Goal: Transaction & Acquisition: Obtain resource

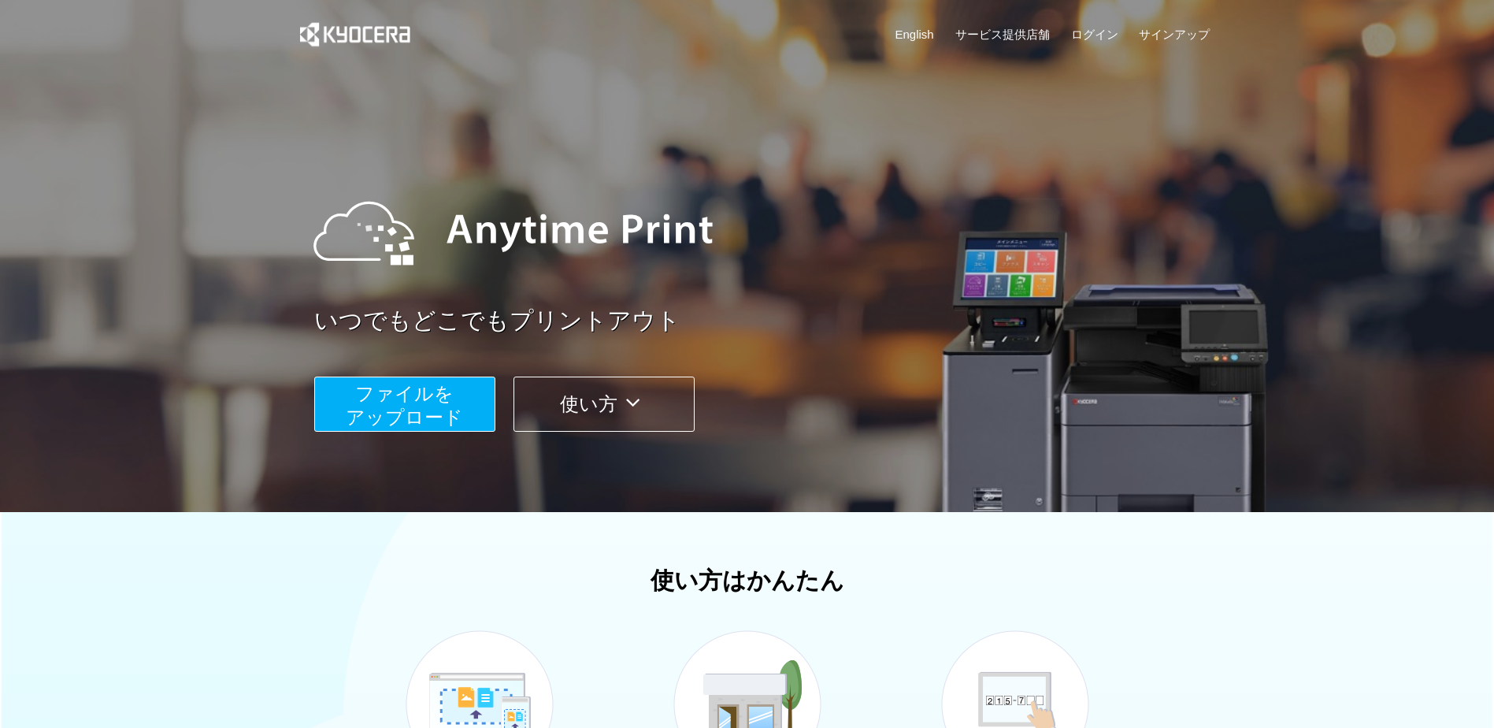
click at [418, 421] on span "ファイルを ​​アップロード" at bounding box center [404, 405] width 117 height 45
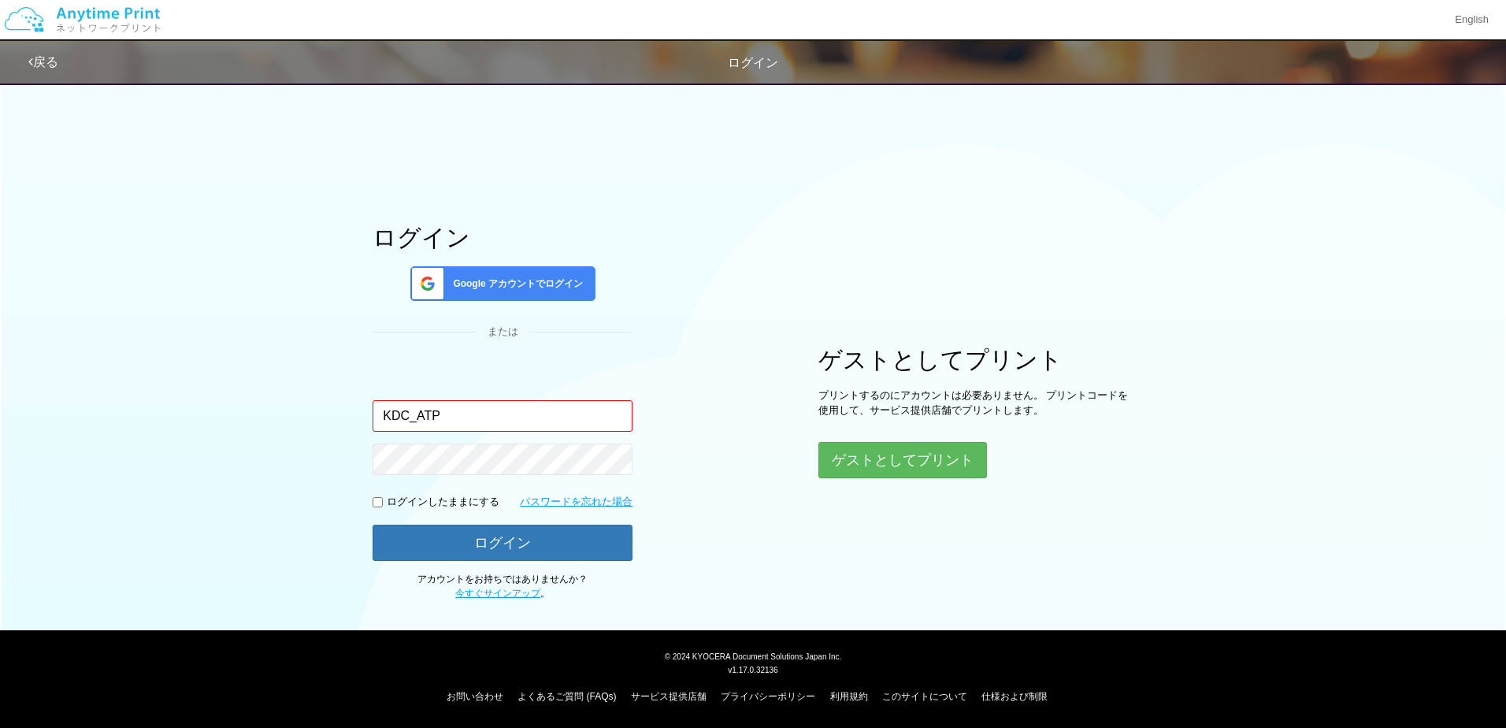
click at [486, 413] on input "KDC_ATP" at bounding box center [503, 416] width 260 height 32
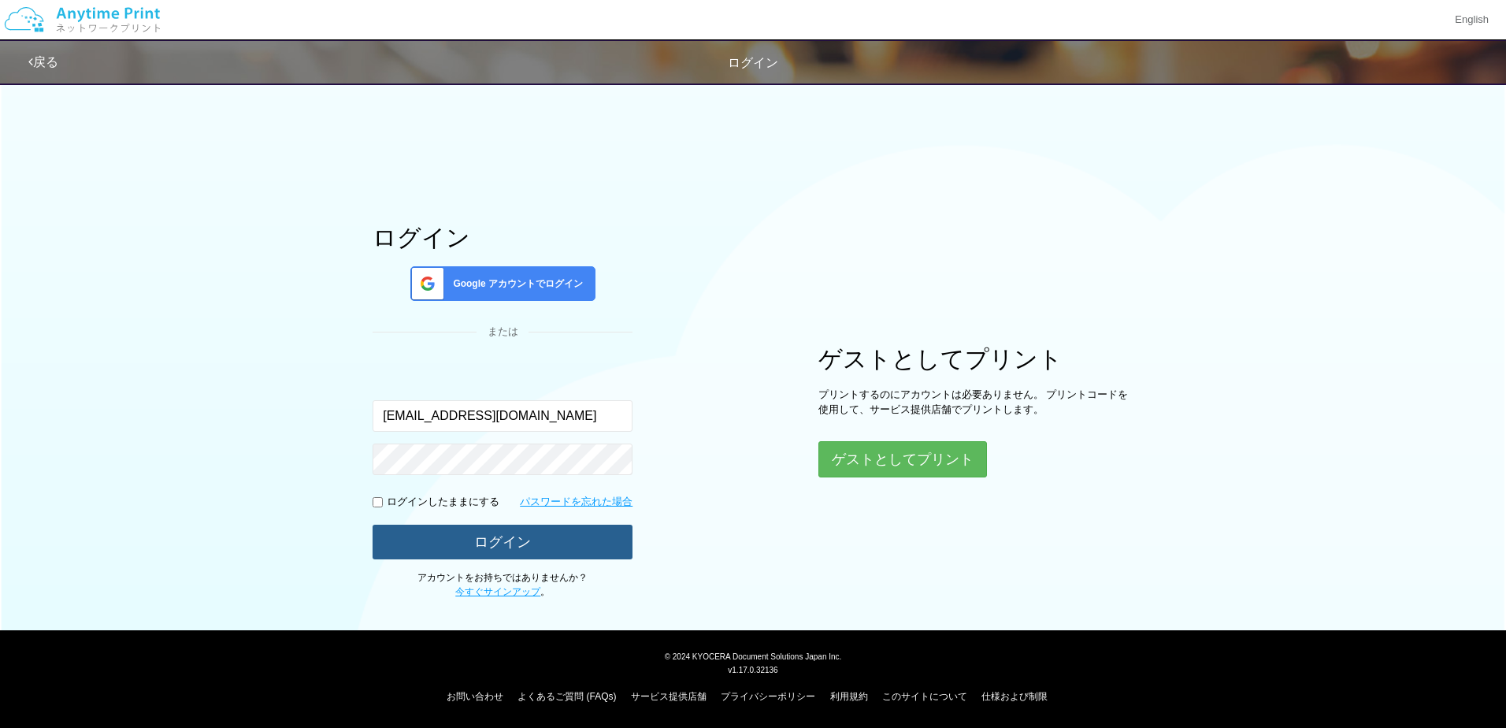
click at [503, 537] on button "ログイン" at bounding box center [503, 542] width 260 height 35
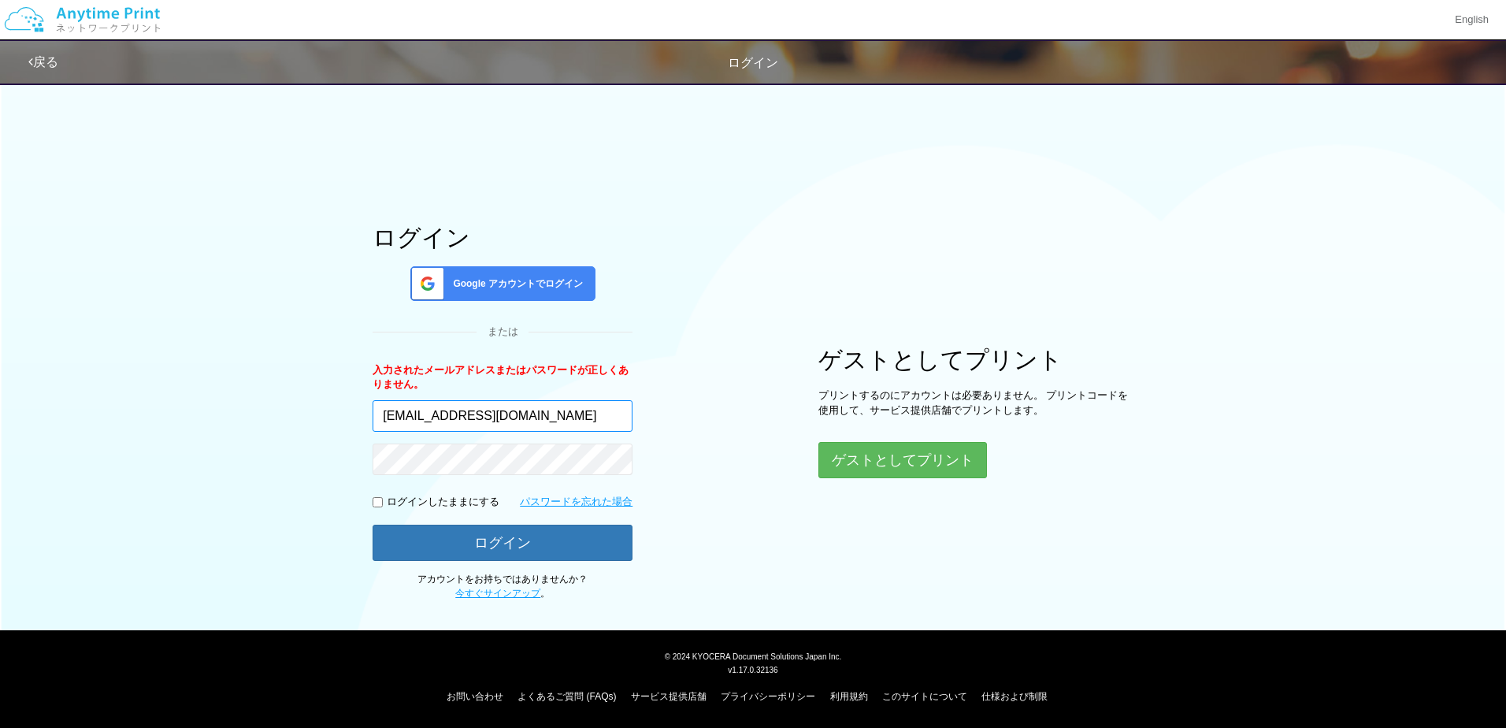
click at [498, 411] on input "[EMAIL_ADDRESS][DOMAIN_NAME]" at bounding box center [503, 416] width 260 height 32
click at [476, 536] on button "ログイン" at bounding box center [503, 542] width 260 height 35
click at [458, 542] on button "ログイン" at bounding box center [503, 542] width 260 height 35
click at [473, 404] on input "atp_test@ml.kyods.com" at bounding box center [503, 416] width 260 height 32
type input "KDC_ATP"
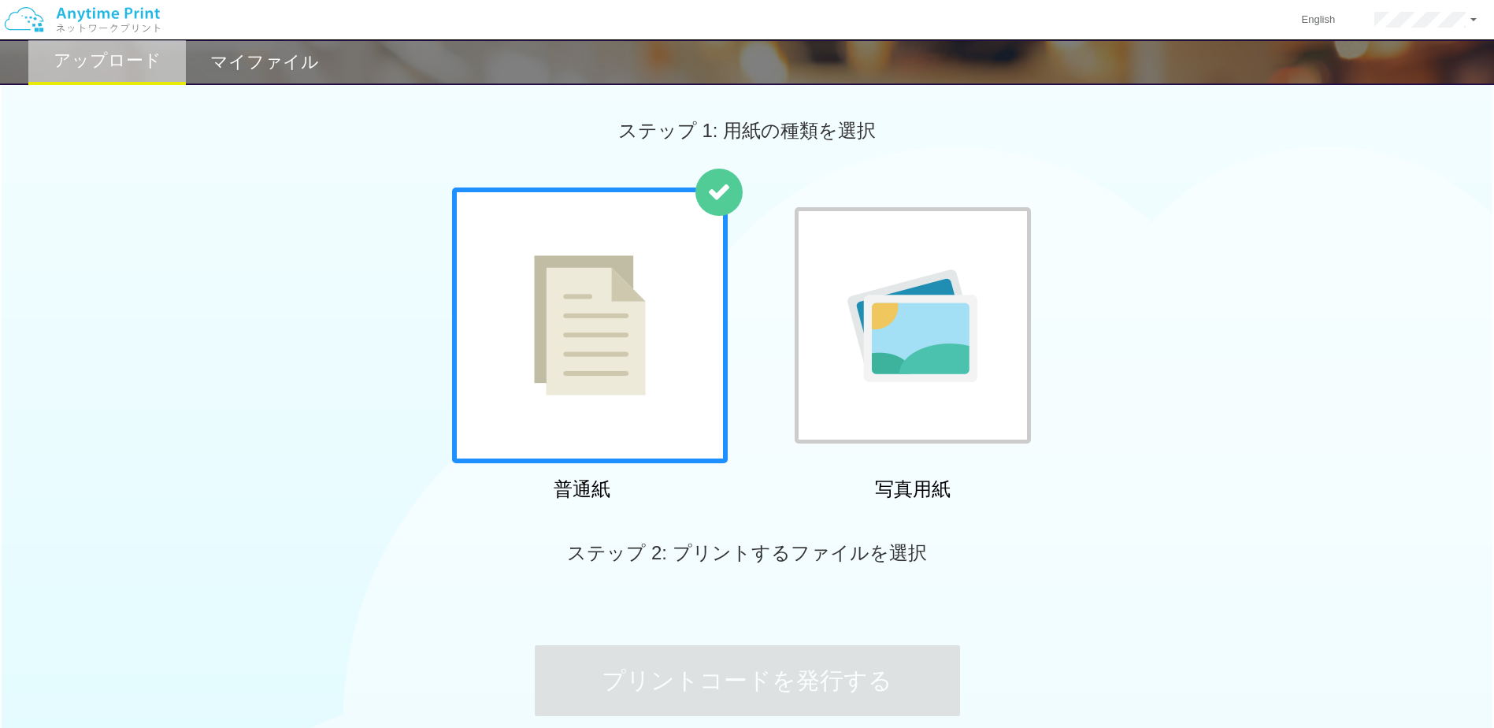
click at [440, 546] on body "English アカウント設定 ログアウト アップロード マイファイル ステップ 1: 用紙の種類を選択 普通紙" at bounding box center [747, 421] width 1494 height 842
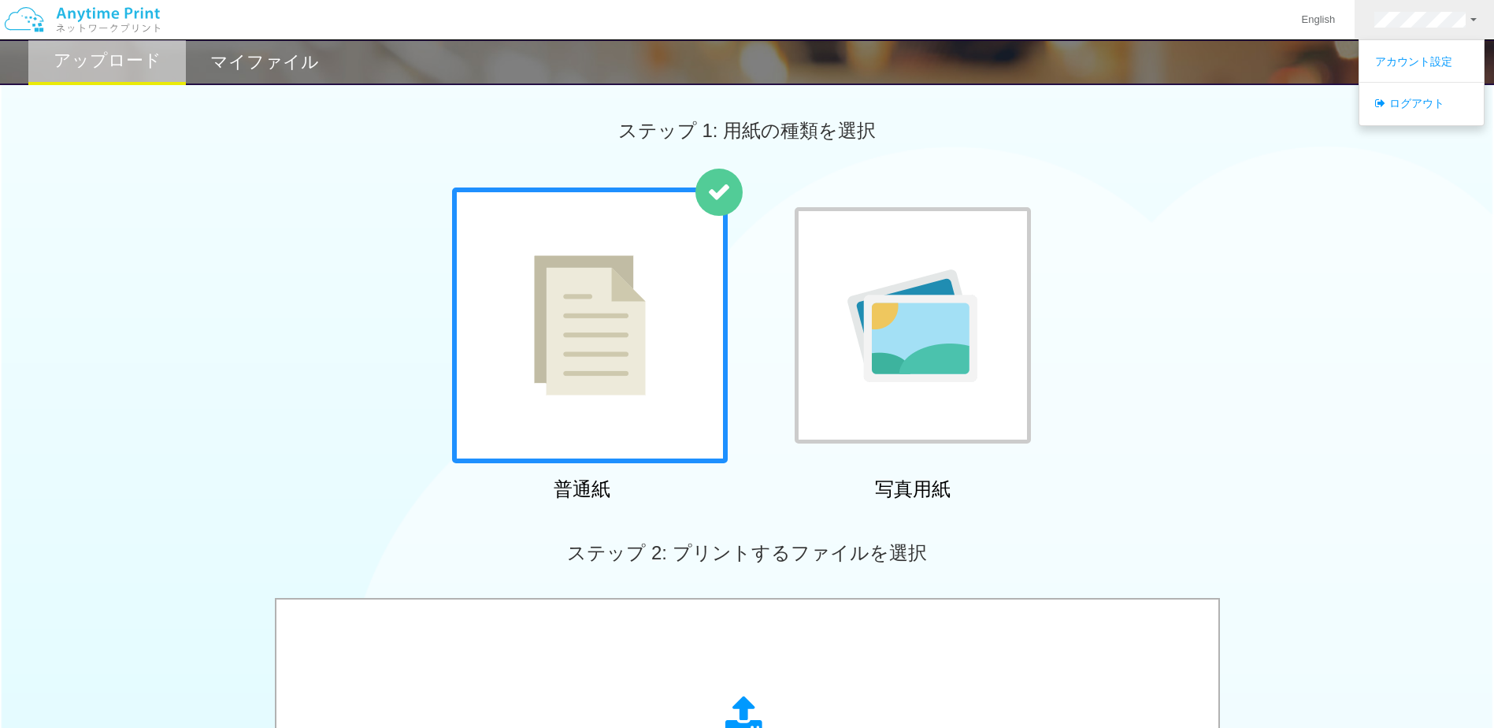
click at [1240, 214] on div "普通紙 写真用紙" at bounding box center [747, 347] width 1494 height 320
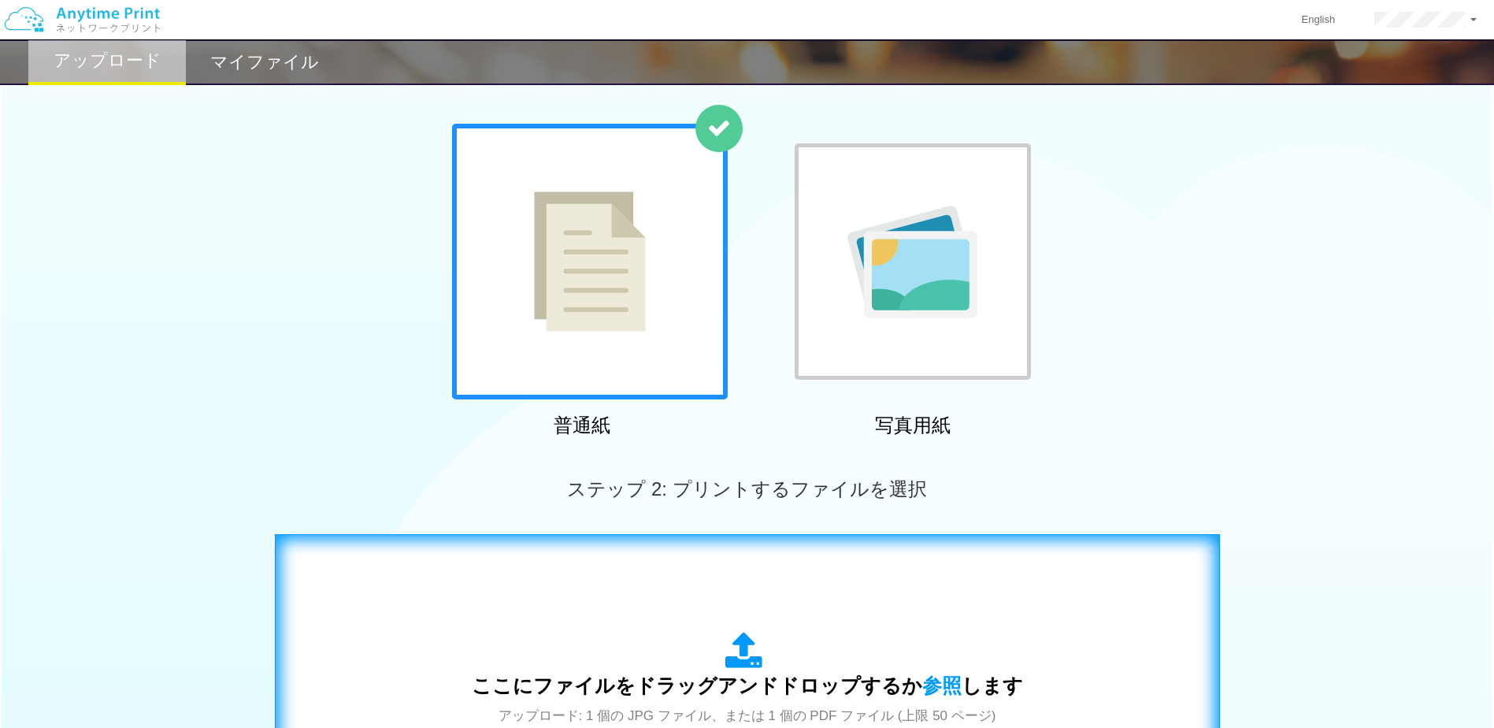
scroll to position [158, 0]
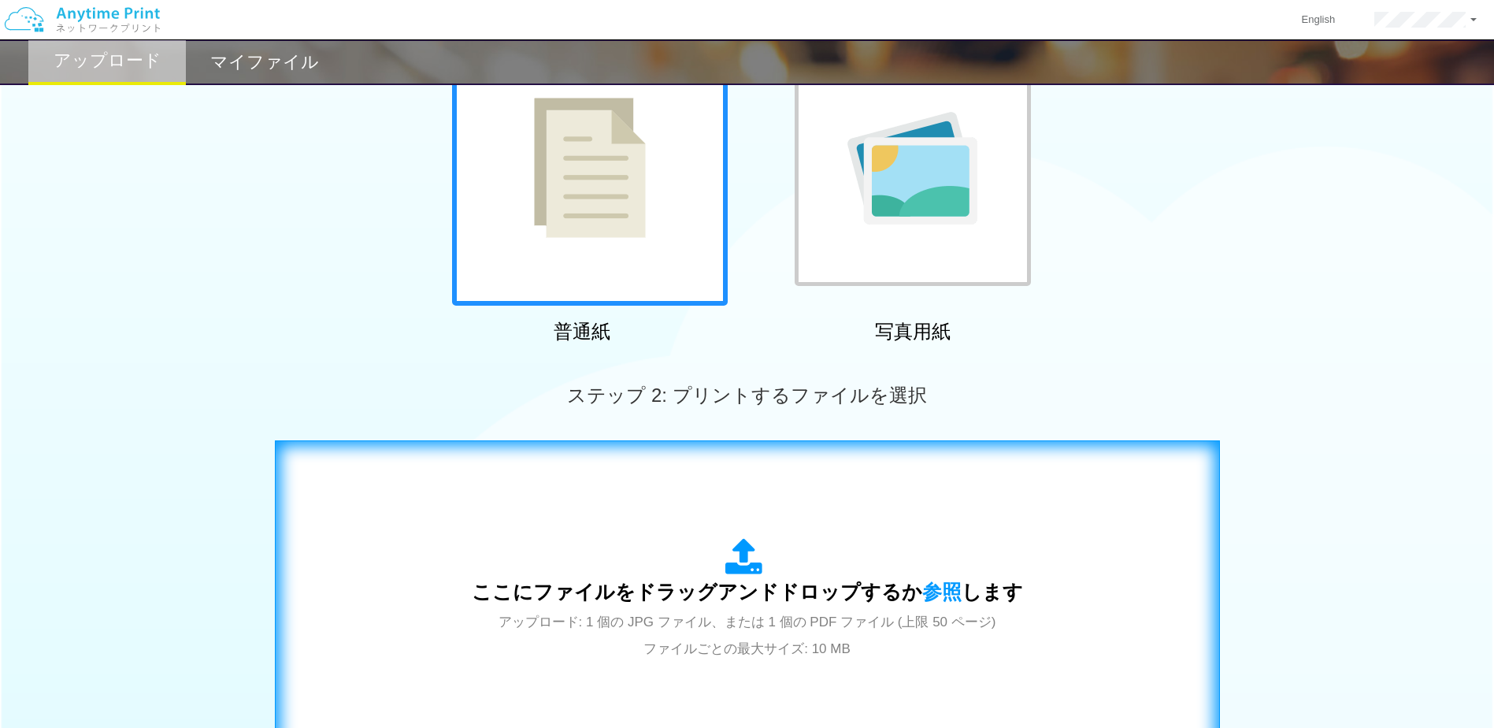
click at [695, 528] on div "ここにファイルをドラッグアンドドロップするか 参照 します アップロード: 1 個の JPG ファイル、または 1 個の PDF ファイル (上限 50 ペー…" at bounding box center [747, 599] width 912 height 285
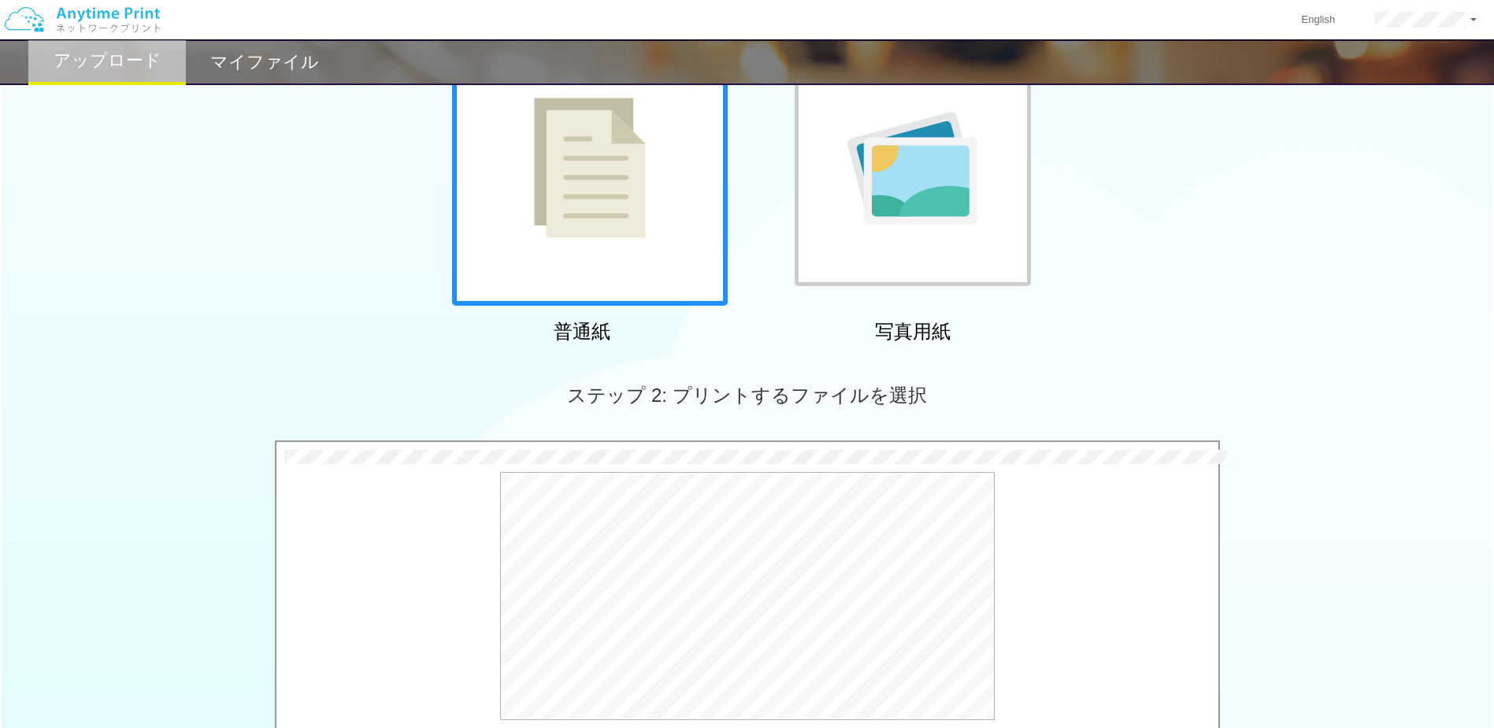
scroll to position [470, 0]
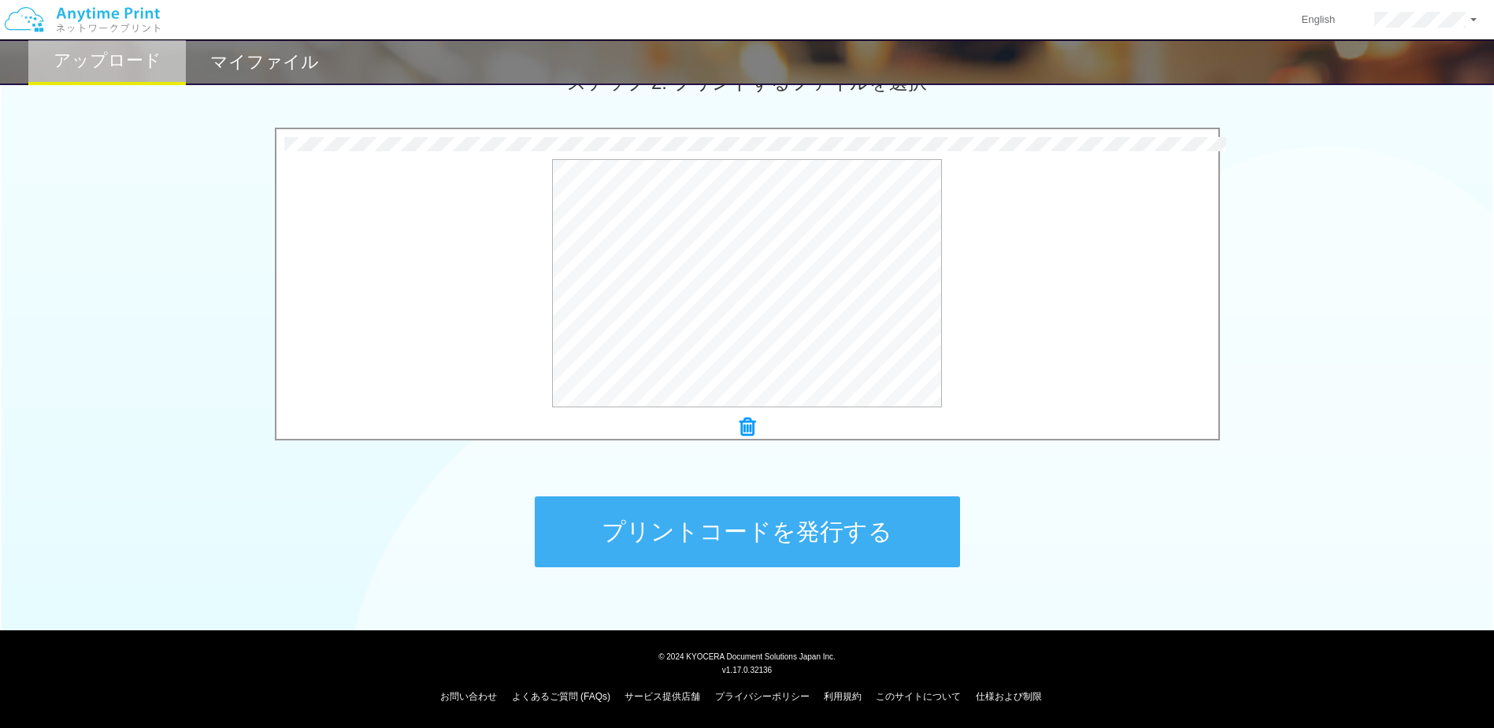
click at [825, 559] on button "プリントコードを発行する" at bounding box center [747, 531] width 425 height 71
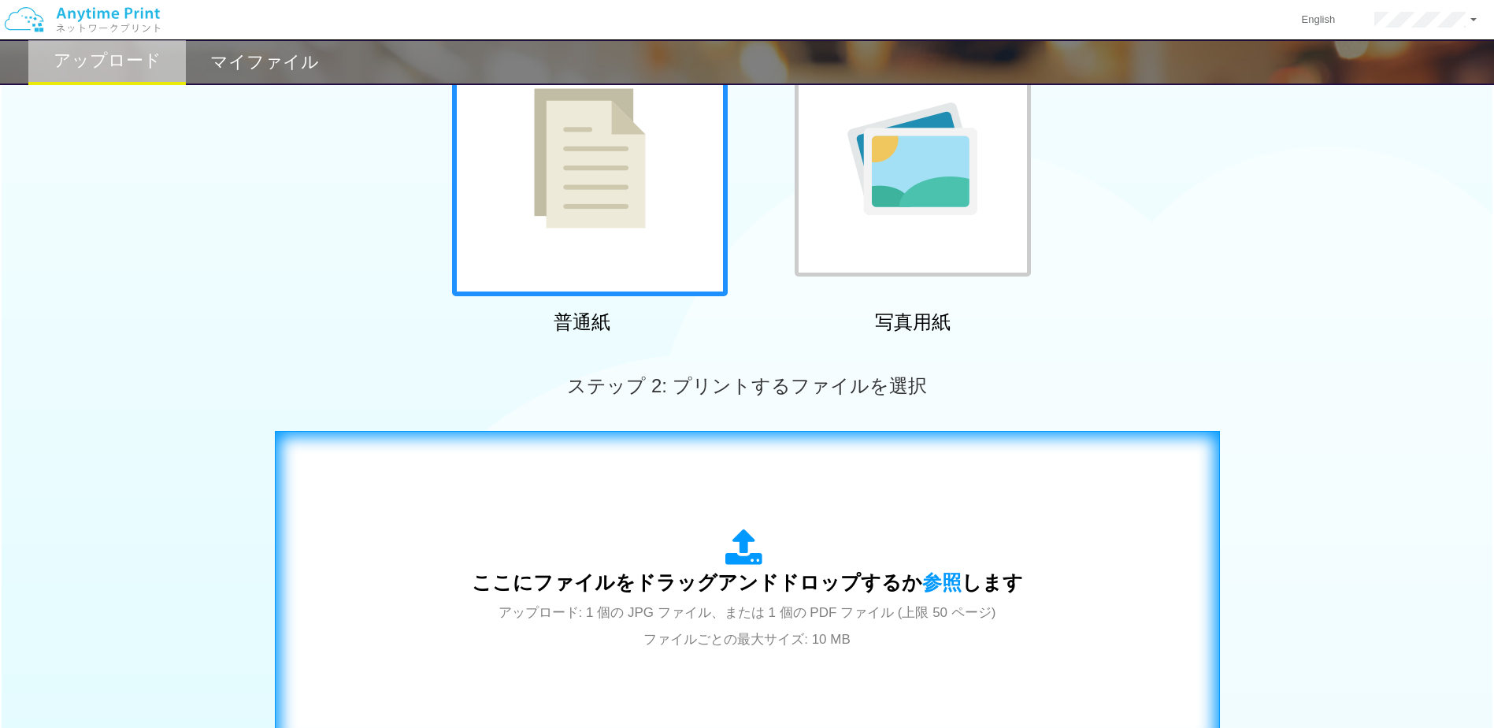
scroll to position [158, 0]
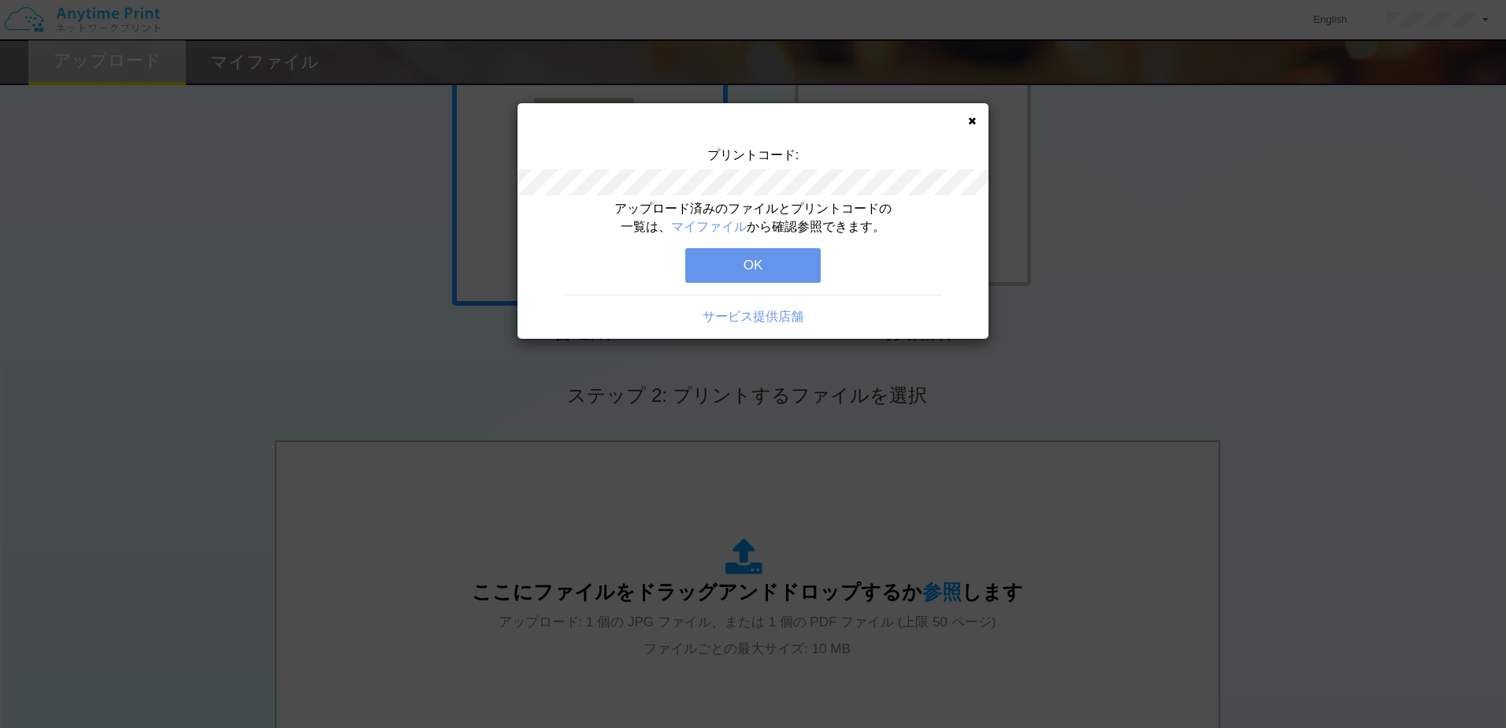
click at [784, 269] on button "OK" at bounding box center [752, 265] width 135 height 35
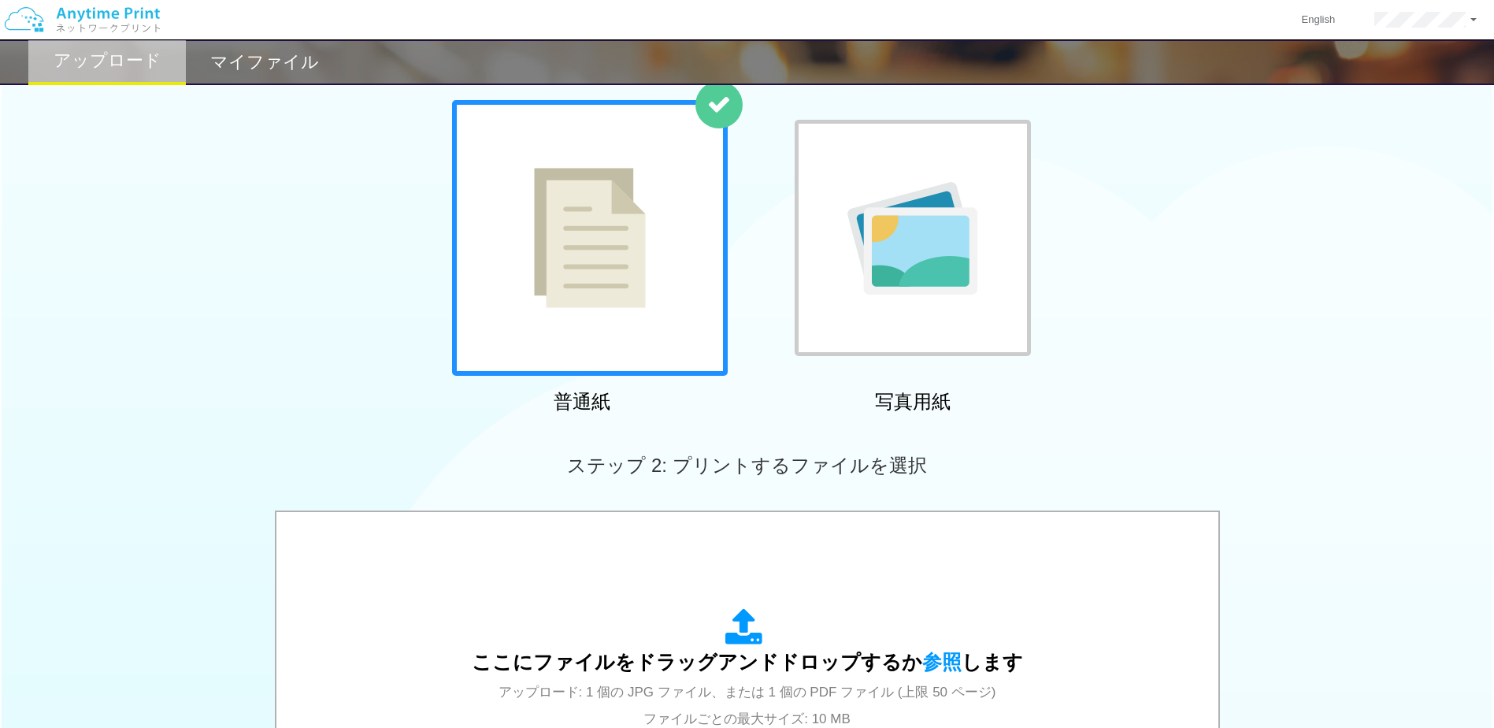
scroll to position [0, 0]
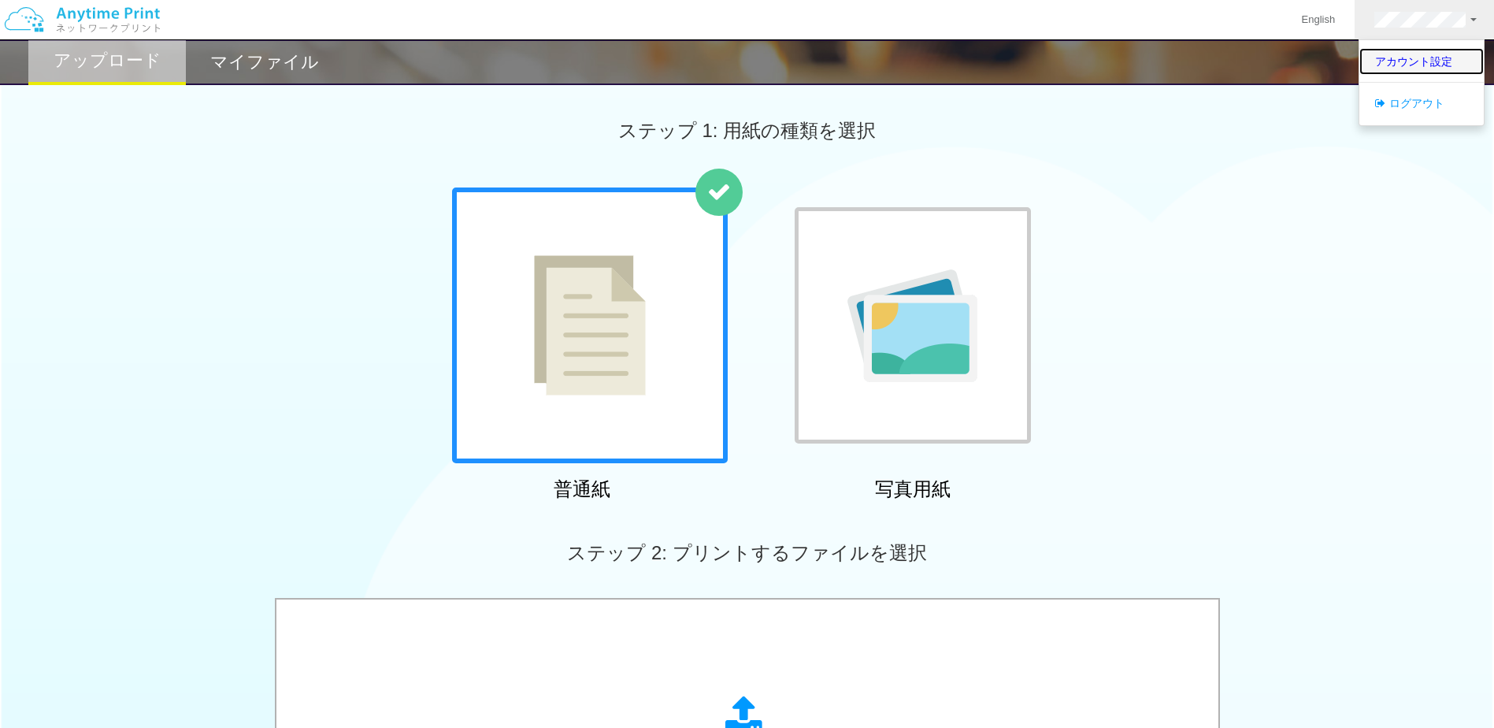
click at [1408, 57] on link "アカウント設定" at bounding box center [1421, 61] width 124 height 27
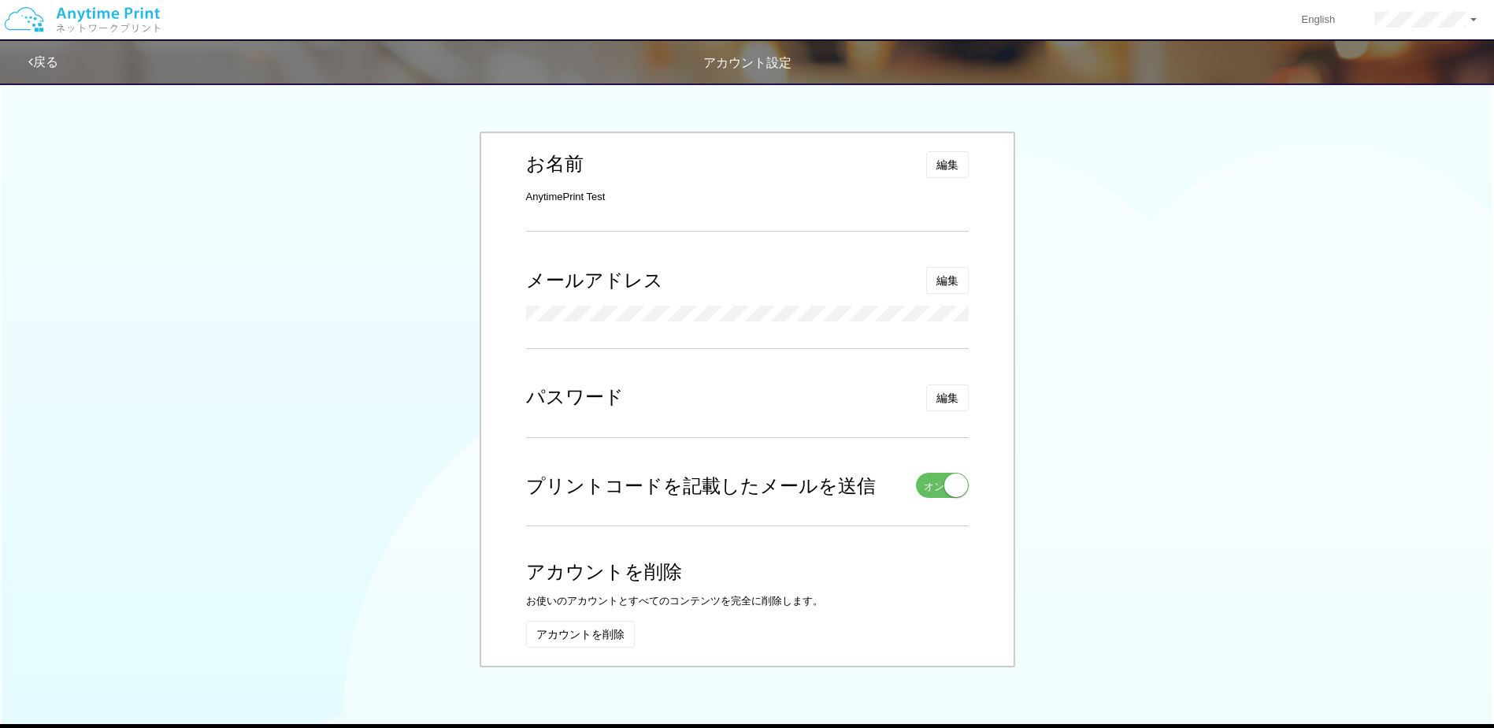
click at [525, 317] on div "お名前 編集 キャンセル 姓 AnytimePrint 入力できるのは文字のみです。 名 Test 入力できるのは文字のみです。 保存 AnytimePrin…" at bounding box center [748, 400] width 536 height 536
drag, startPoint x: 525, startPoint y: 317, endPoint x: 465, endPoint y: 321, distance: 60.0
click at [465, 321] on div "お名前 編集 キャンセル 姓 AnytimePrint 入力できるのは文字のみです。 名 Test 入力できるのは文字のみです。 保存 AnytimePrin…" at bounding box center [747, 398] width 921 height 571
click at [35, 57] on link "戻る" at bounding box center [43, 61] width 30 height 13
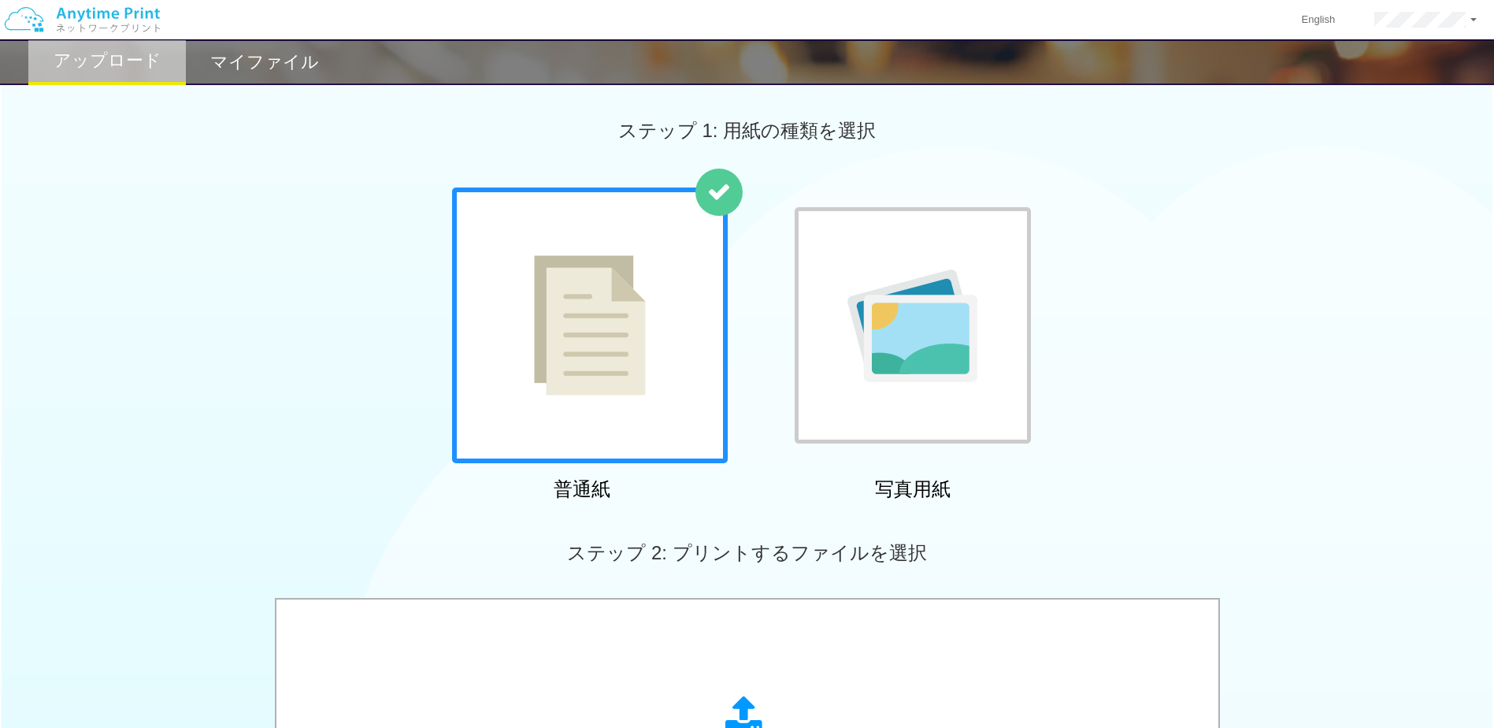
click at [281, 85] on div "ステップ 1: 用紙の種類を選択" at bounding box center [747, 130] width 1494 height 113
click at [272, 69] on h2 "マイファイル" at bounding box center [264, 62] width 109 height 19
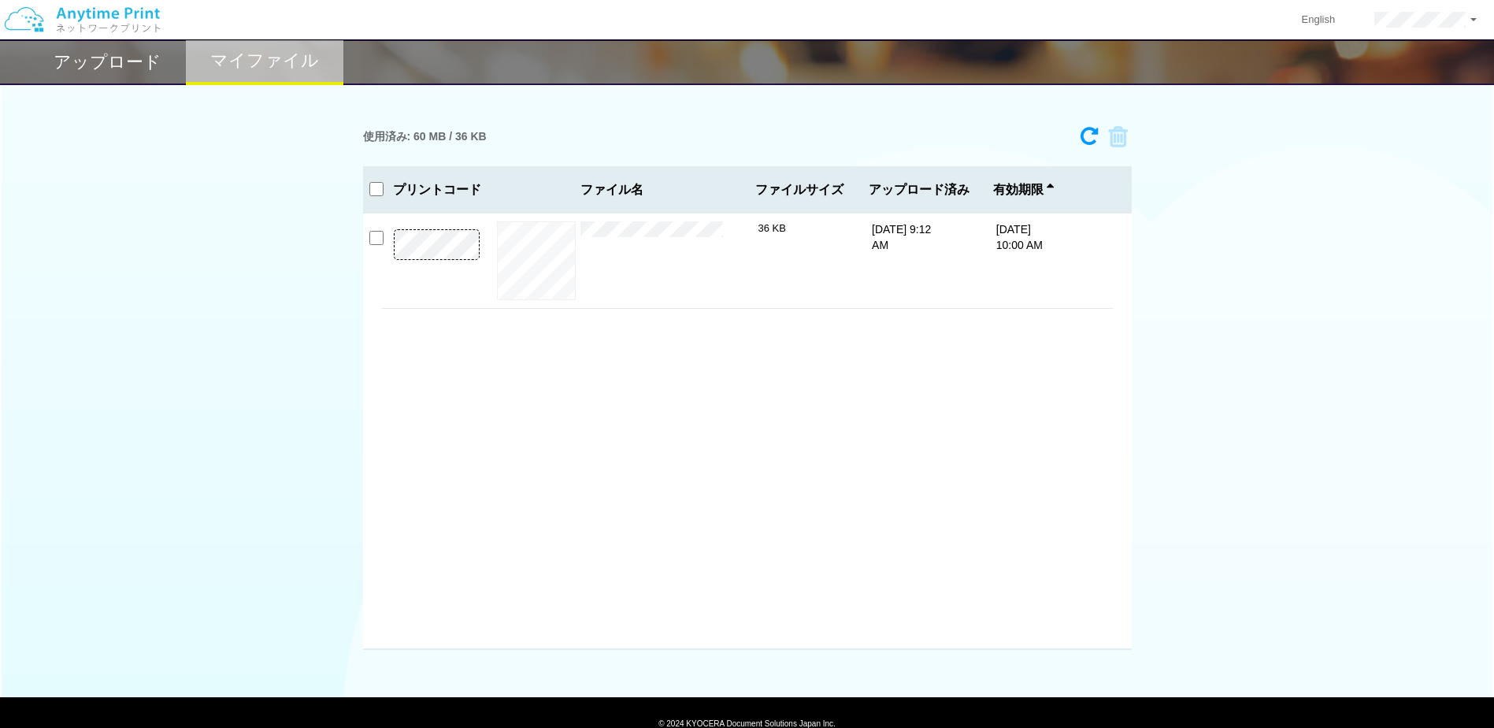
click at [705, 243] on div "× 110775730ea7ce261c39f978da05c12c.jpg" at bounding box center [669, 260] width 178 height 79
click at [1098, 224] on div "9/8/25 10:00 AM" at bounding box center [1049, 237] width 124 height 32
click at [93, 13] on img at bounding box center [82, 19] width 168 height 55
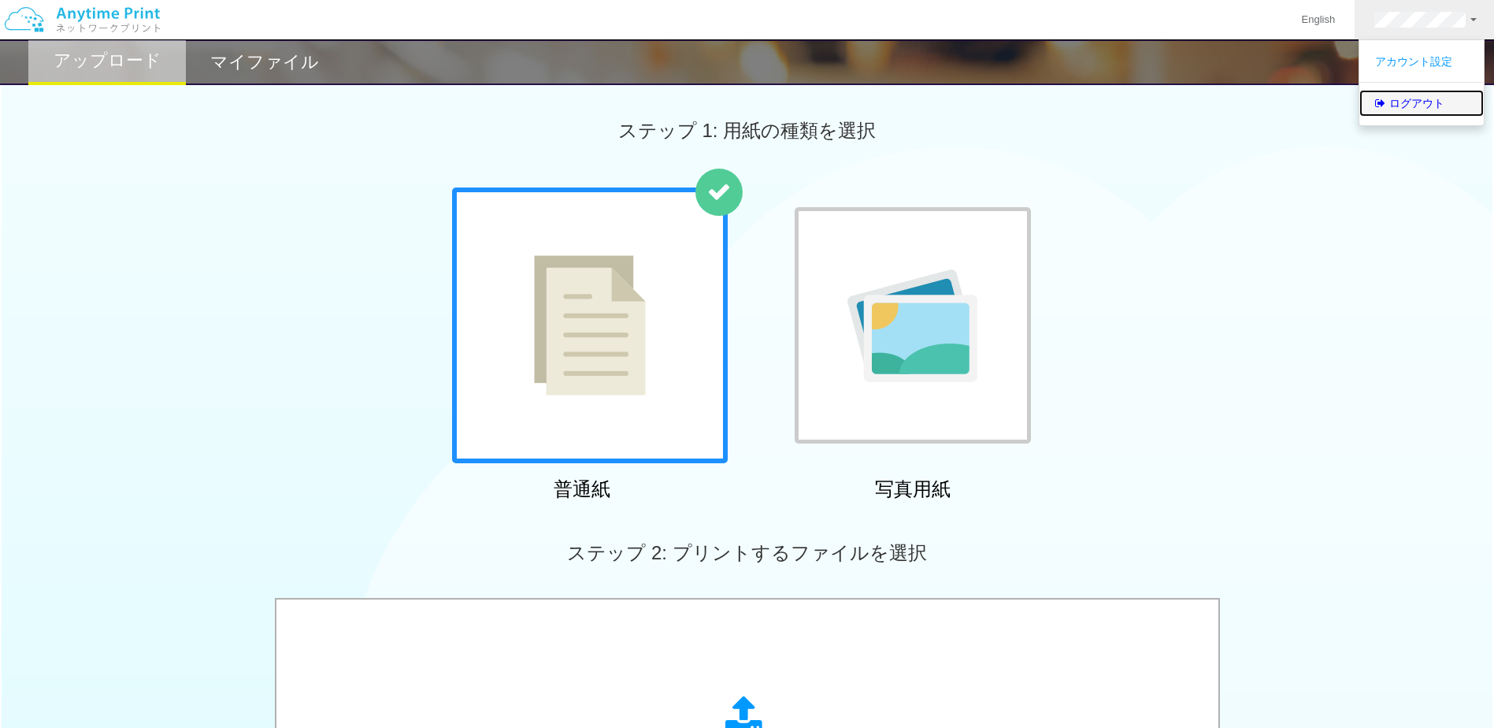
click at [1413, 97] on link "ログアウト" at bounding box center [1421, 103] width 124 height 27
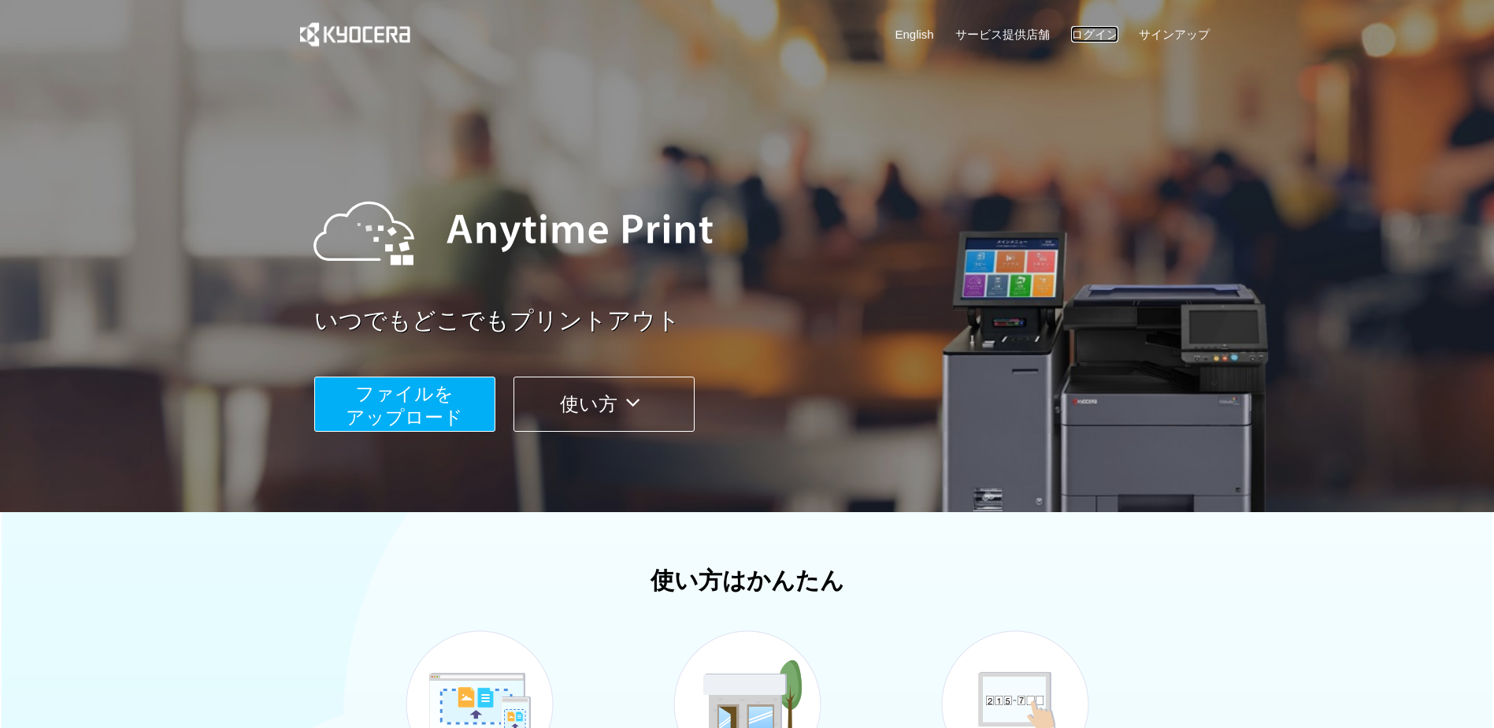
click at [1092, 32] on link "ログイン" at bounding box center [1094, 34] width 47 height 17
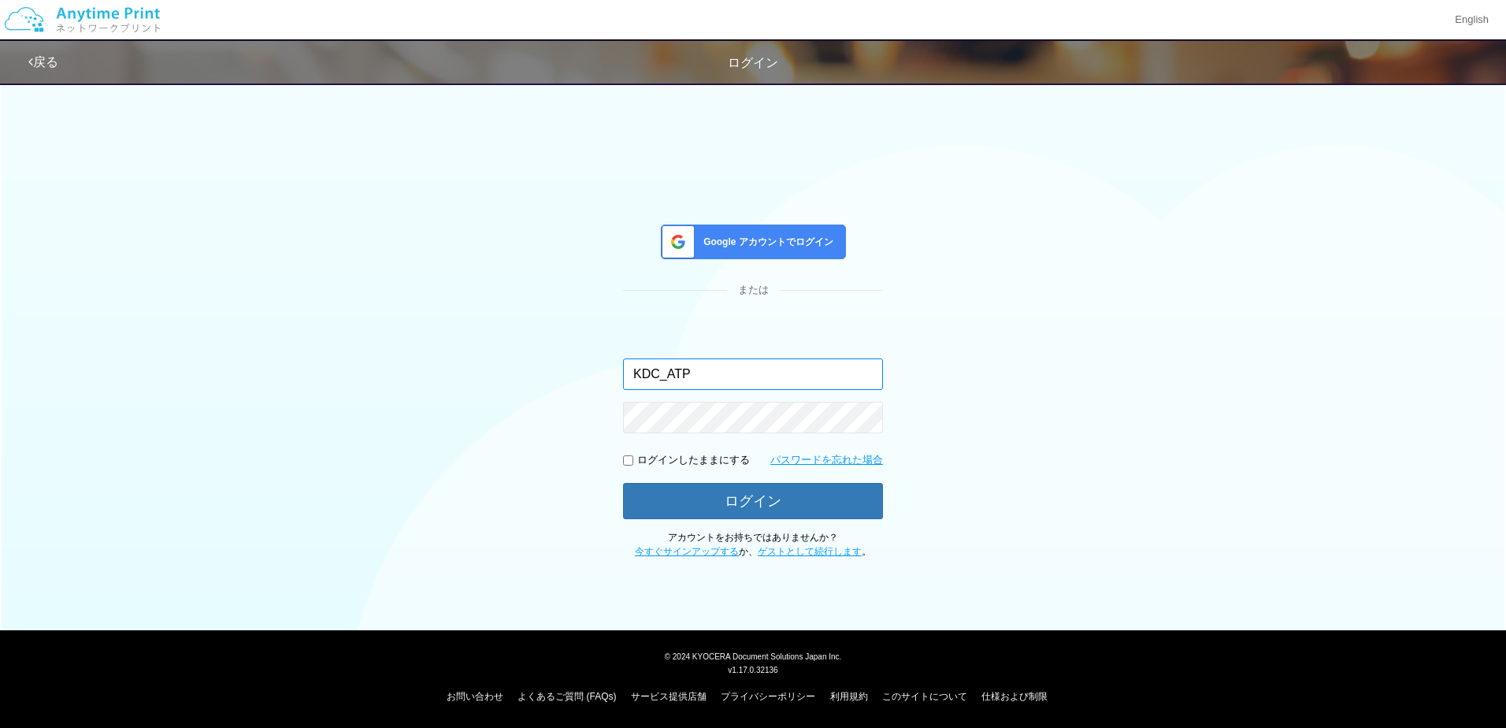
click at [714, 372] on input "KDC_ATP" at bounding box center [753, 374] width 260 height 32
type input "[EMAIL_ADDRESS][DOMAIN_NAME]"
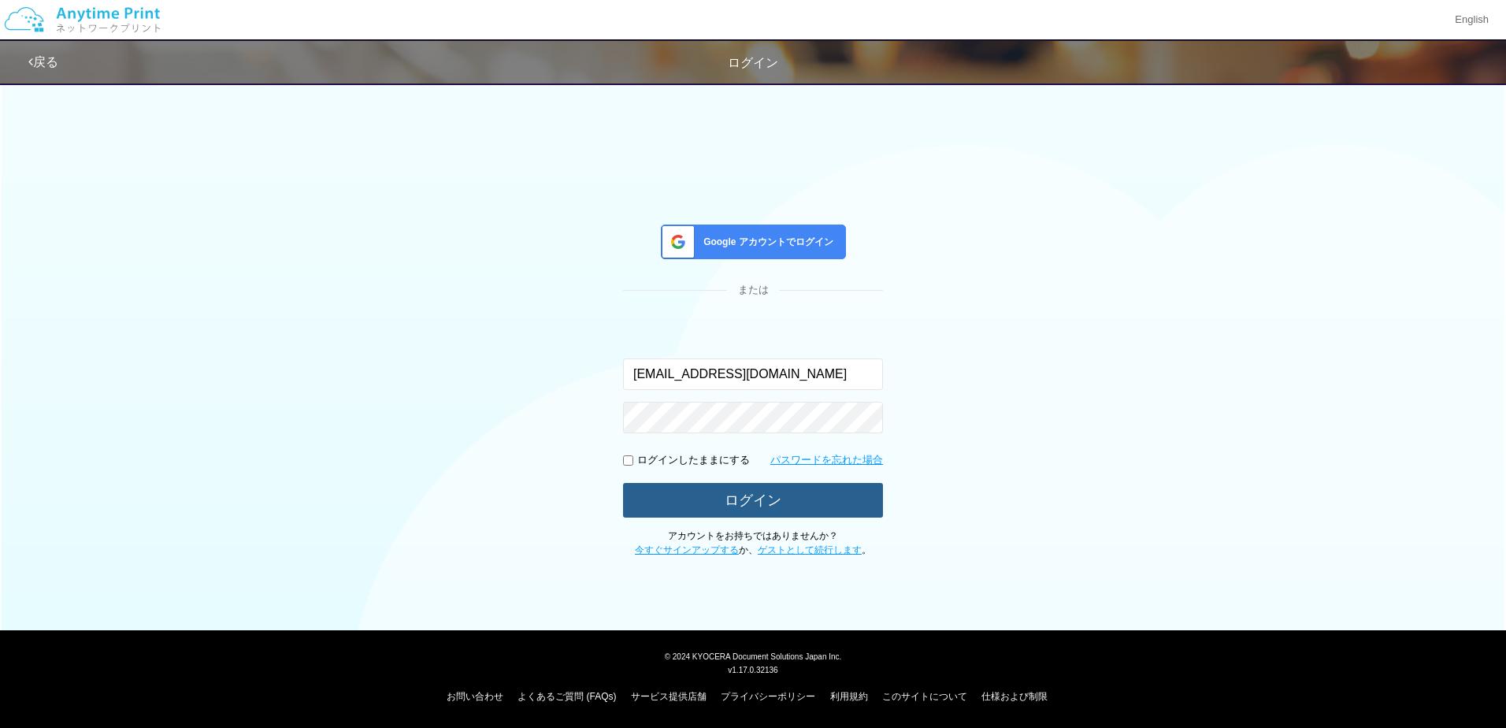
click at [722, 495] on button "ログイン" at bounding box center [753, 500] width 260 height 35
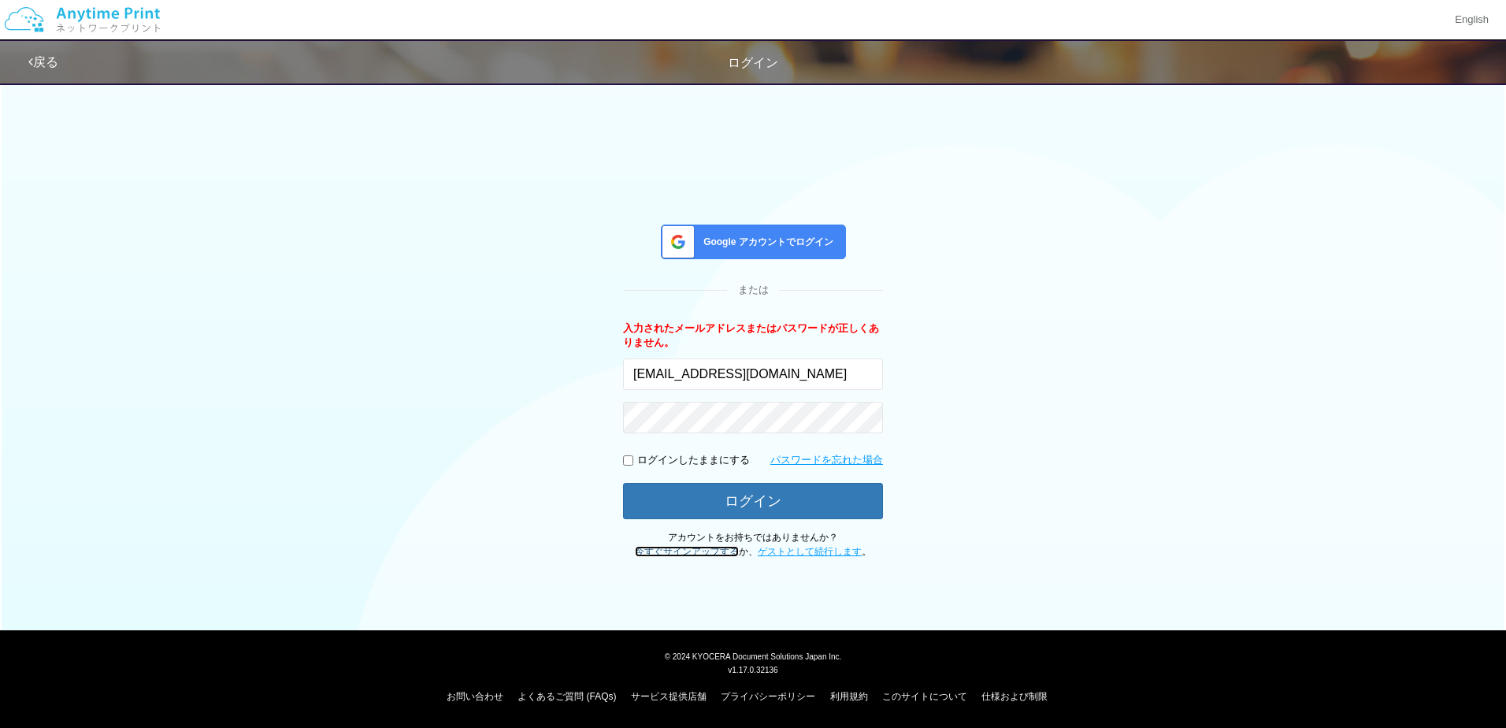
click at [702, 547] on link "今すぐサインアップする" at bounding box center [687, 551] width 104 height 11
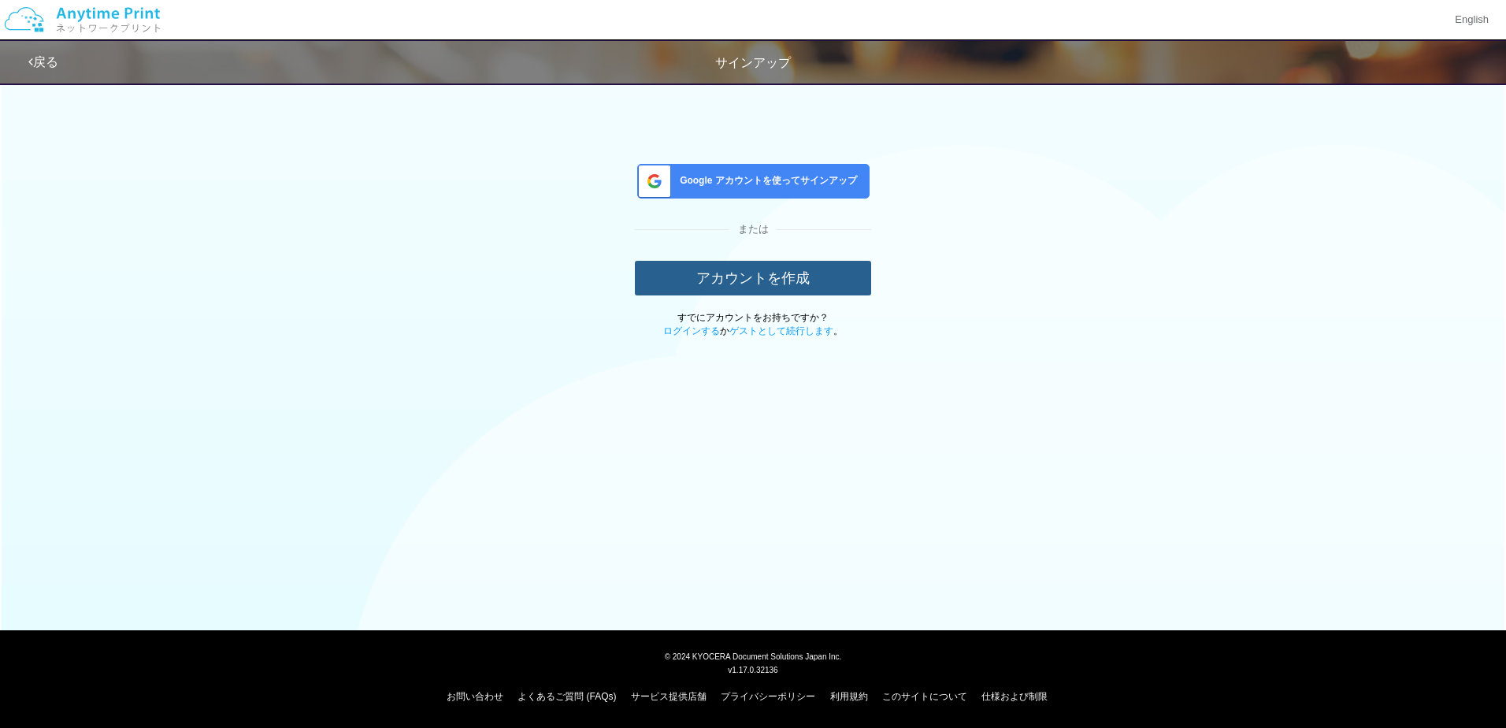
click at [709, 283] on button "アカウントを作成" at bounding box center [753, 278] width 236 height 35
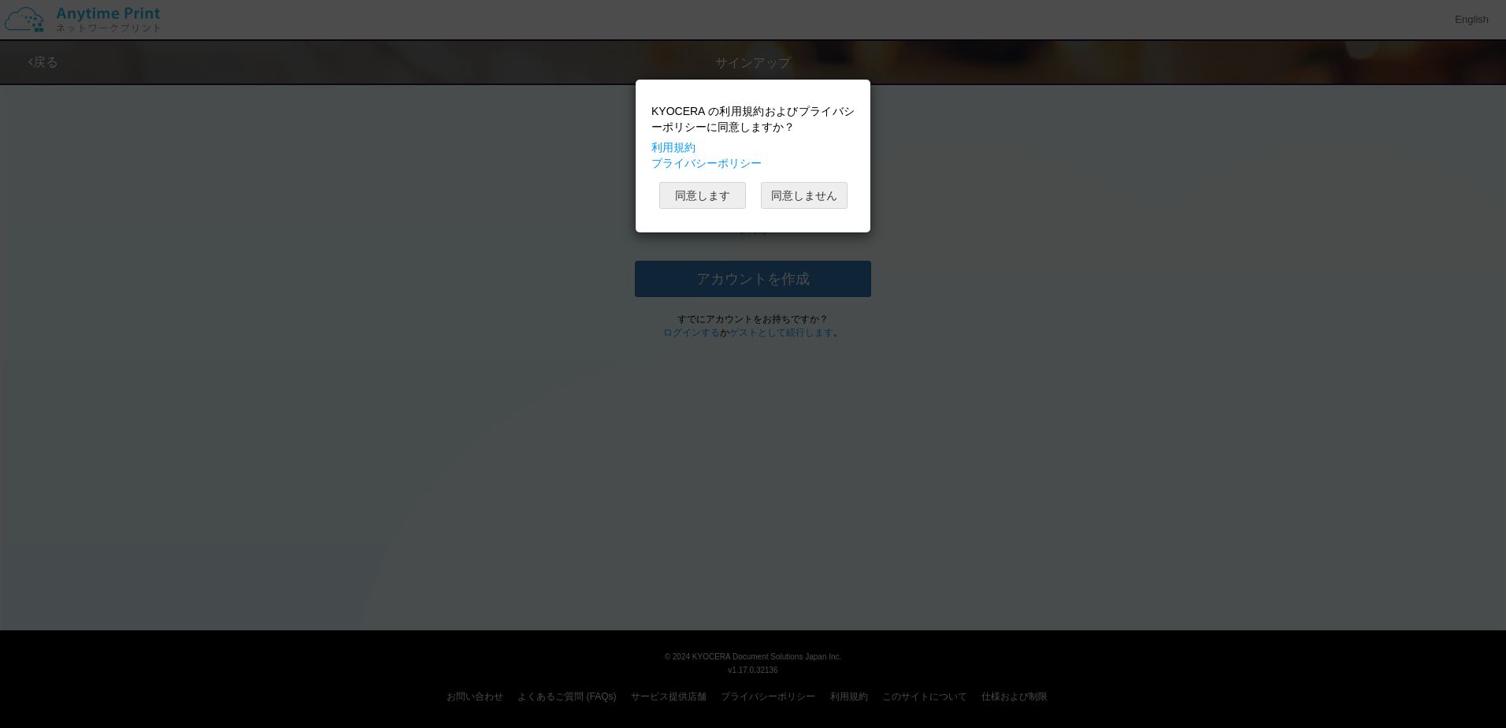
drag, startPoint x: 718, startPoint y: 182, endPoint x: 836, endPoint y: 185, distance: 117.4
click at [836, 185] on div "同意します 同意しません" at bounding box center [752, 195] width 203 height 27
click at [698, 197] on button "同意します" at bounding box center [702, 195] width 87 height 27
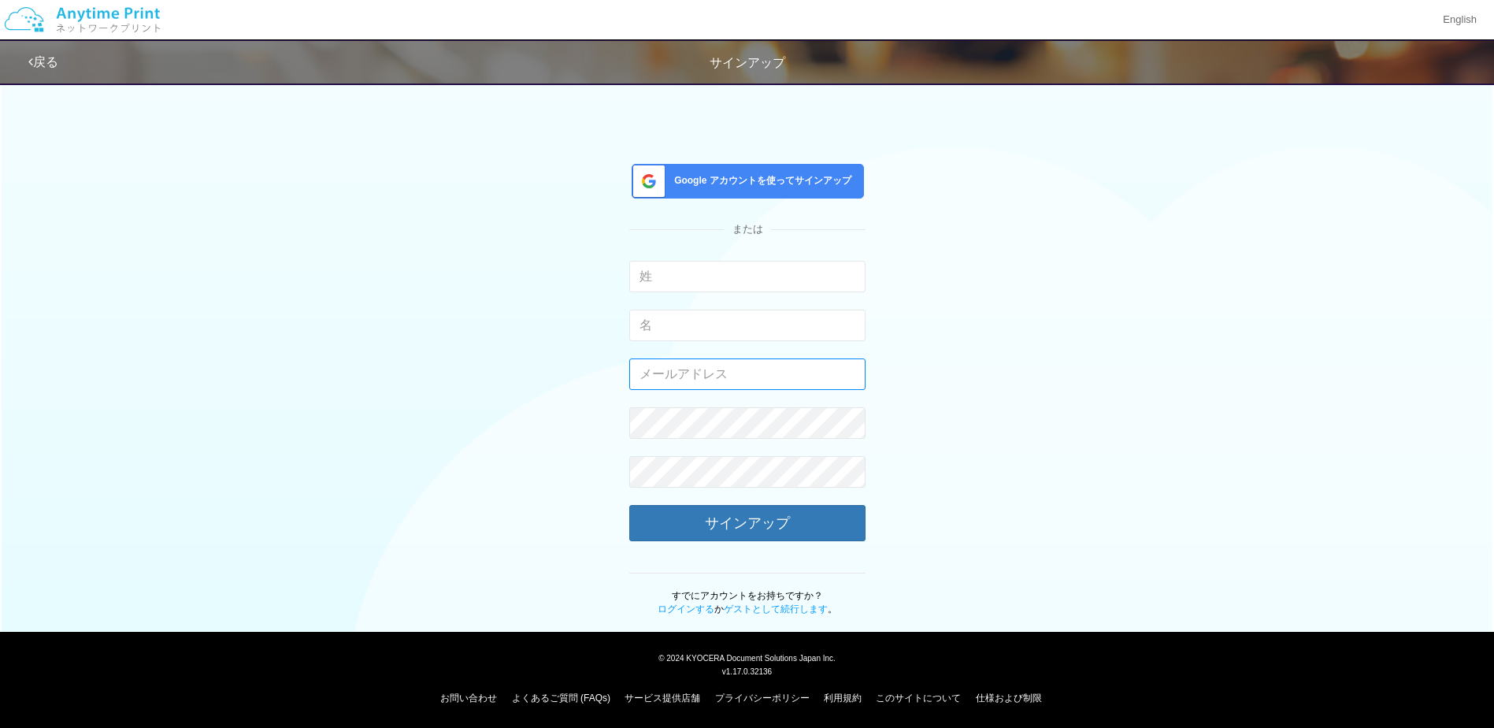
type input "[EMAIL_ADDRESS][DOMAIN_NAME]"
click at [688, 289] on input "text" at bounding box center [747, 277] width 236 height 32
type input "飯田"
type input "陽介"
click at [574, 445] on div "Google アカウントを使ってサインアップ または 飯田 入力できるのは文字のみです。 陽介 入力できるのは文字のみです。 yosuke.iida@dj.k…" at bounding box center [747, 345] width 921 height 542
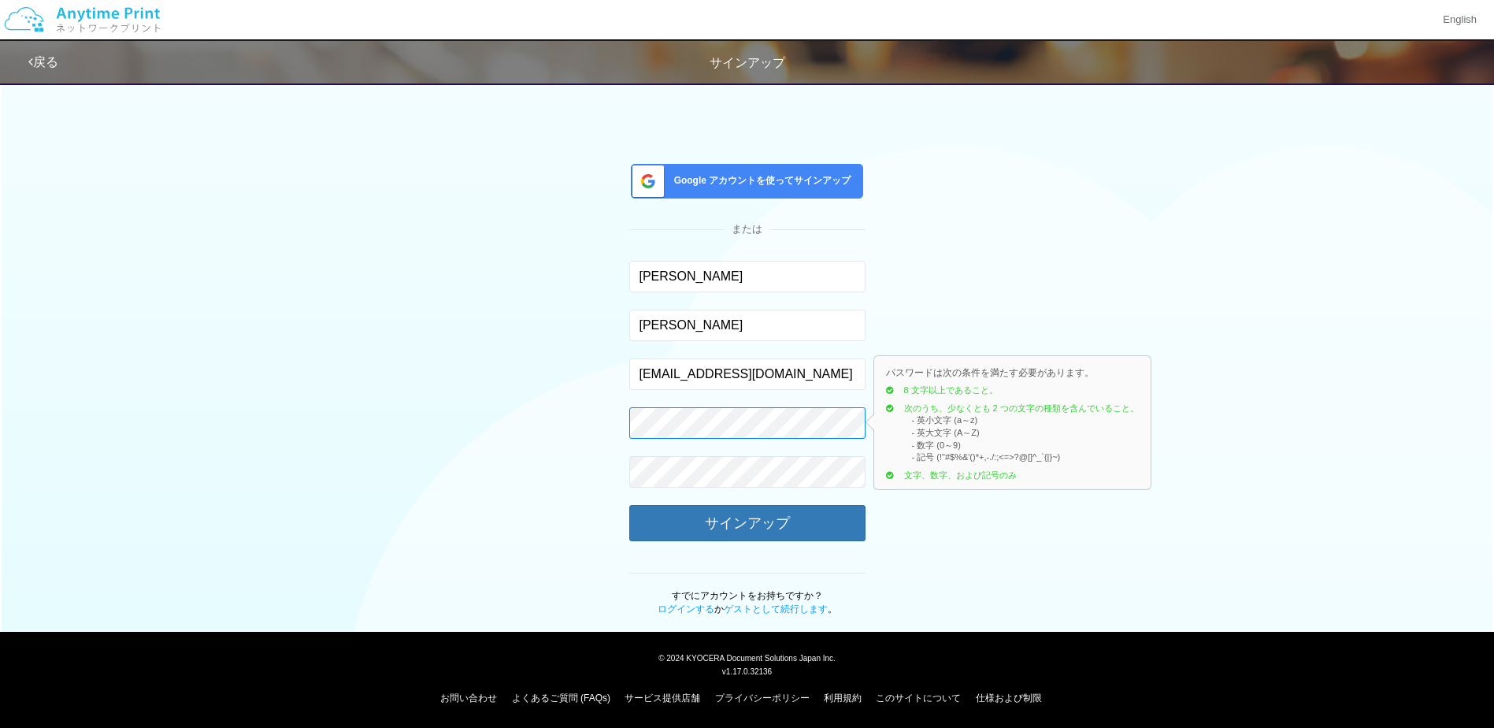
click at [418, 422] on div "Google アカウントを使ってサインアップ または 飯田 入力できるのは文字のみです。 陽介 入力できるのは文字のみです。 yosuke.iida@dj.k…" at bounding box center [747, 345] width 921 height 542
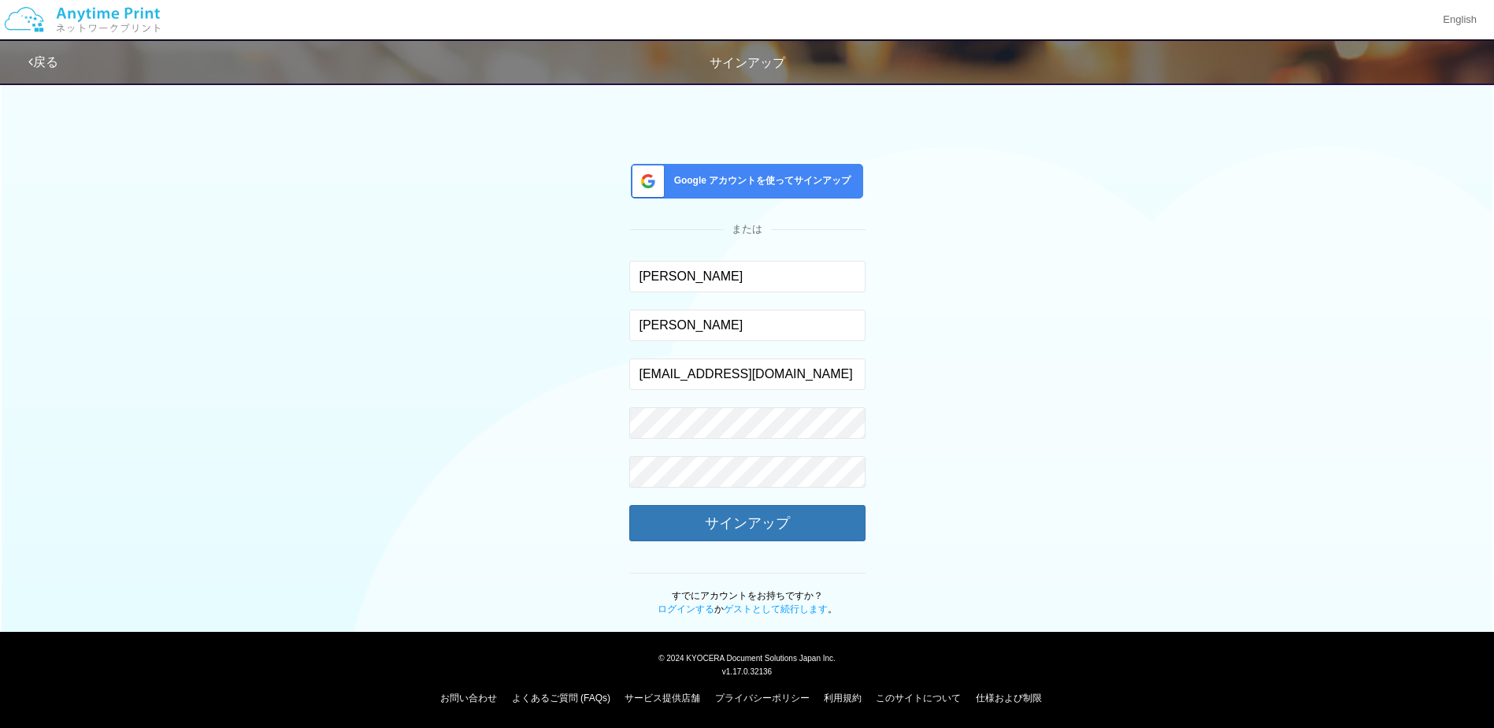
click at [428, 411] on div "Google アカウントを使ってサインアップ または 飯田 入力できるのは文字のみです。 陽介 入力できるのは文字のみです。 yosuke.iida@dj.k…" at bounding box center [747, 345] width 921 height 542
drag, startPoint x: 534, startPoint y: 485, endPoint x: 542, endPoint y: 491, distance: 9.6
click at [534, 485] on div "Google アカウントを使ってサインアップ または 飯田 入力できるのは文字のみです。 陽介 入力できるのは文字のみです。 yosuke.iida@dj.k…" at bounding box center [747, 345] width 921 height 542
click at [362, 466] on div "Google アカウントを使ってサインアップ または 飯田 入力できるのは文字のみです。 陽介 入力できるのは文字のみです。 yosuke.iida@dj.k…" at bounding box center [747, 345] width 921 height 542
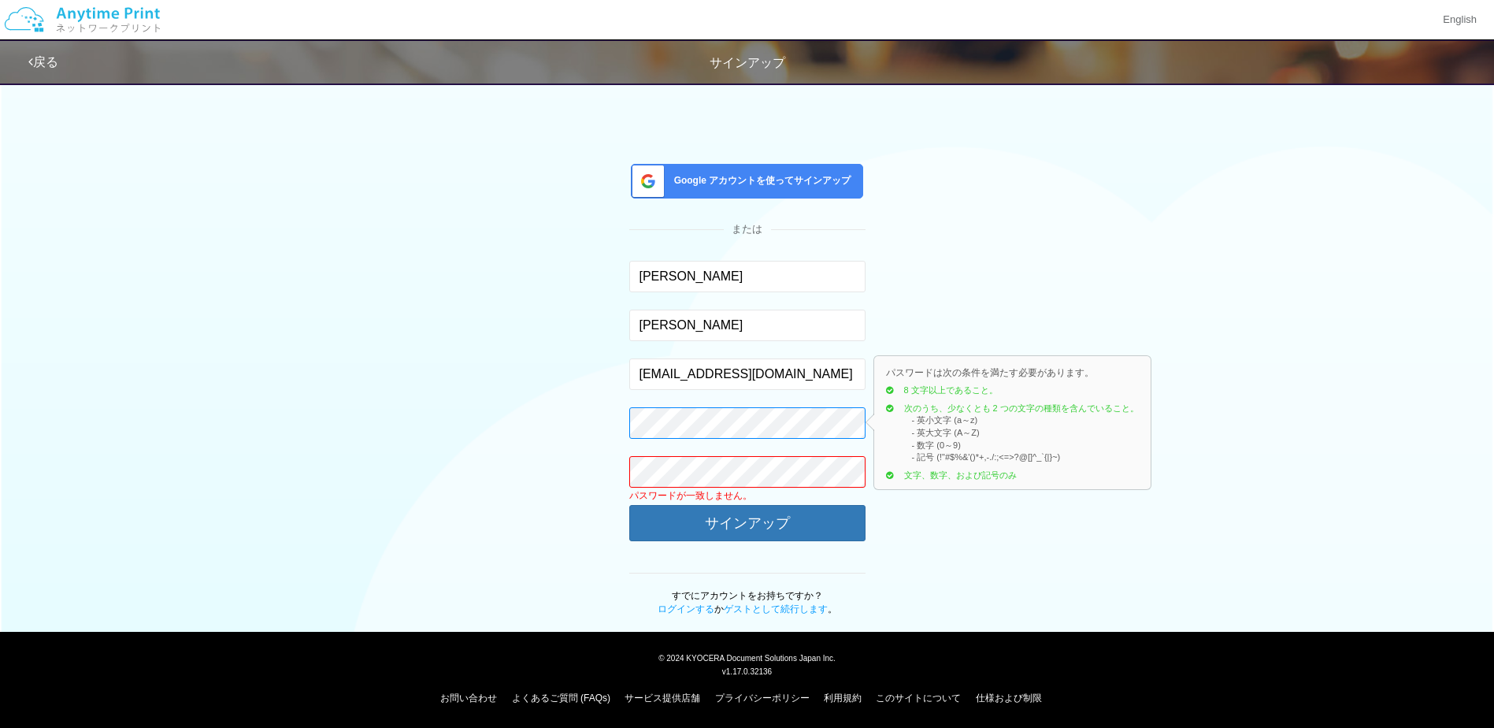
click at [176, 391] on signup-page "Google アカウントを使ってサインアップ または 飯田 入力できるのは文字のみです。 陽介 入力できるのは文字のみです。 yosuke.iida@dj.k…" at bounding box center [747, 345] width 1494 height 542
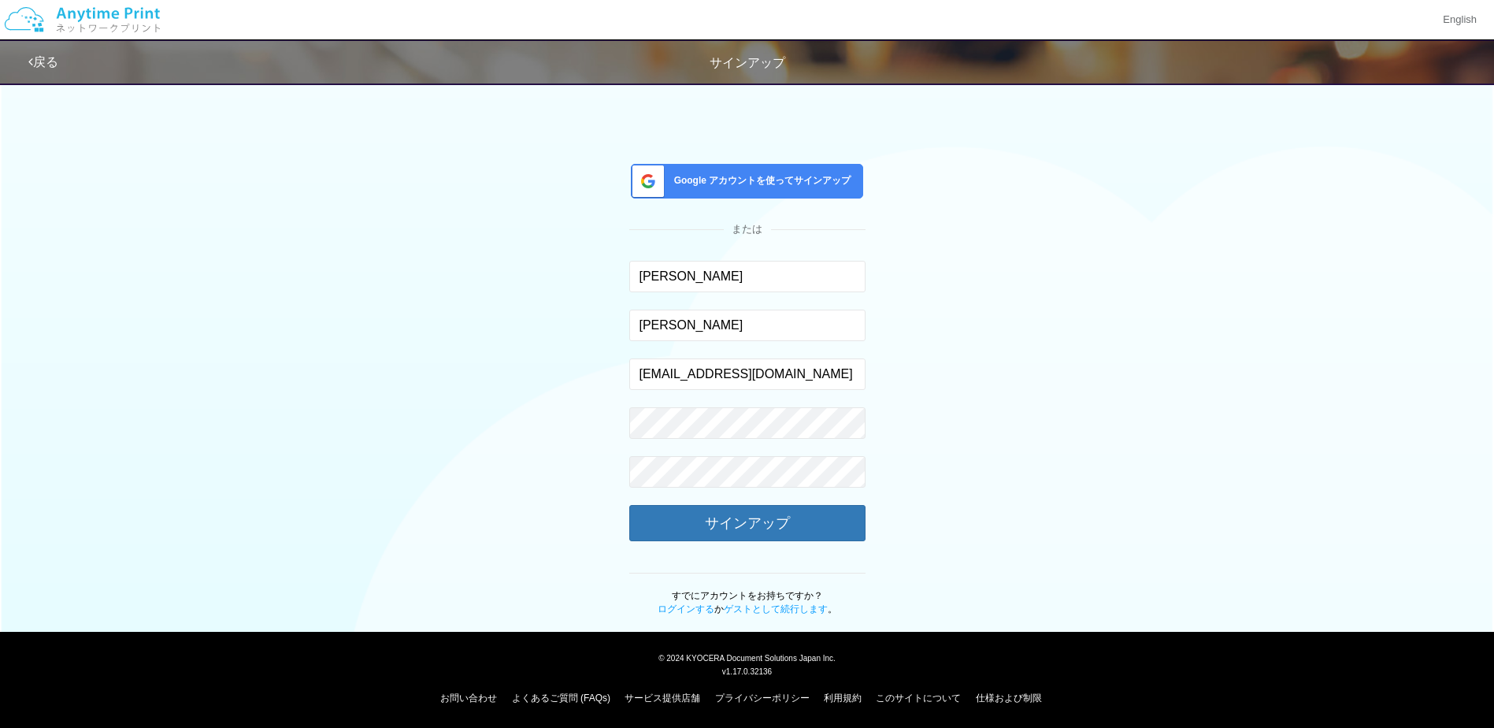
click at [256, 430] on signup-page "Google アカウントを使ってサインアップ または 飯田 入力できるのは文字のみです。 陽介 入力できるのは文字のみです。 yosuke.iida@dj.k…" at bounding box center [747, 345] width 1494 height 542
click at [668, 538] on button "サインアップ" at bounding box center [747, 522] width 236 height 35
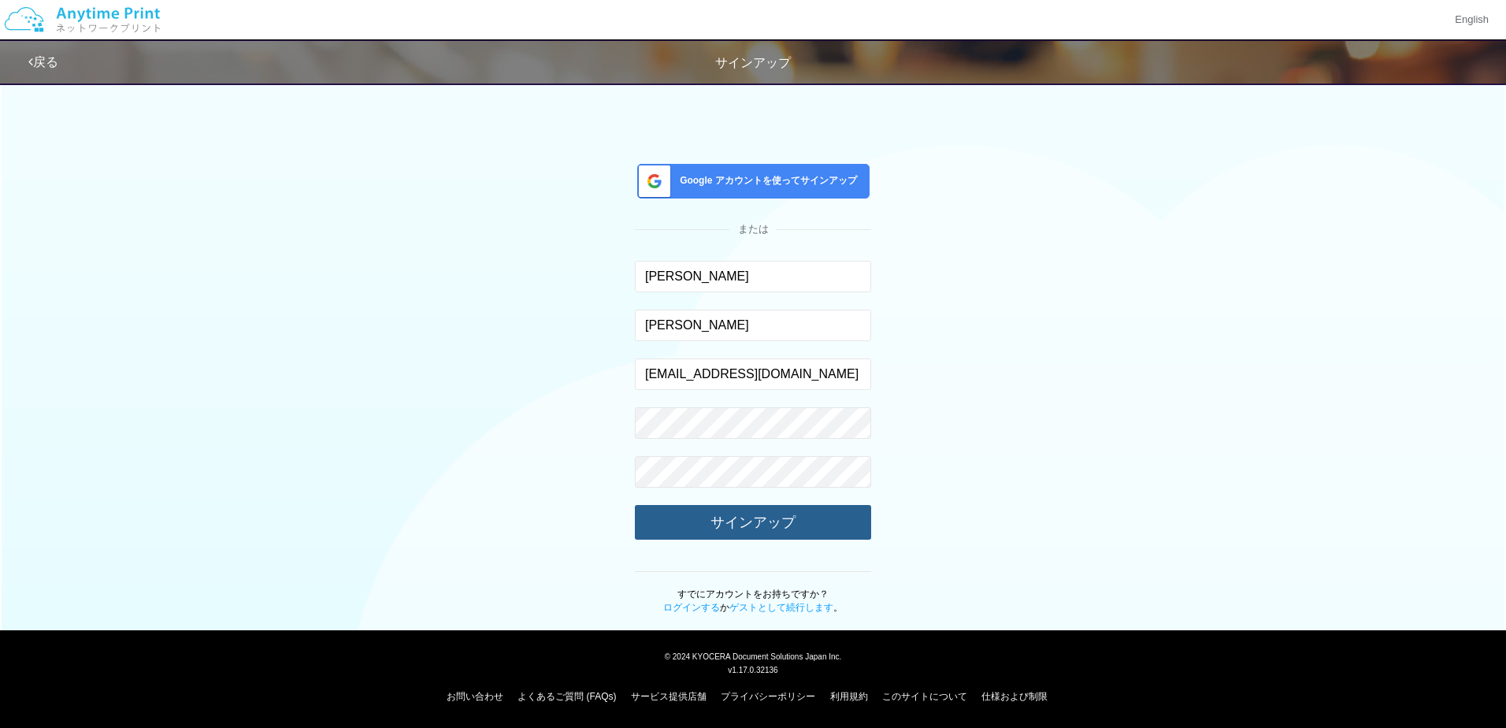
click at [743, 521] on button "サインアップ" at bounding box center [753, 522] width 236 height 35
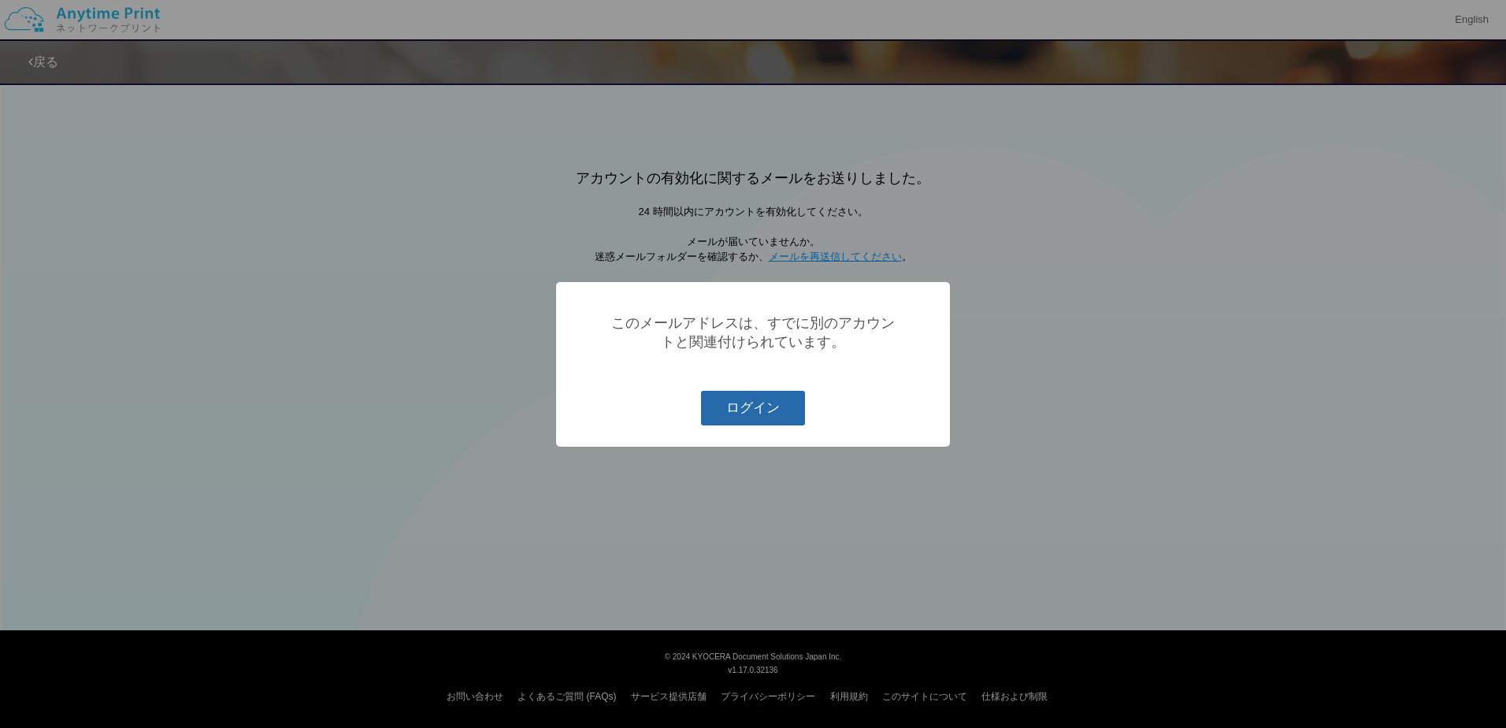
click at [785, 410] on button "ログイン" at bounding box center [753, 408] width 104 height 35
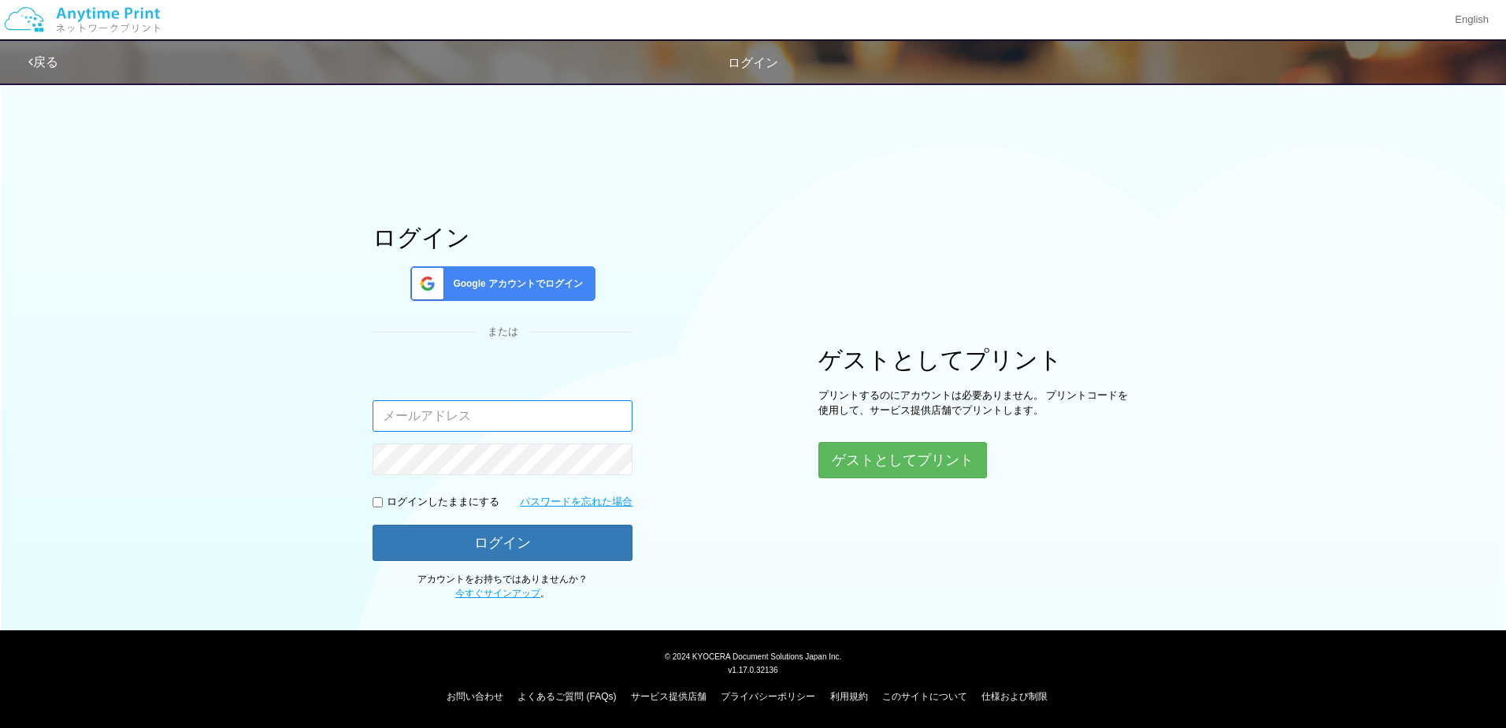
type input "[EMAIL_ADDRESS][DOMAIN_NAME]"
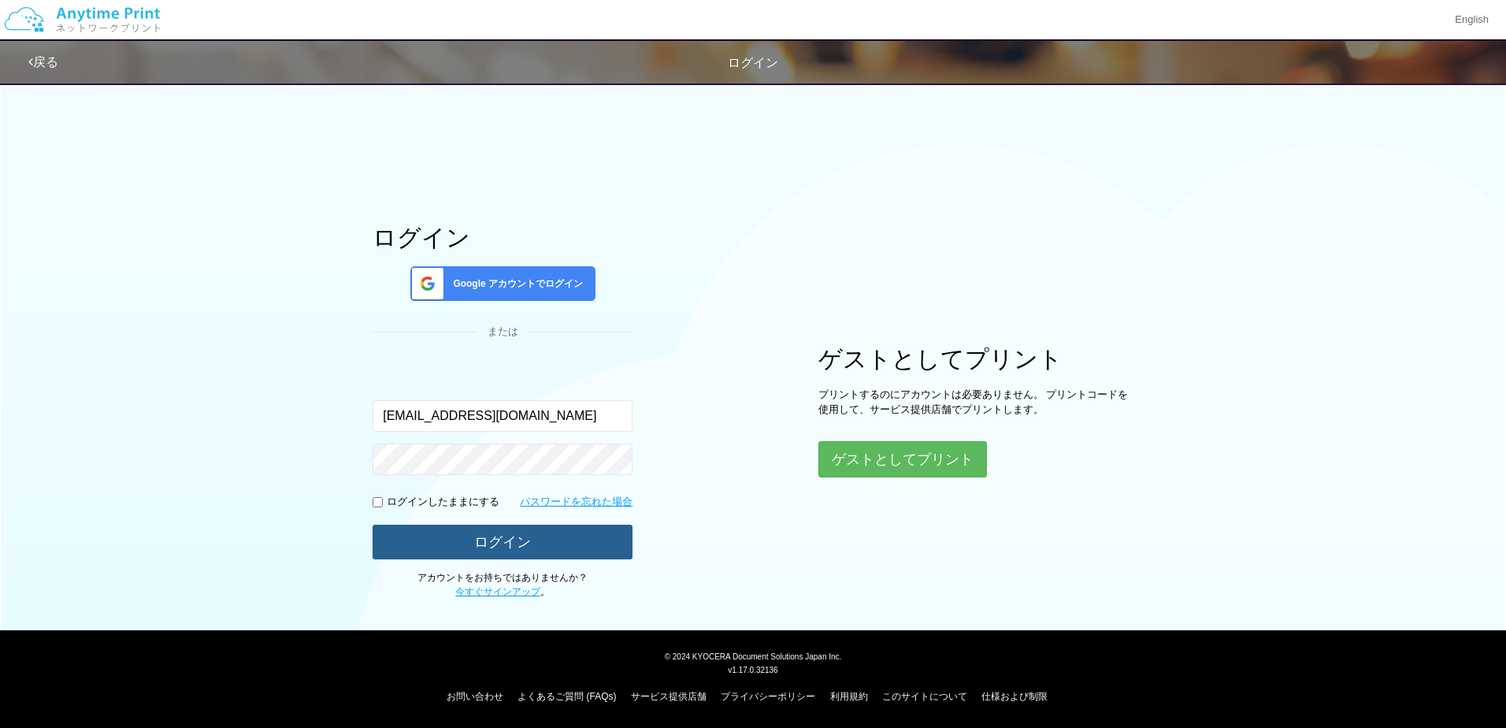
click at [482, 535] on button "ログイン" at bounding box center [503, 542] width 260 height 35
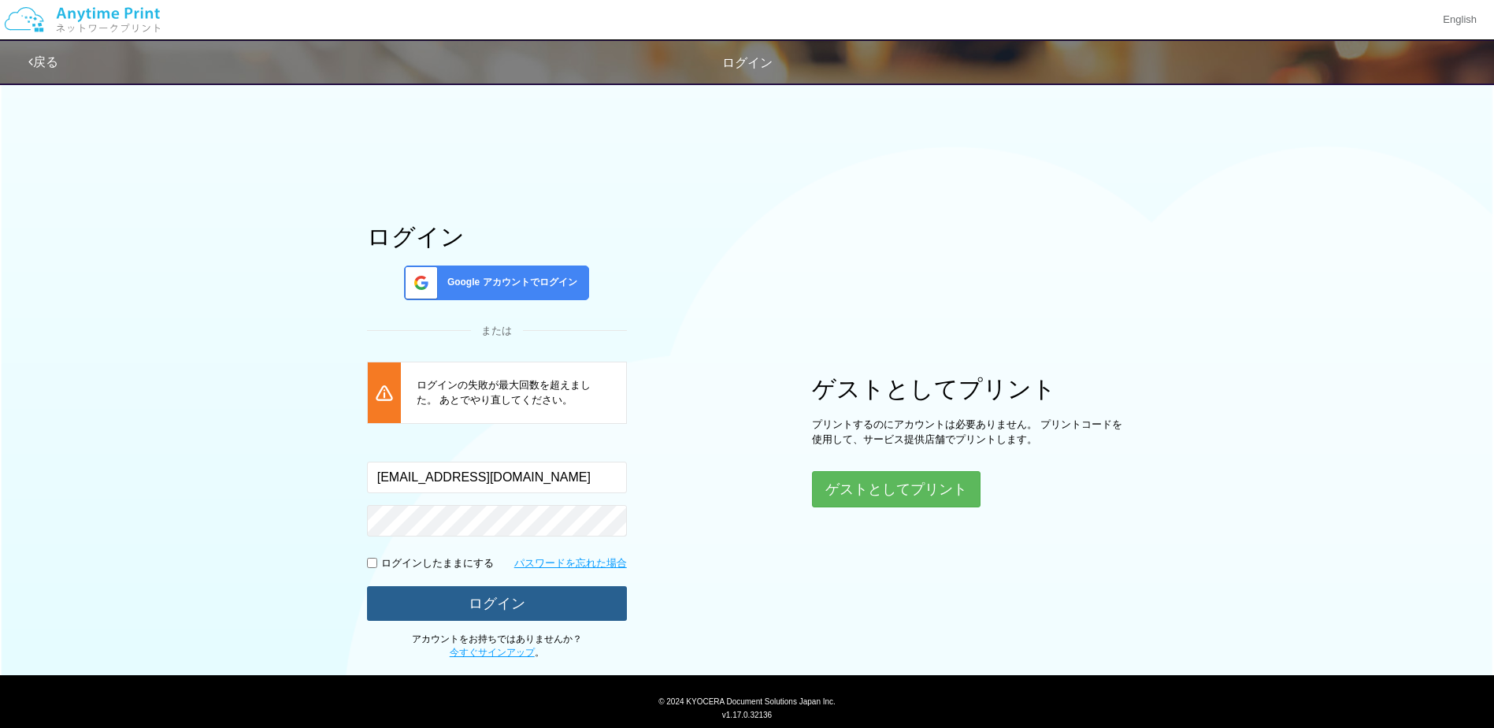
scroll to position [45, 0]
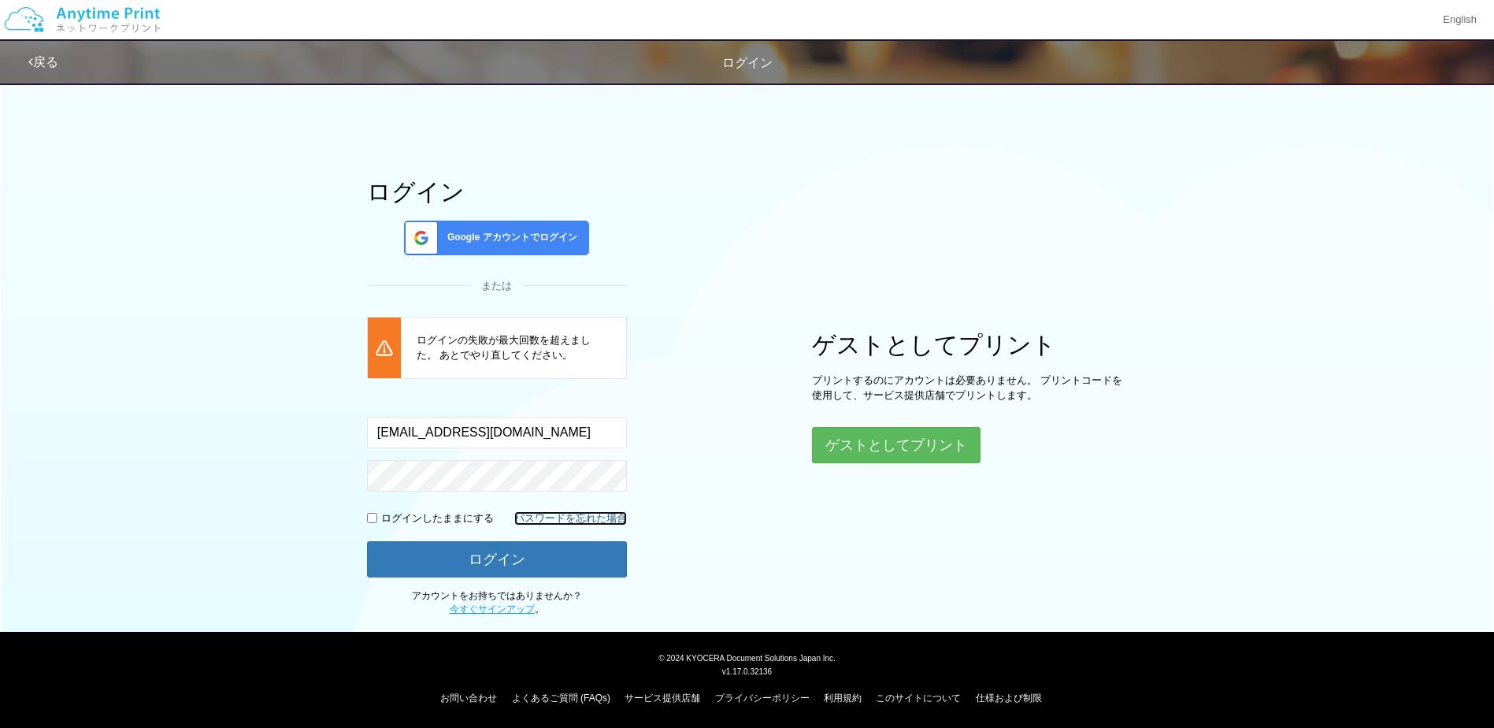
click at [560, 514] on link "パスワードを忘れた場合" at bounding box center [570, 518] width 113 height 15
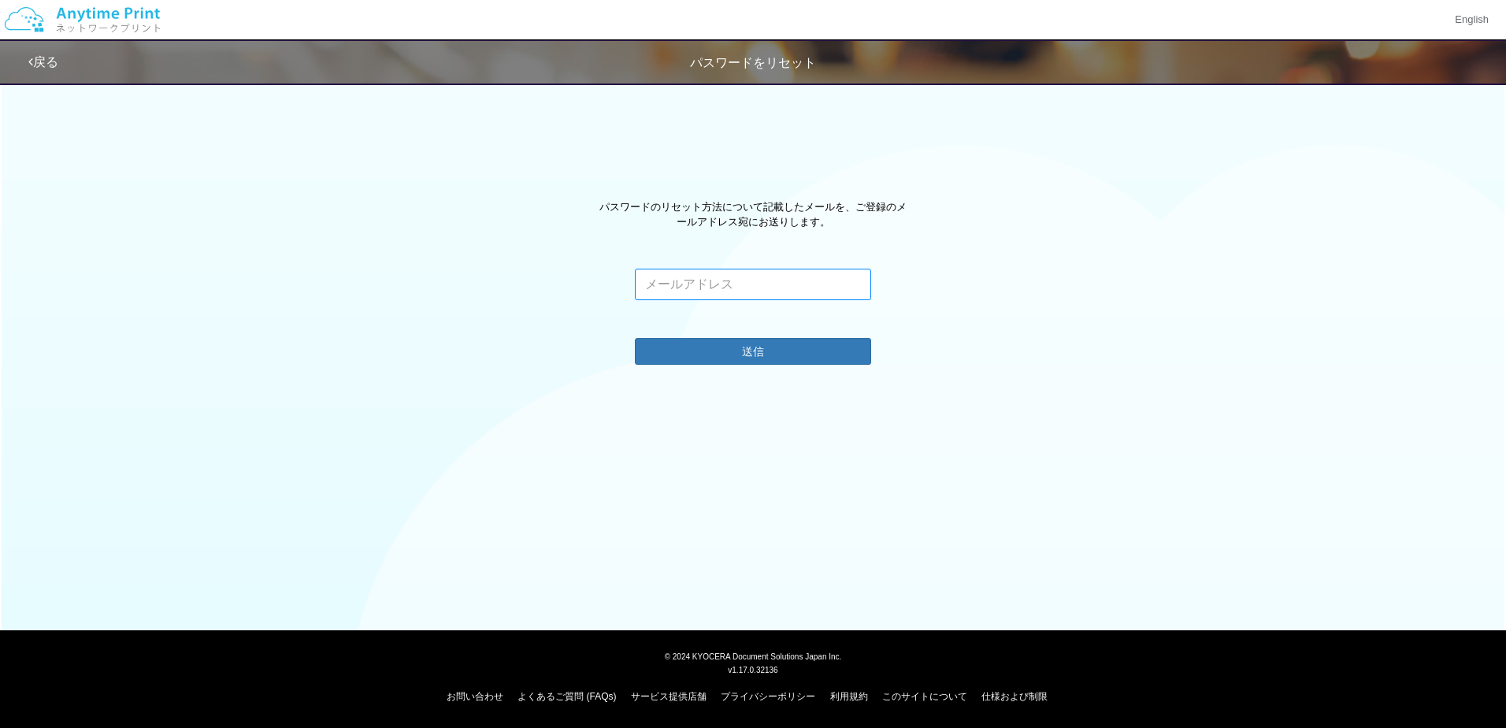
click at [753, 275] on input "email" at bounding box center [753, 285] width 236 height 32
type input "[EMAIL_ADDRESS][DOMAIN_NAME]"
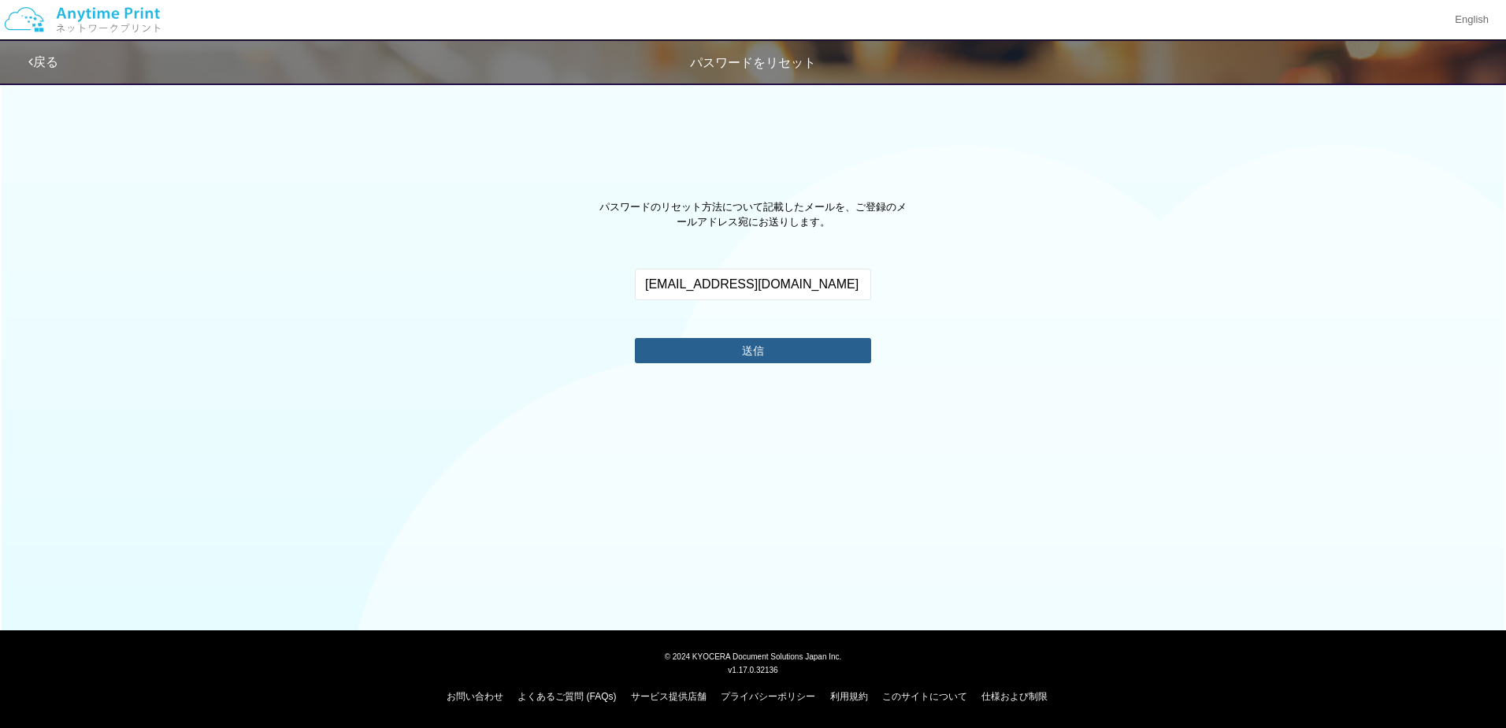
click at [762, 359] on button "送信" at bounding box center [753, 350] width 236 height 25
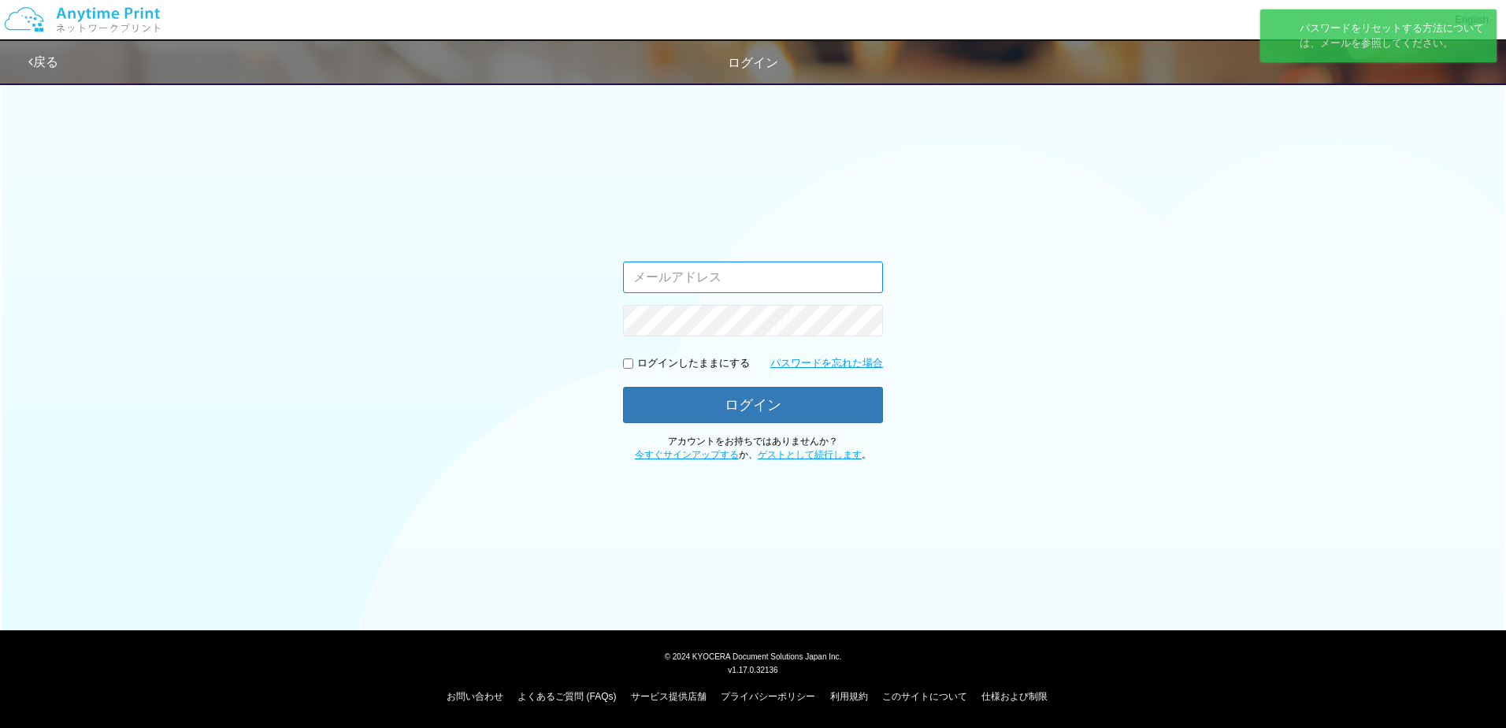
type input "[EMAIL_ADDRESS][DOMAIN_NAME]"
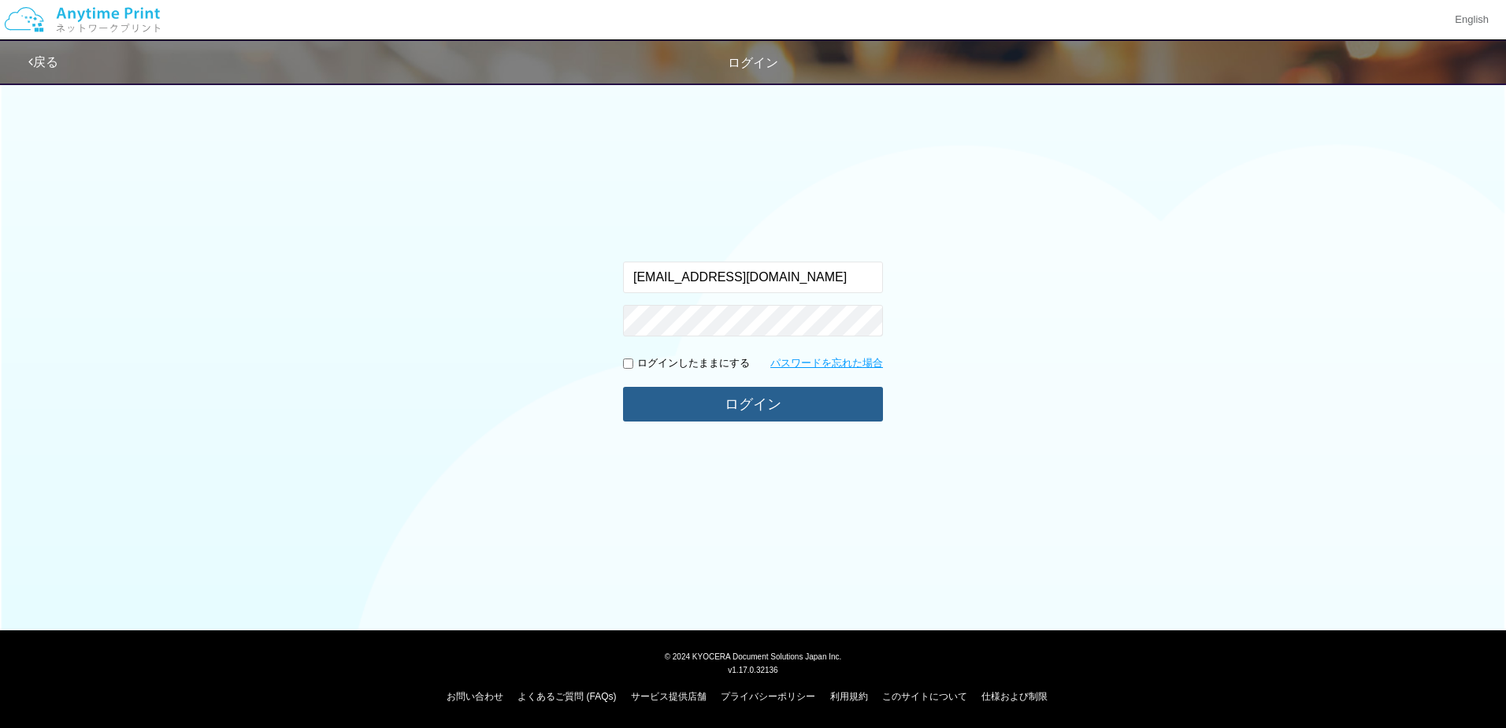
click at [727, 421] on button "ログイン" at bounding box center [753, 404] width 260 height 35
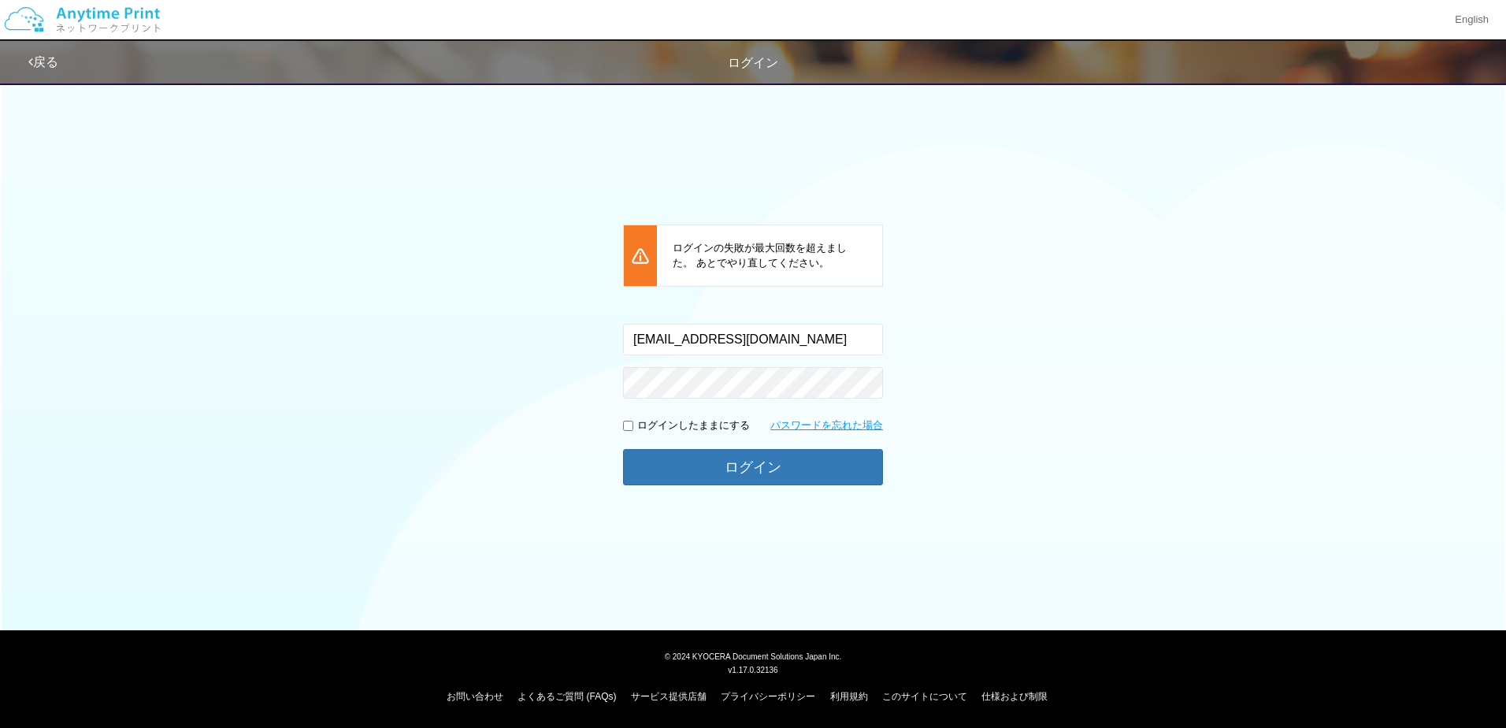
click at [556, 390] on div "ログインの失敗が最大回数を超えました。 あとでやり直してください。 入力されたメールアドレスまたはパスワードが正しくありません。 yosuke.iida@dj…" at bounding box center [752, 285] width 945 height 423
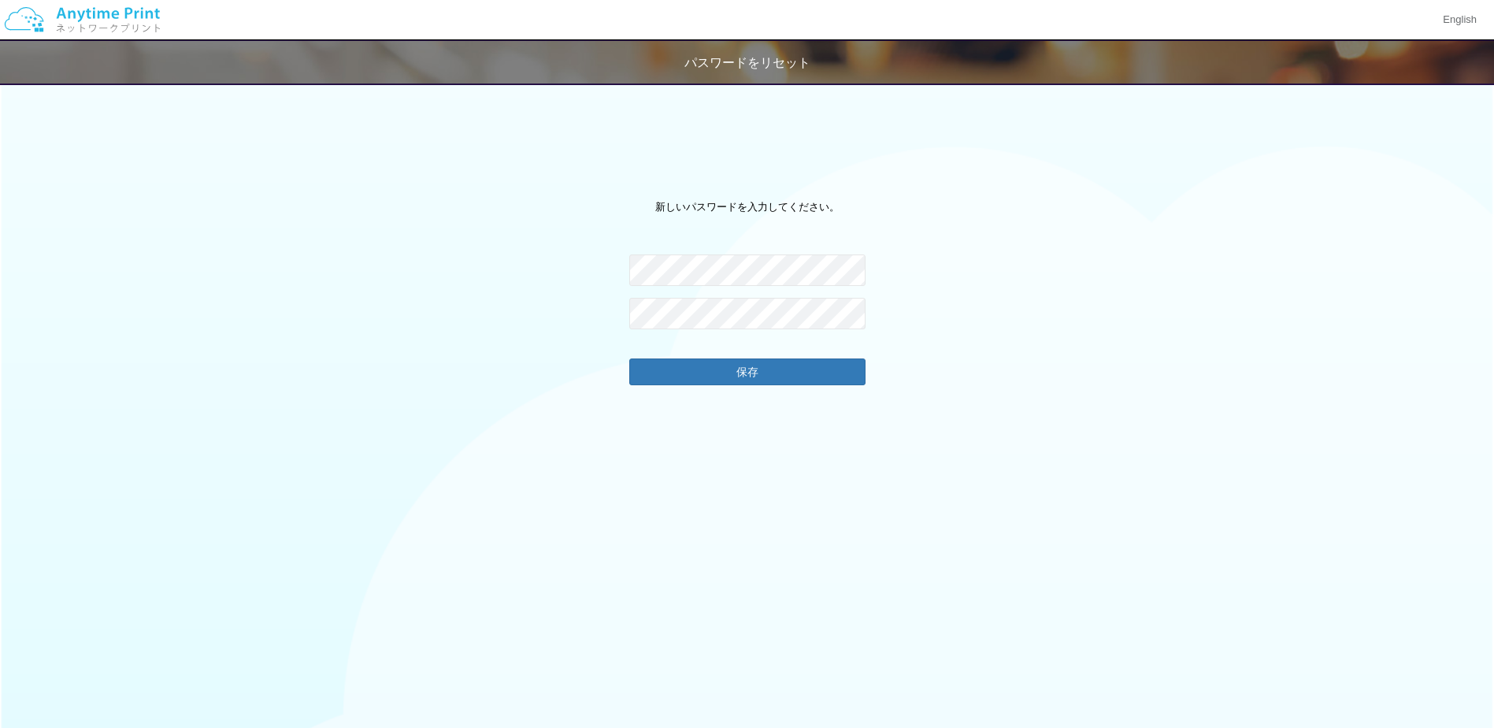
click at [602, 253] on div "新しいパスワードを入力してください。 パスワードは次の条件を満たす必要があります。 8 文字以上であること。 次のうち、少なくとも 2 つの文字の種類を含んで…" at bounding box center [747, 502] width 1494 height 666
click at [569, 349] on div "新しいパスワードを入力してください。 パスワードが一致しません。 保存" at bounding box center [747, 502] width 1494 height 666
click at [766, 366] on button "保存" at bounding box center [747, 370] width 236 height 25
click at [736, 375] on button "保存" at bounding box center [747, 370] width 236 height 25
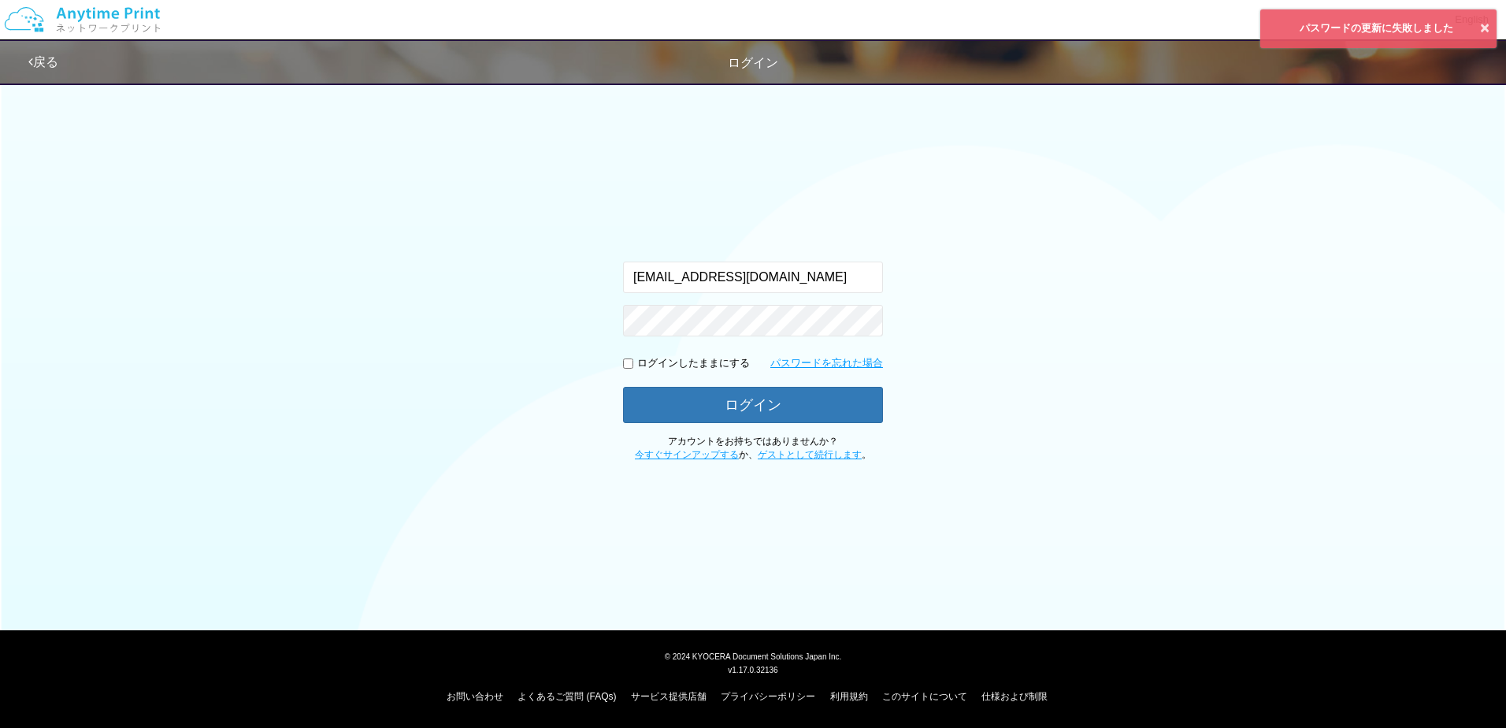
drag, startPoint x: 1061, startPoint y: 298, endPoint x: 1020, endPoint y: 303, distance: 41.3
click at [1061, 298] on div "入力されたメールアドレスまたはパスワードが正しくありません。 yosuke.iida@dj.kyocera.com ログインしたままにする パスワードを忘れた…" at bounding box center [752, 267] width 945 height 387
click at [683, 359] on p "ログインしたままにする" at bounding box center [693, 363] width 113 height 15
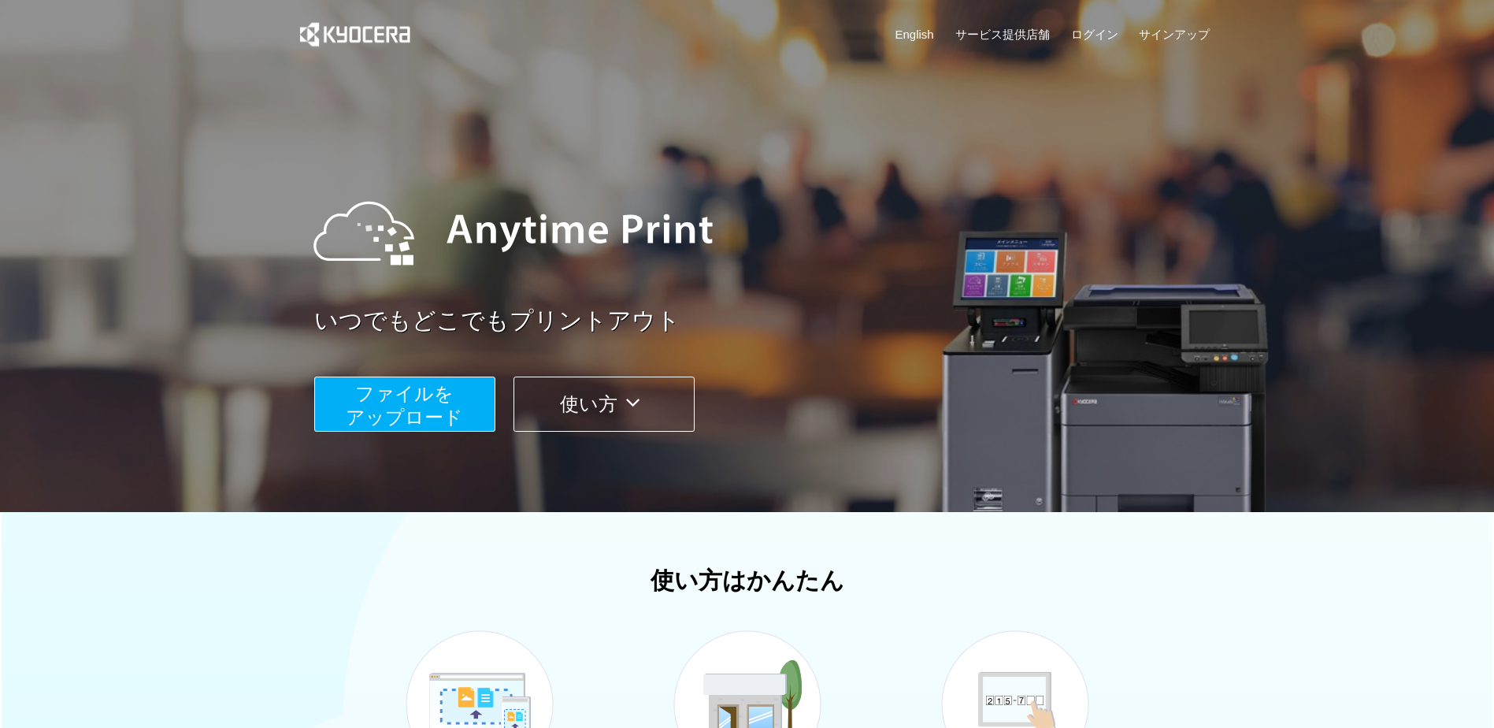
click at [421, 401] on span "ファイルを ​​アップロード" at bounding box center [404, 405] width 117 height 45
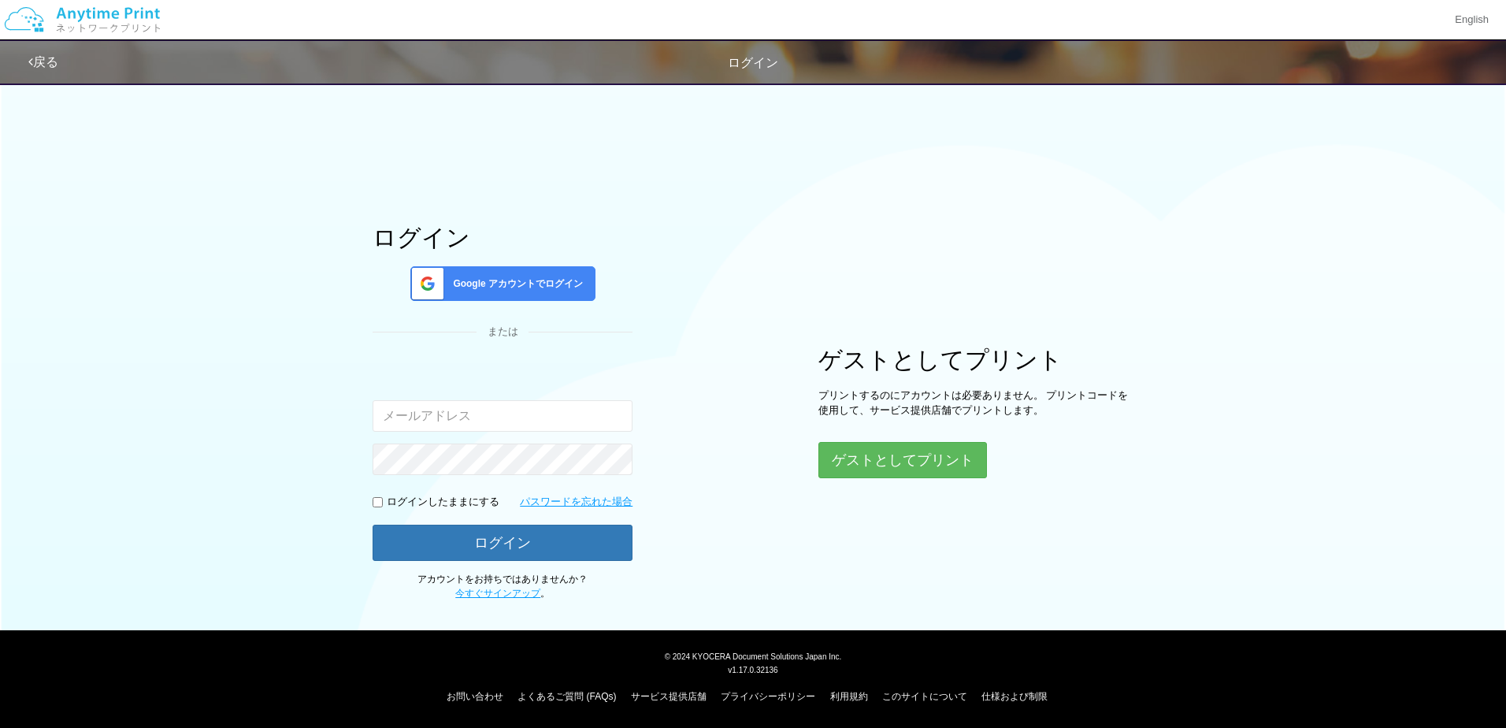
type input "[EMAIL_ADDRESS][DOMAIN_NAME]"
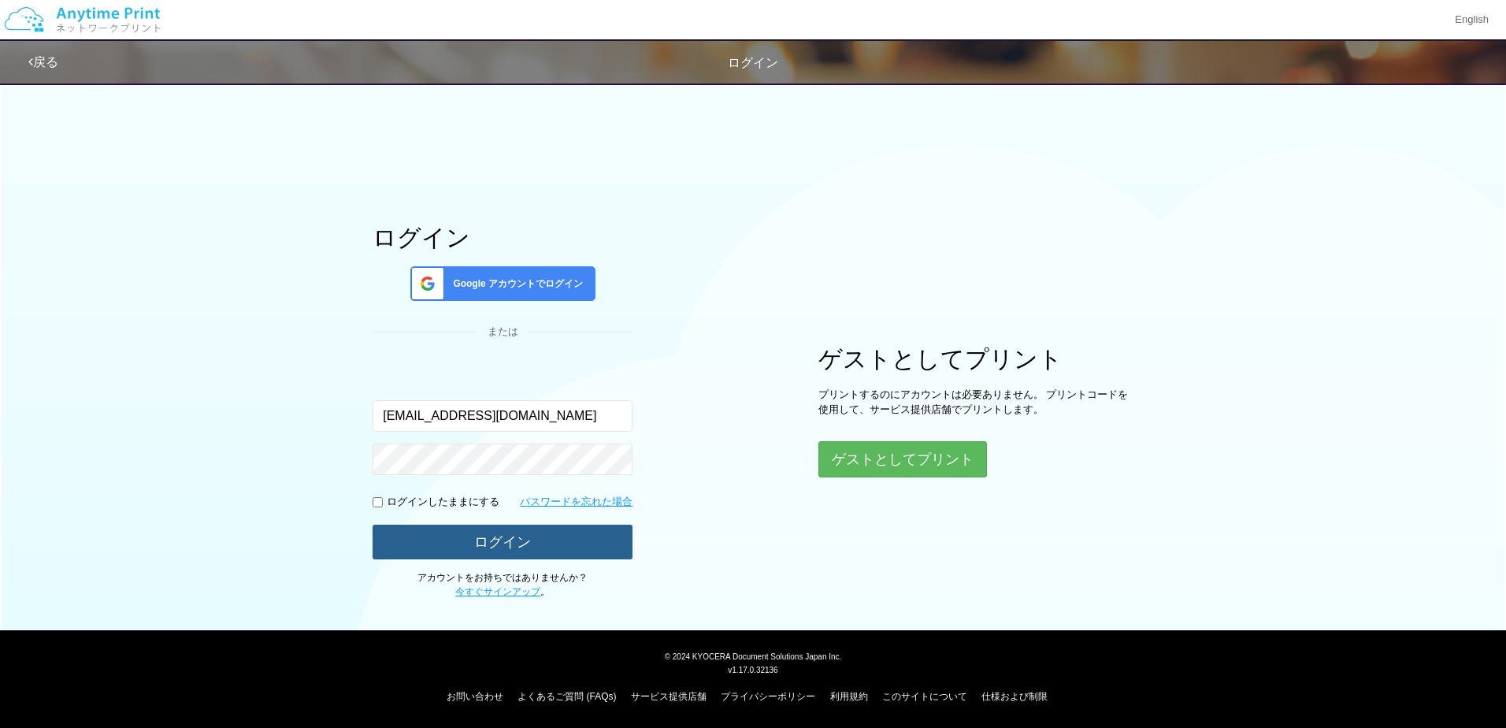
click at [480, 561] on div "ログイン Google アカウントでログイン または 入力されたメールアドレスまたはパスワードが正しくありません。 [PERSON_NAME][EMAIL_A…" at bounding box center [503, 411] width 260 height 374
click at [202, 455] on div "ログイン Google アカウントでログイン または 入力されたメールアドレスまたはパスワードが正しくありません。 [PERSON_NAME][EMAIL_A…" at bounding box center [753, 337] width 1506 height 526
click at [235, 479] on div "ログイン Google アカウントでログイン または 入力されたメールアドレスまたはパスワードが正しくありません。 [PERSON_NAME][EMAIL_A…" at bounding box center [753, 337] width 1506 height 526
click at [378, 497] on input "checkbox" at bounding box center [378, 502] width 10 height 10
checkbox input "true"
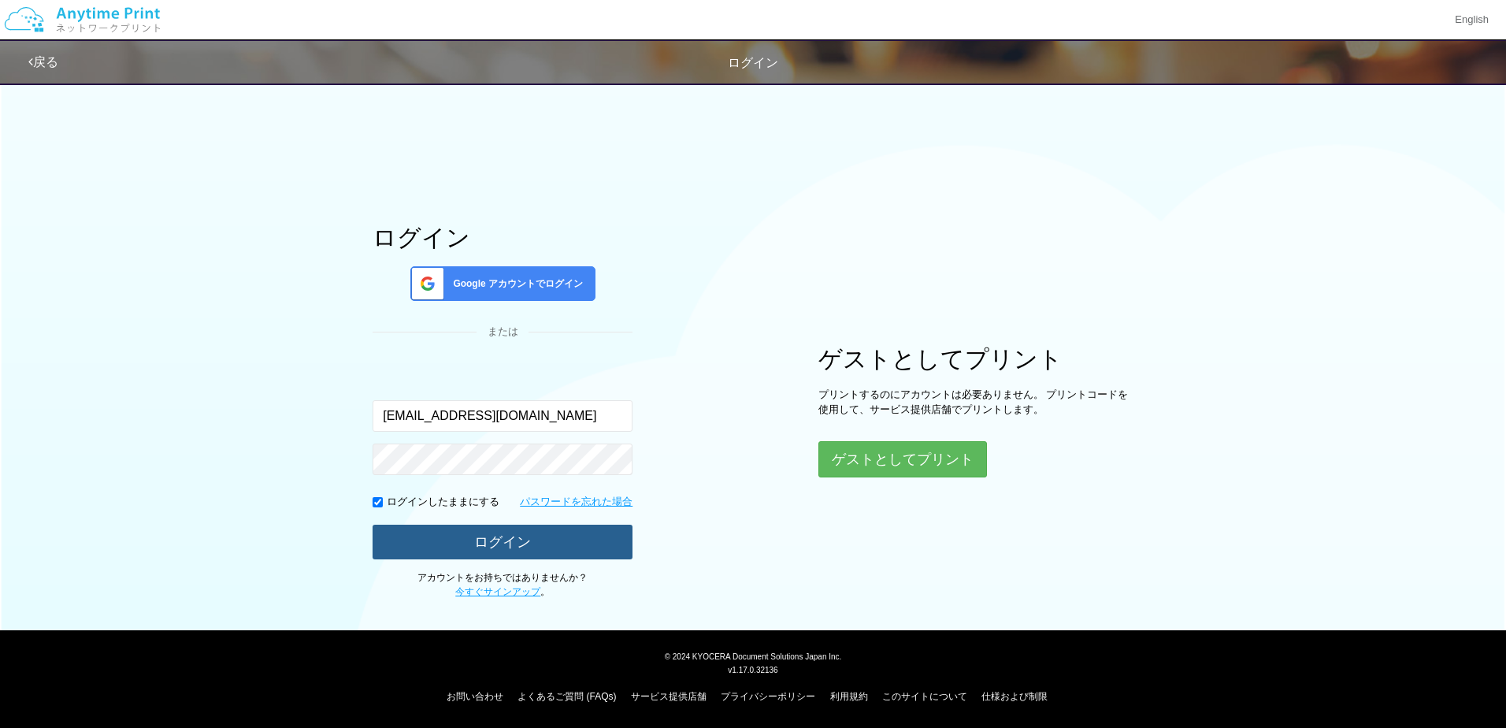
click at [411, 539] on button "ログイン" at bounding box center [503, 542] width 260 height 35
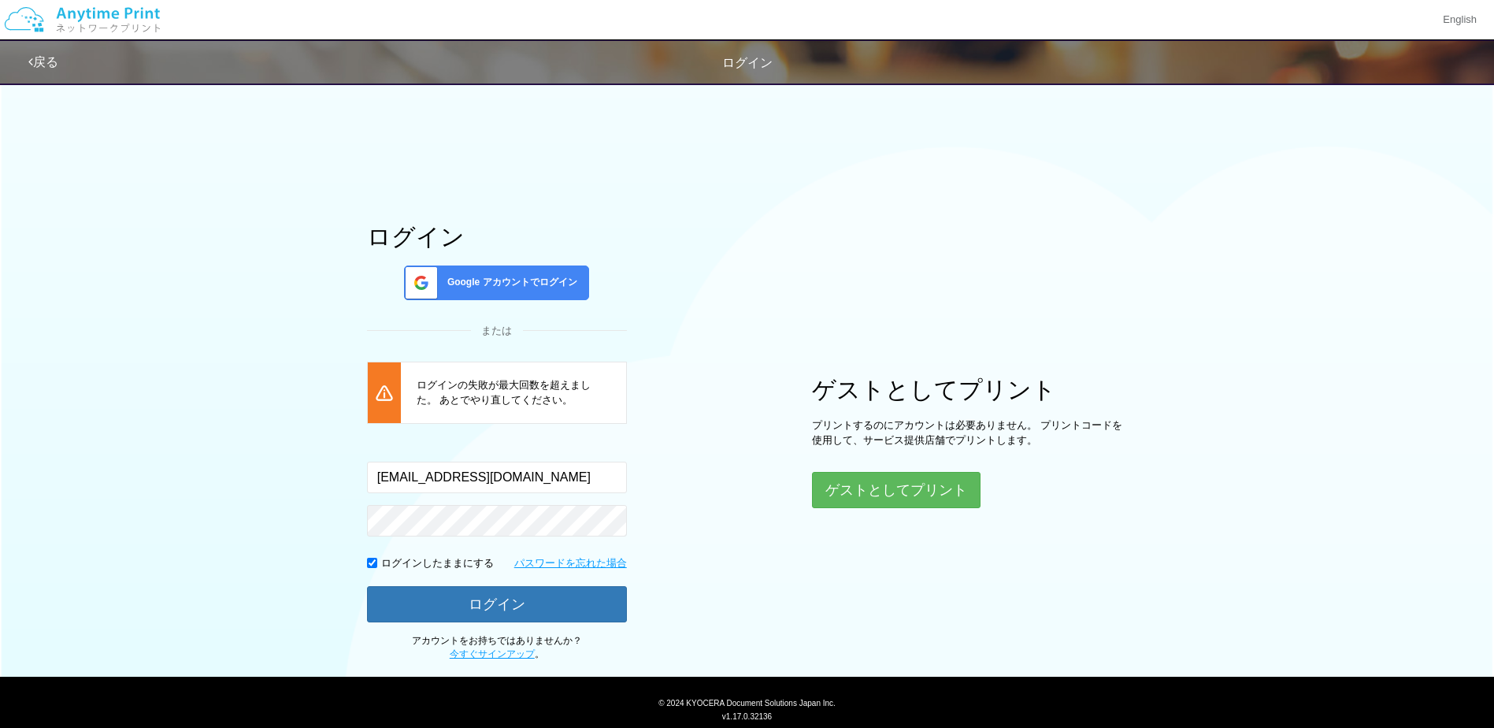
click at [747, 524] on div "ログイン Google アカウントでログイン または ログインの失敗が最大回数を超えました。 あとでやり直してください。 入力されたメールアドレスまたはパスワ…" at bounding box center [747, 367] width 945 height 587
click at [41, 59] on link "戻る" at bounding box center [43, 61] width 30 height 13
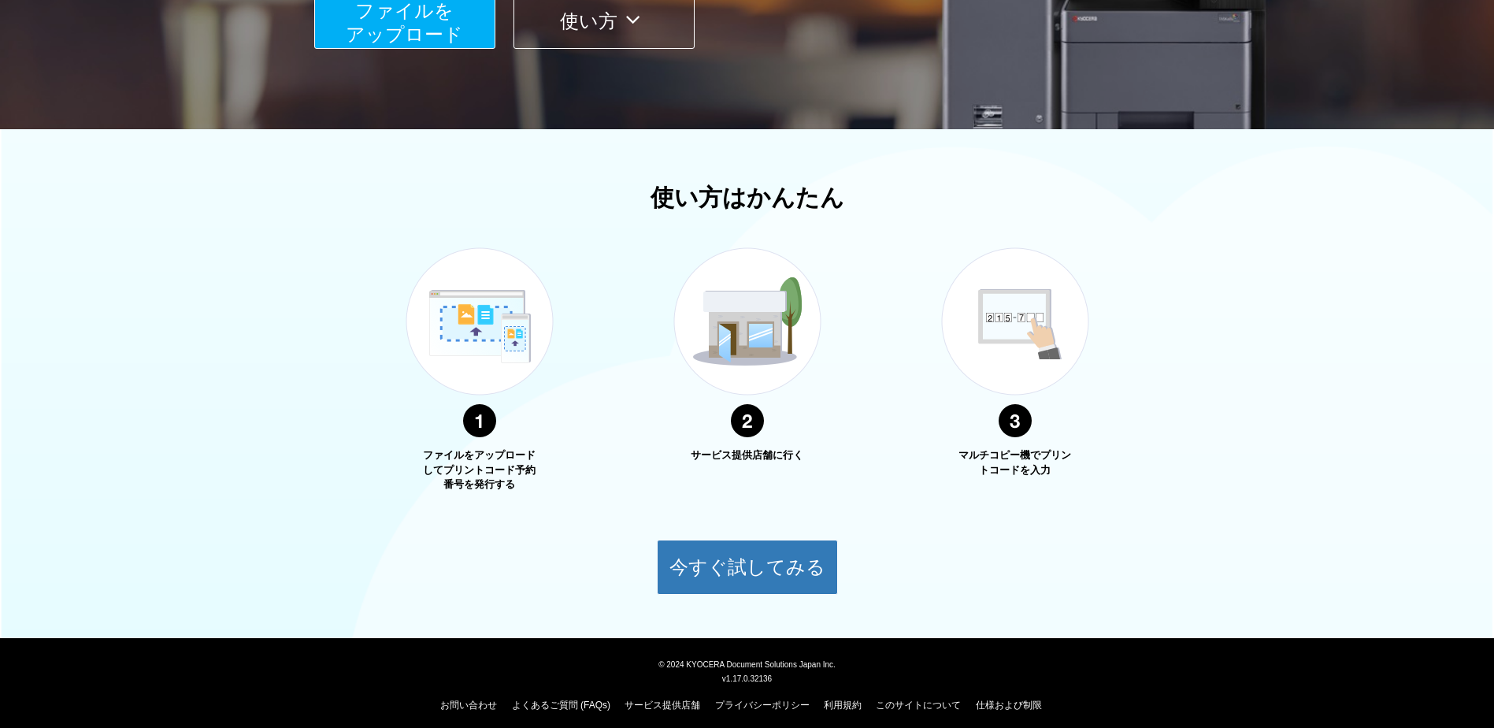
scroll to position [391, 0]
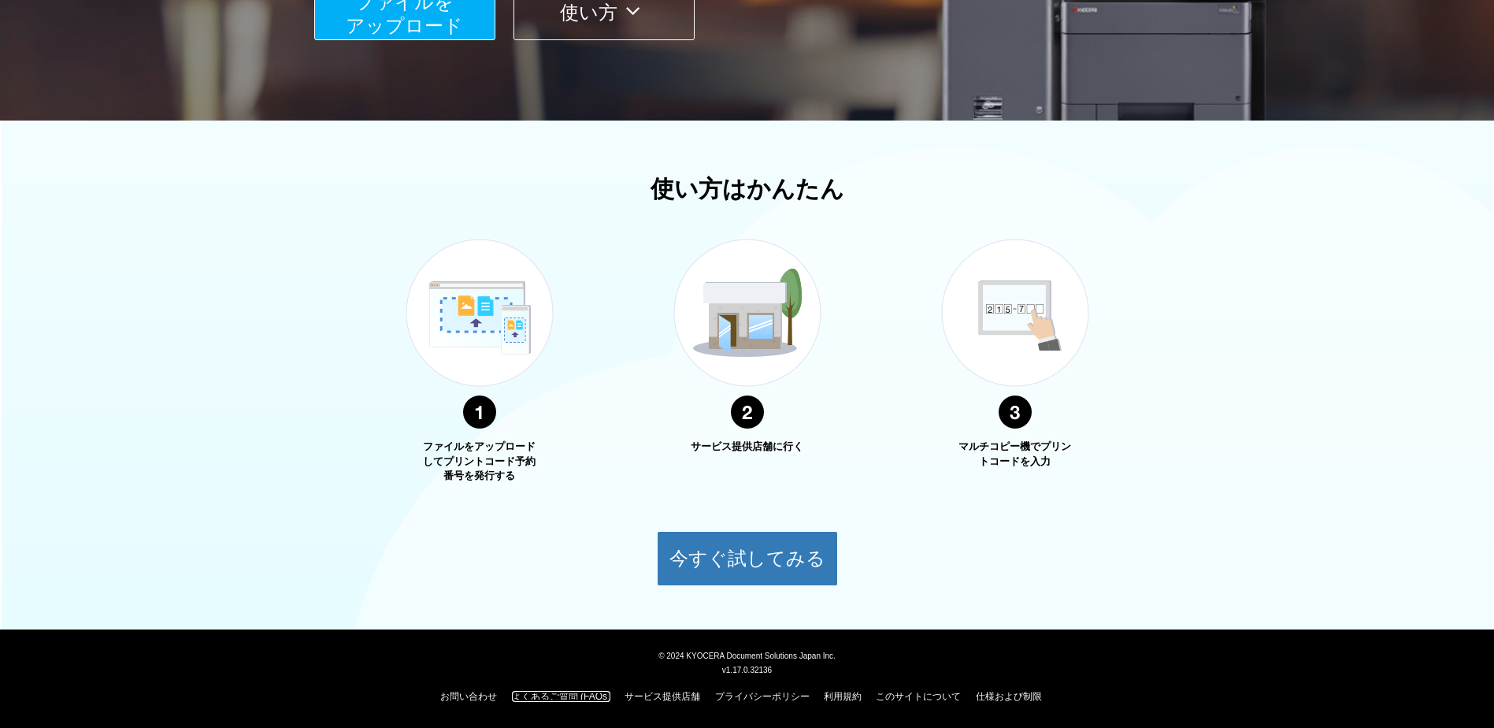
click at [525, 695] on link "よくあるご質問 (FAQs)" at bounding box center [561, 696] width 98 height 11
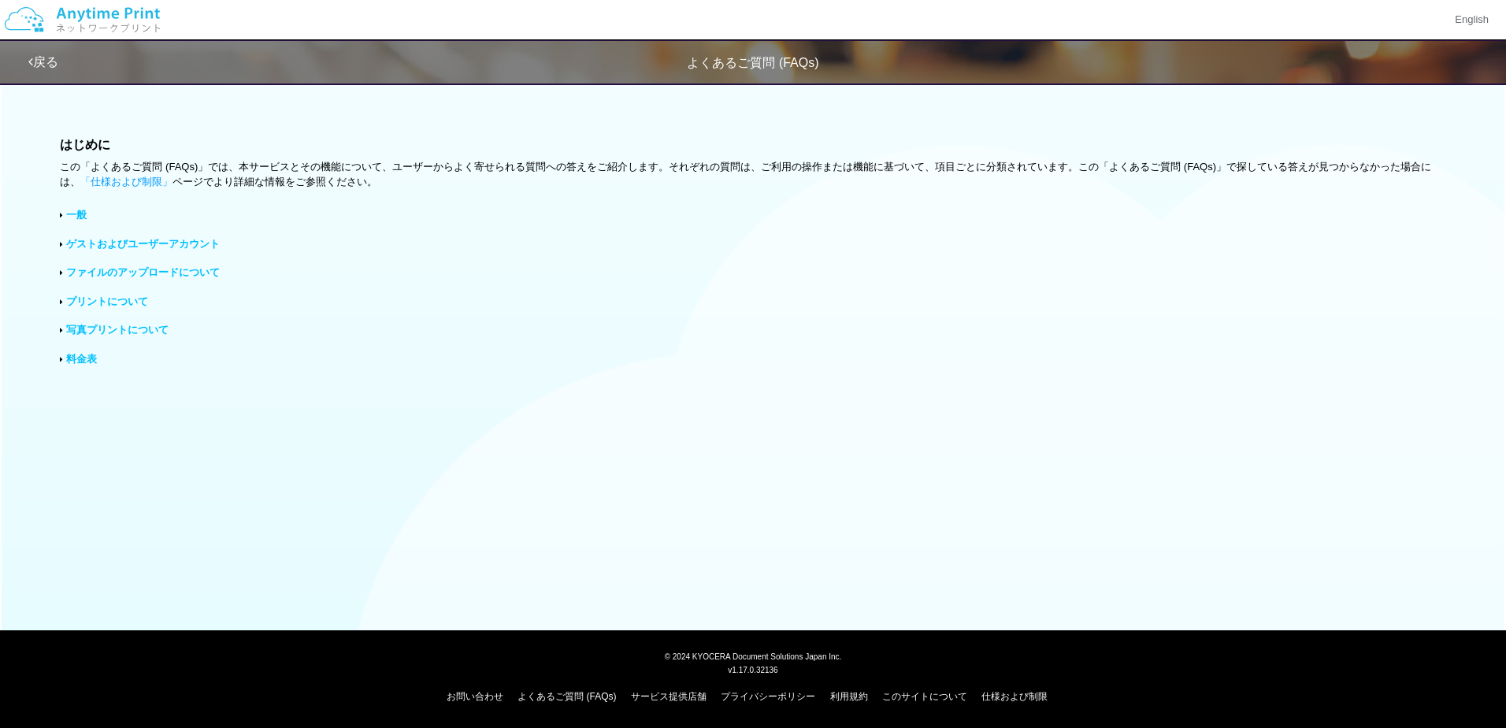
click at [87, 213] on div "一般" at bounding box center [752, 215] width 1385 height 15
click at [69, 213] on link "一般" at bounding box center [76, 215] width 20 height 12
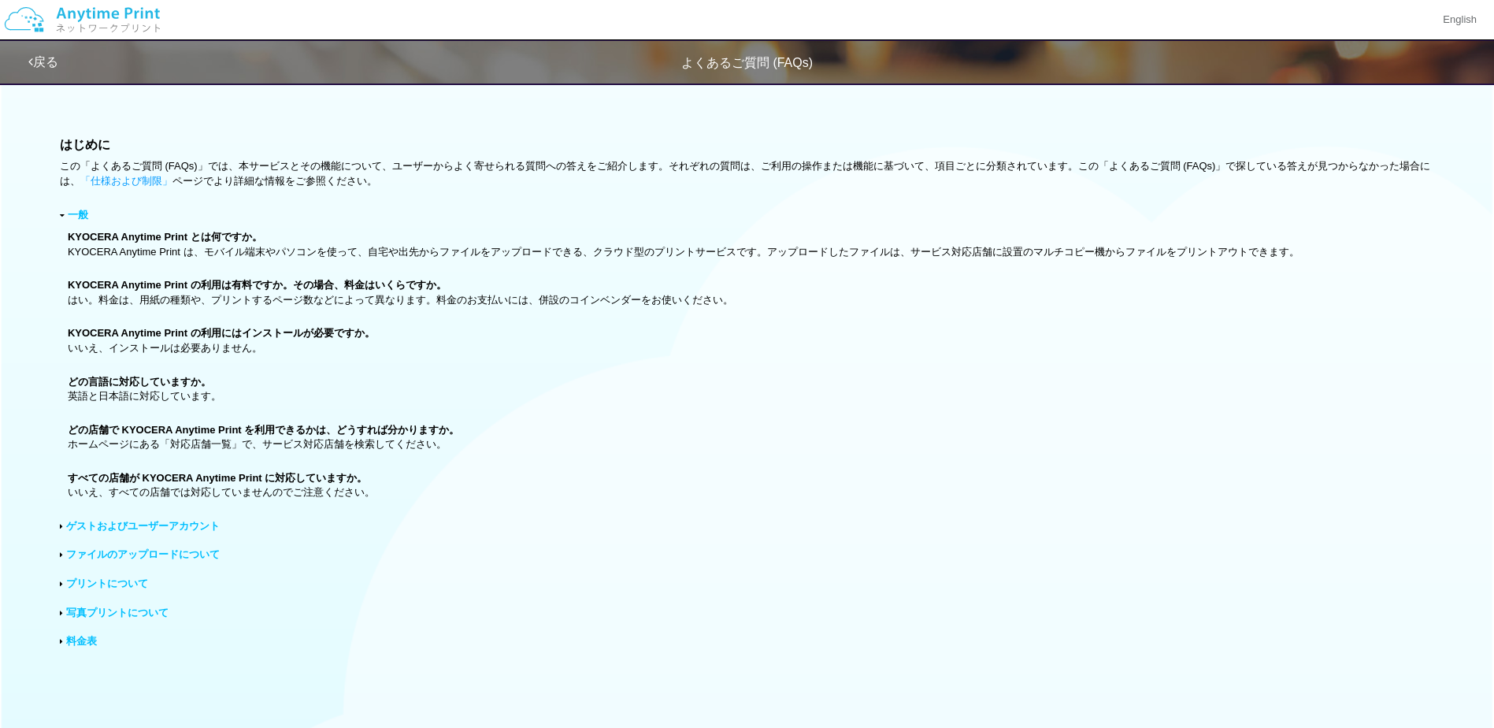
click at [150, 530] on link "ゲストおよびユーザーアカウント" at bounding box center [143, 526] width 154 height 12
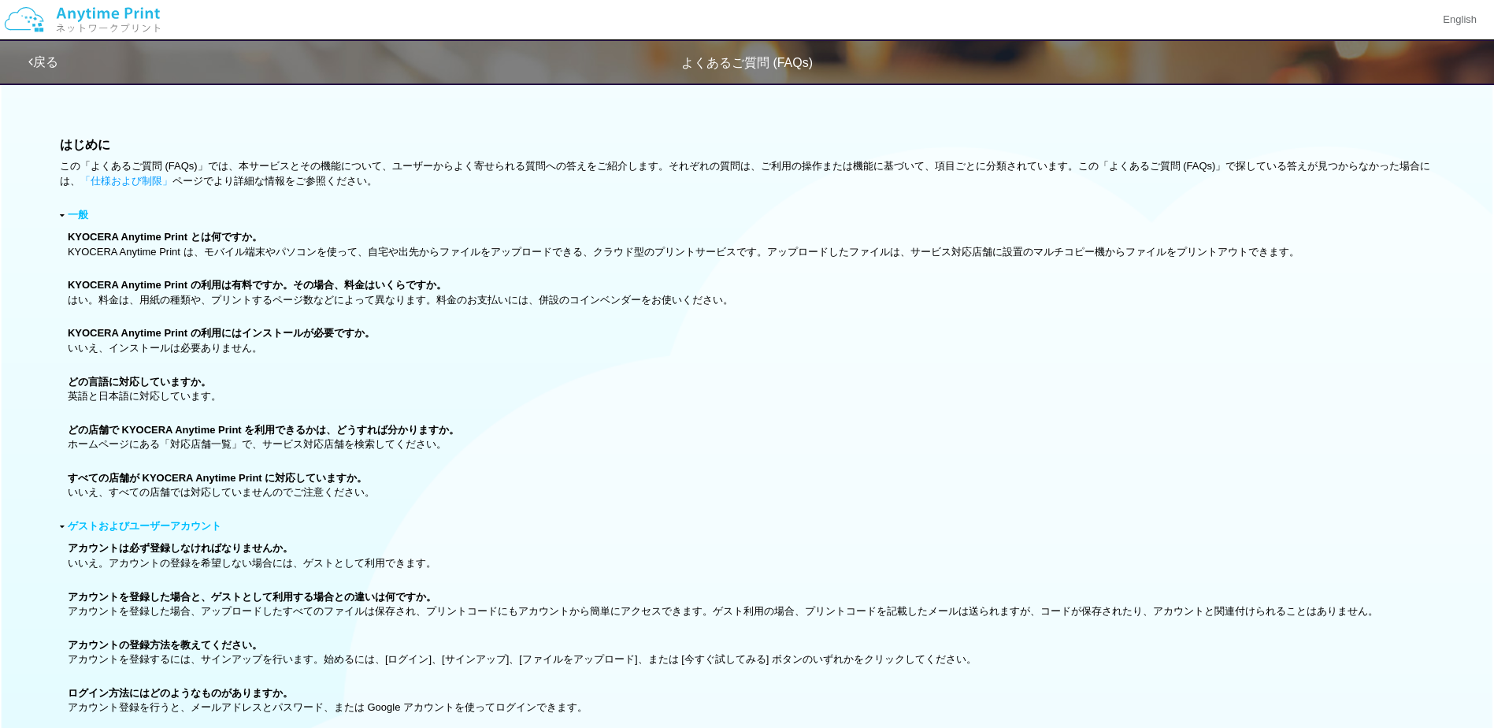
click at [54, 55] on link "戻る" at bounding box center [43, 61] width 30 height 13
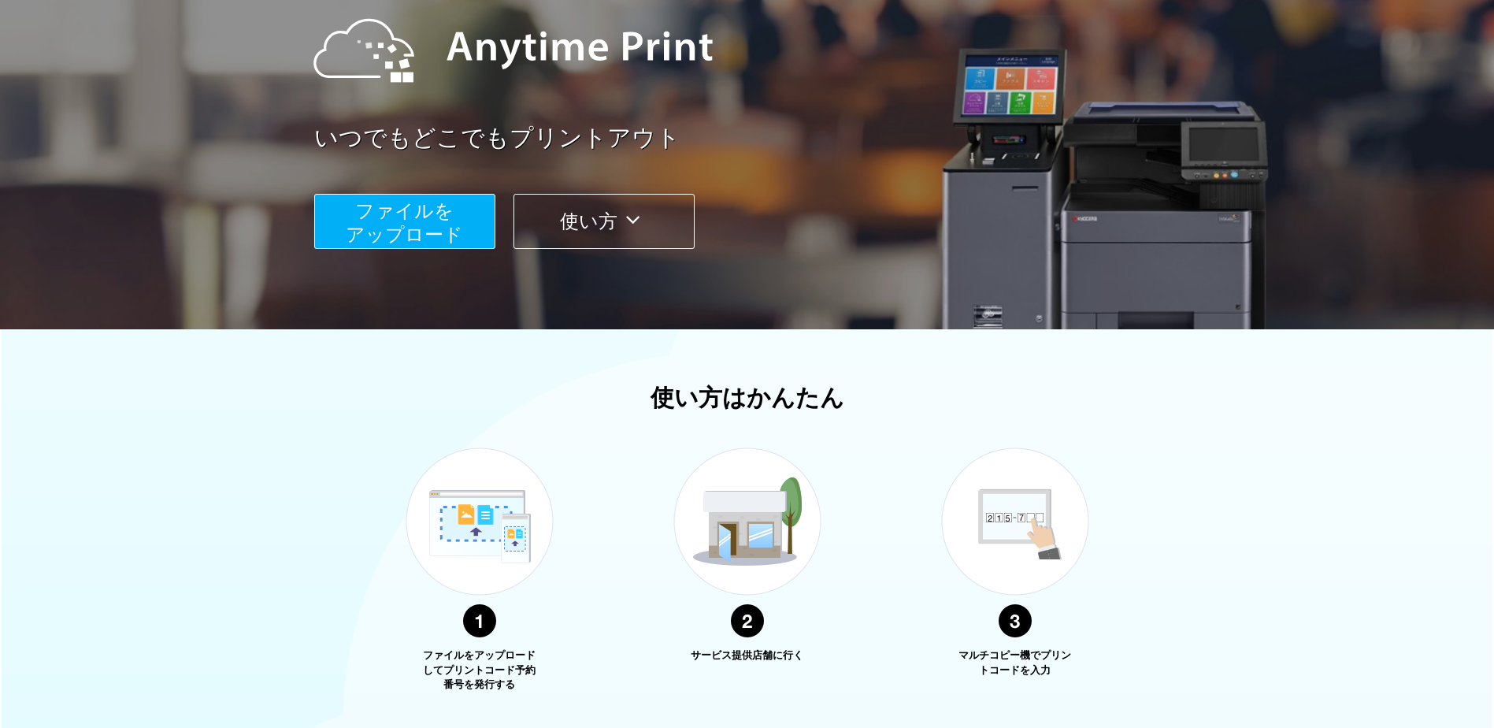
scroll to position [315, 0]
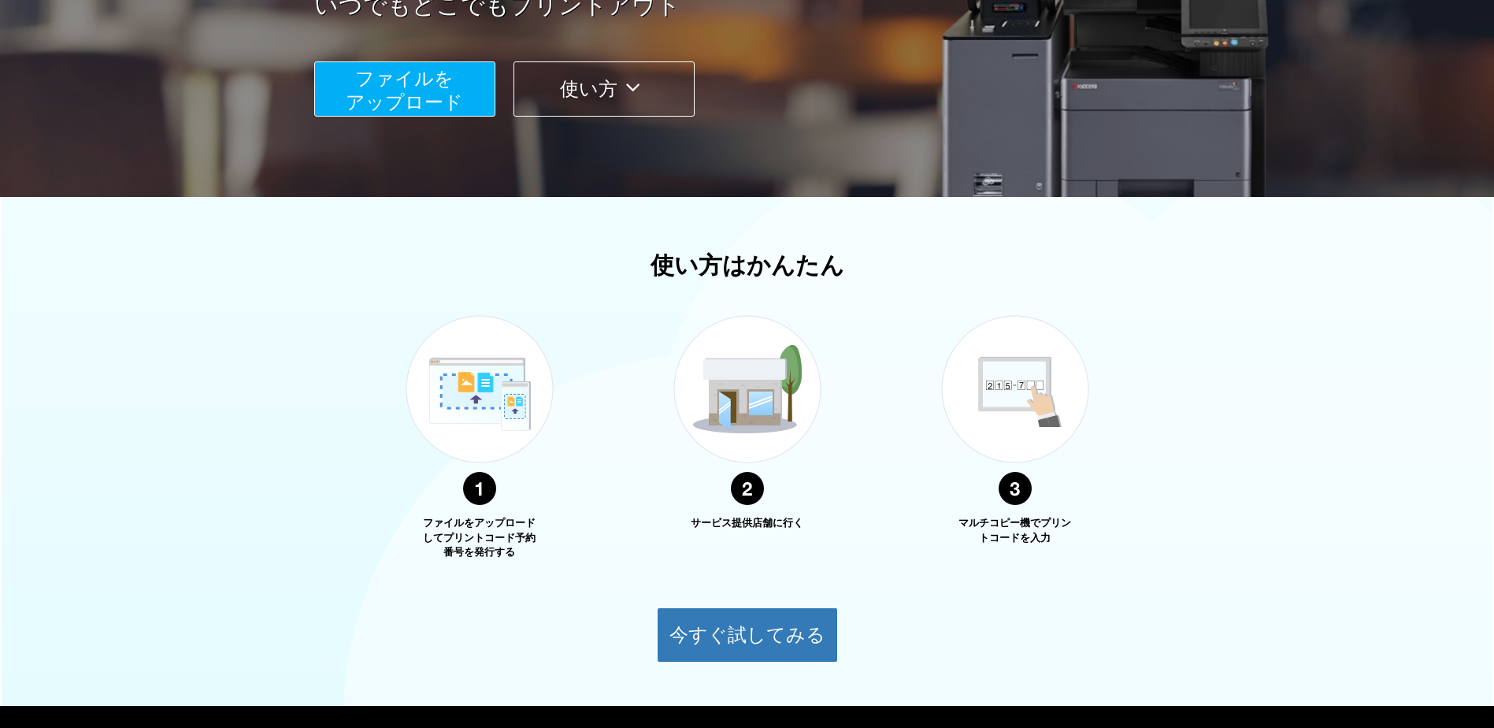
click at [424, 80] on span "ファイルを ​​アップロード" at bounding box center [404, 90] width 117 height 45
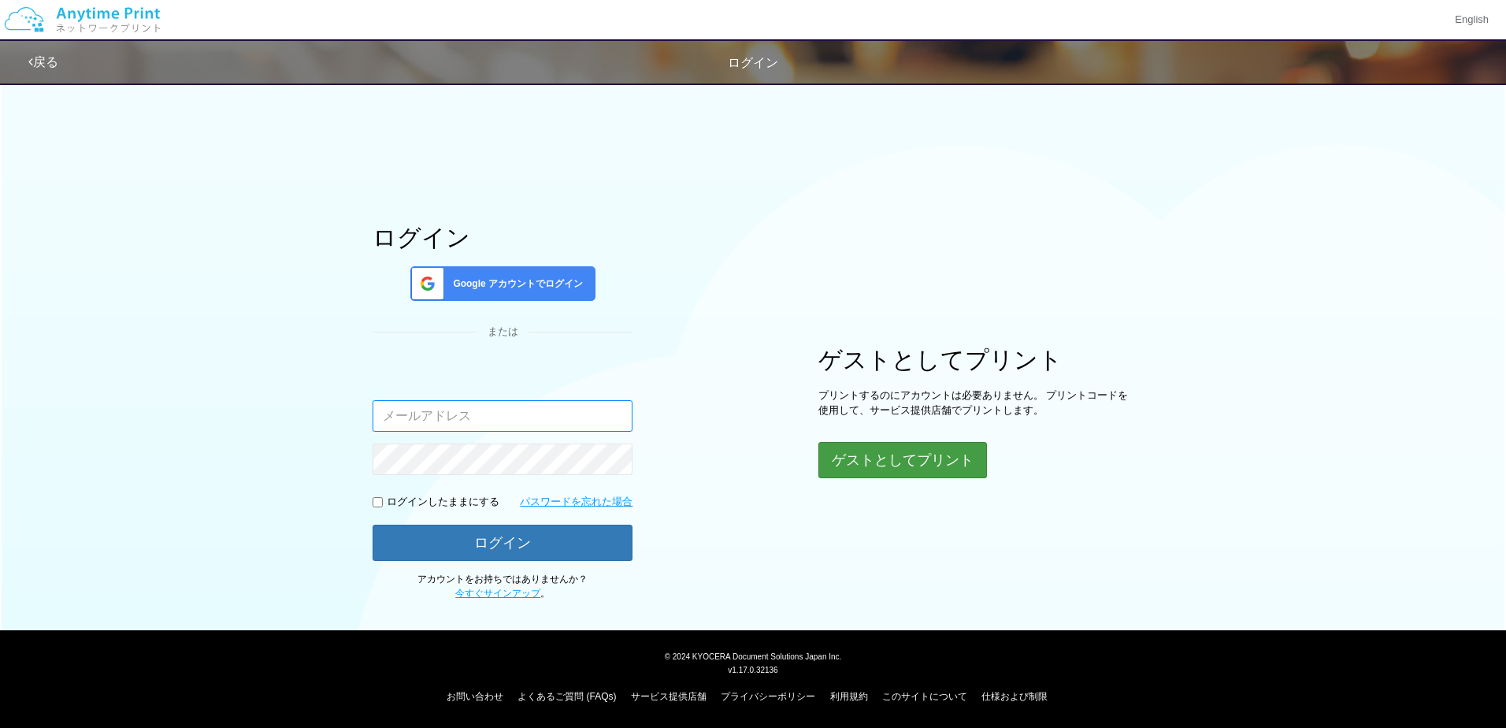
type input "[EMAIL_ADDRESS][DOMAIN_NAME]"
click at [947, 457] on button "ゲストとしてプリント" at bounding box center [901, 460] width 167 height 35
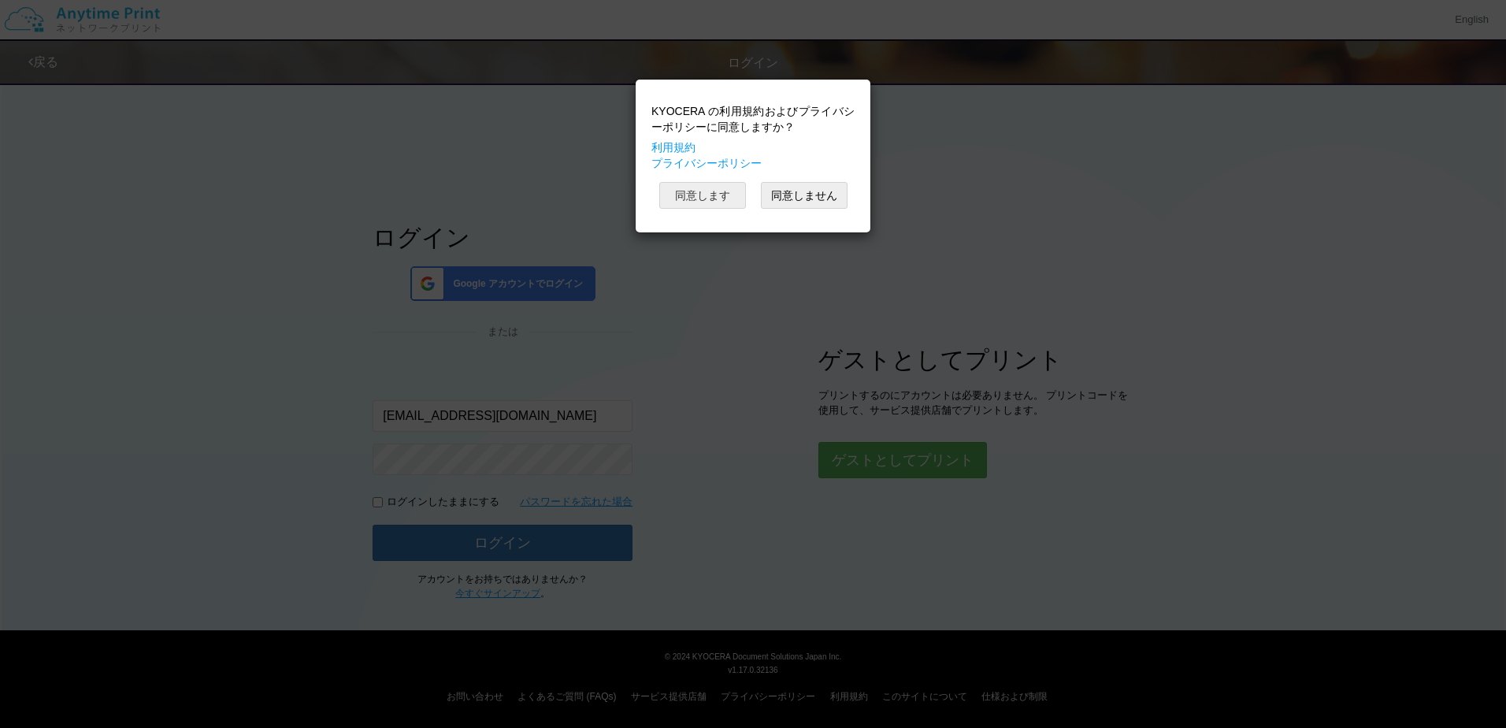
click at [714, 196] on button "同意します" at bounding box center [702, 195] width 87 height 27
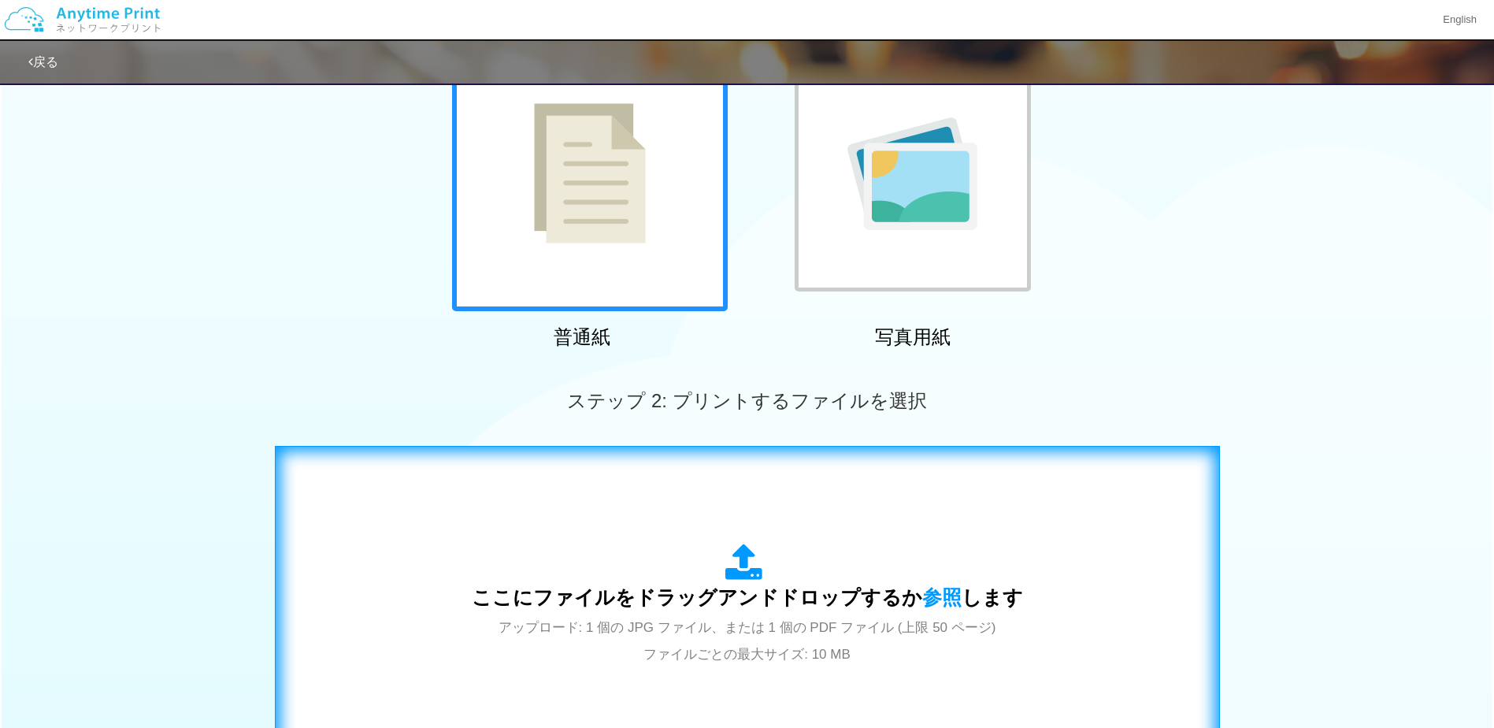
scroll to position [236, 0]
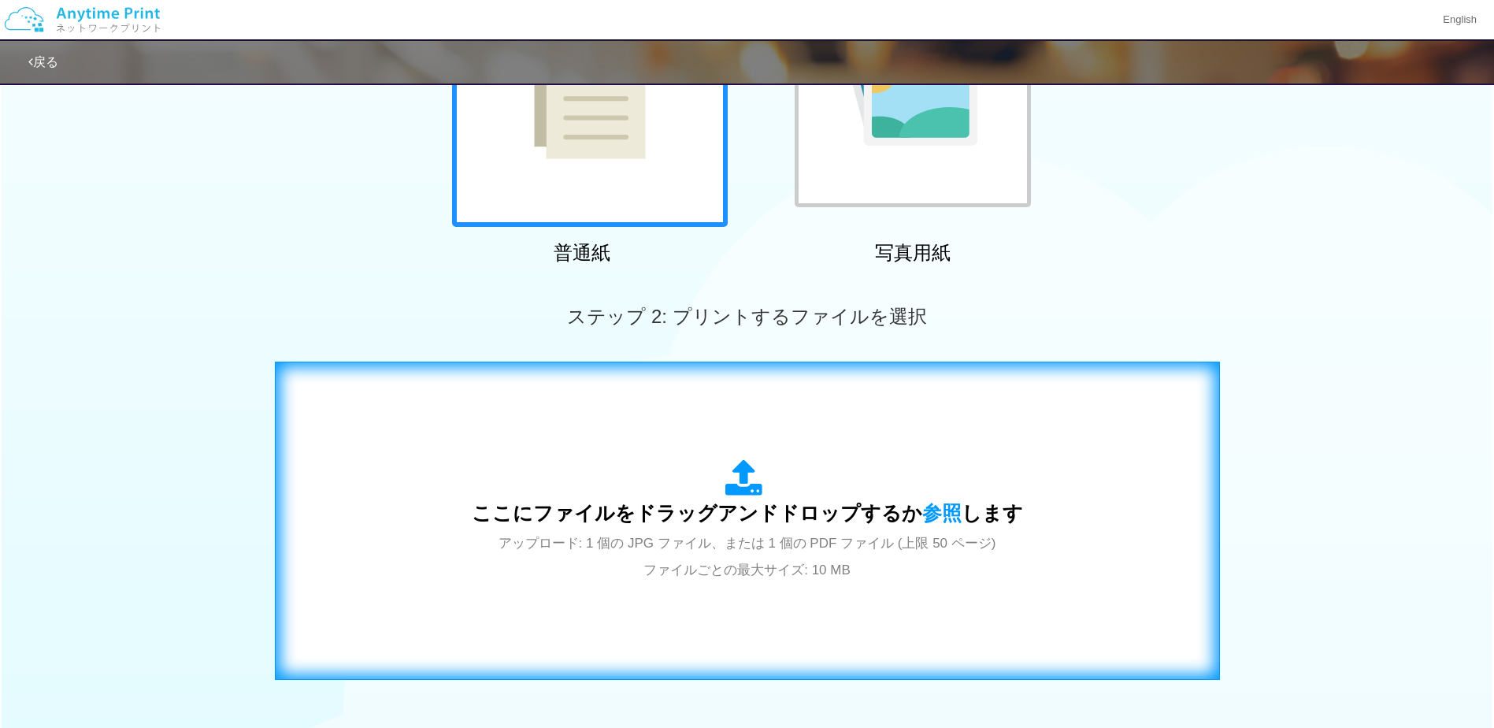
click at [755, 556] on div "ここにファイルをドラッグアンドドロップするか 参照 します アップロード: 1 個の JPG ファイル、または 1 個の PDF ファイル (上限 50 ペー…" at bounding box center [747, 520] width 551 height 123
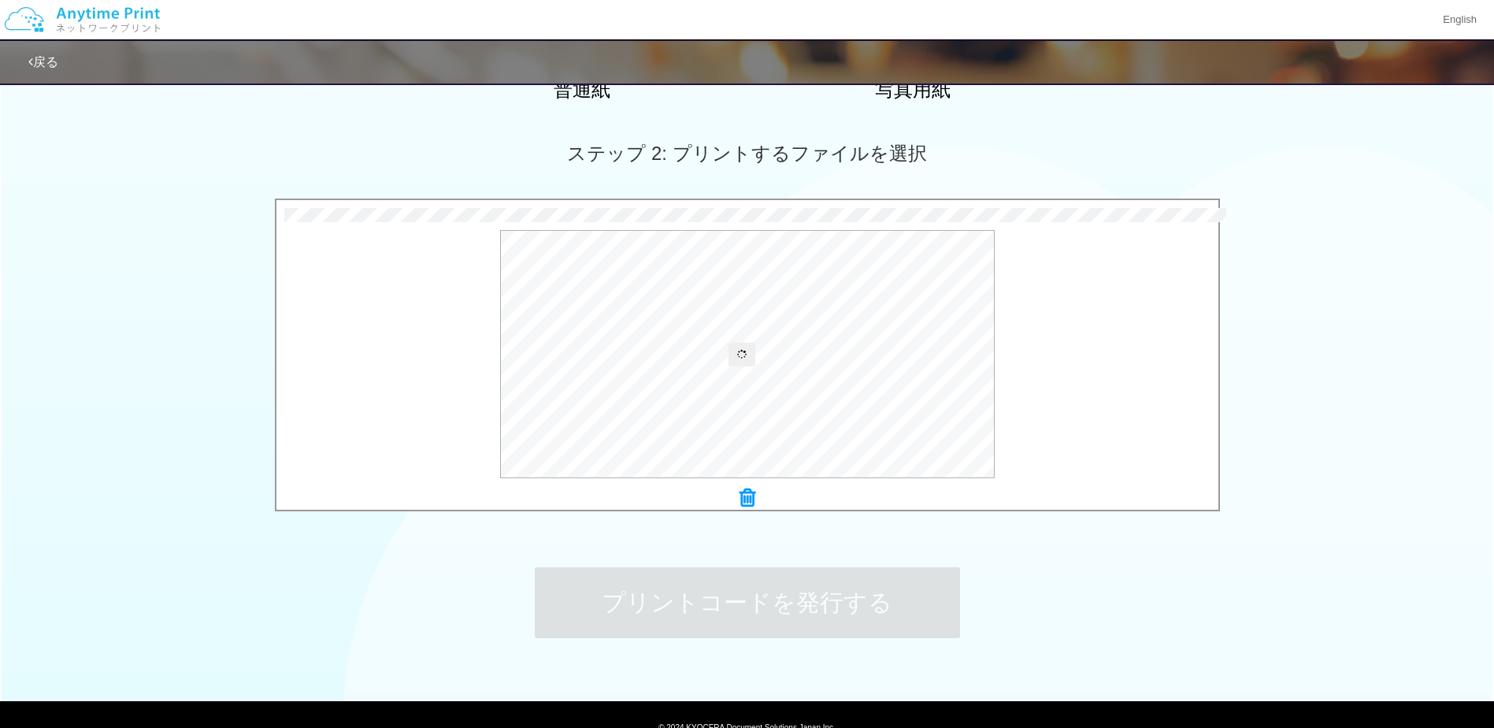
scroll to position [470, 0]
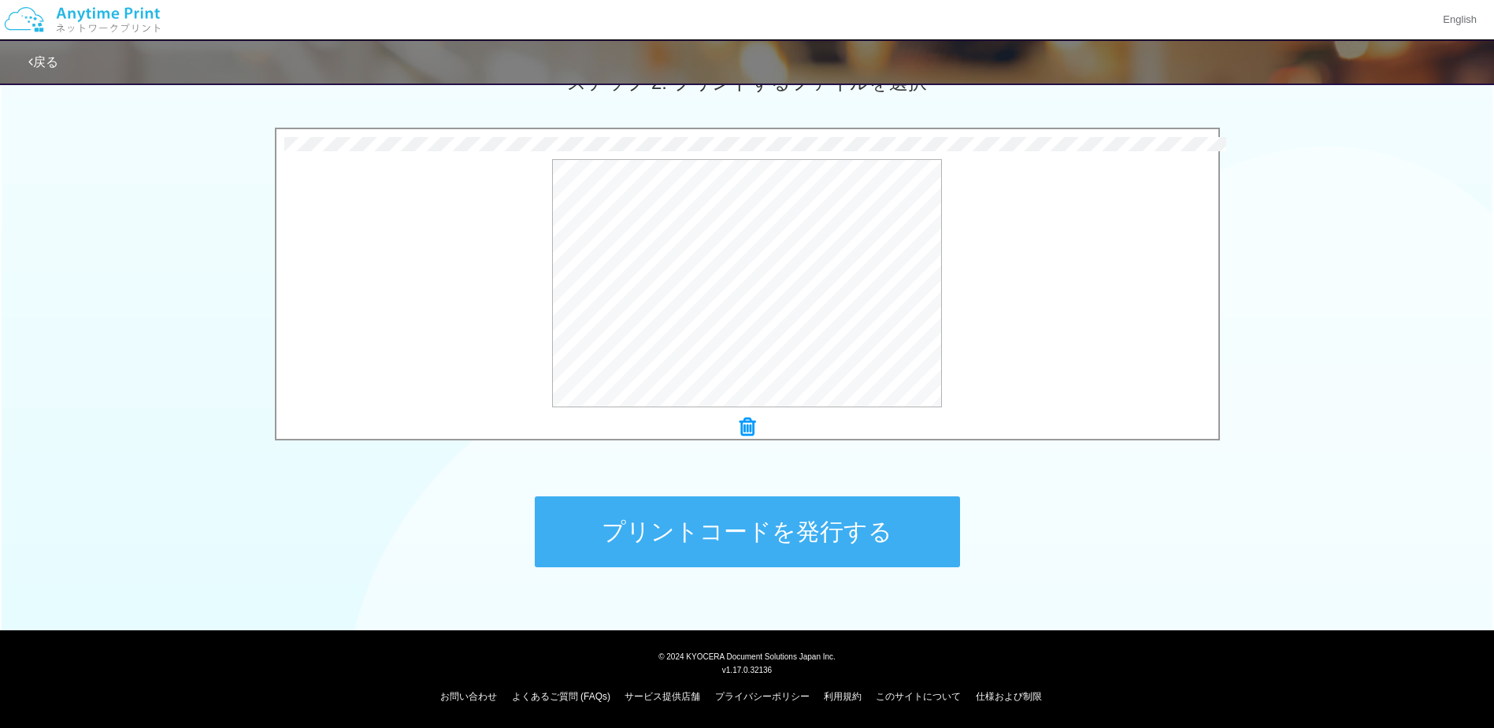
click at [708, 529] on button "プリントコードを発行する" at bounding box center [747, 531] width 425 height 71
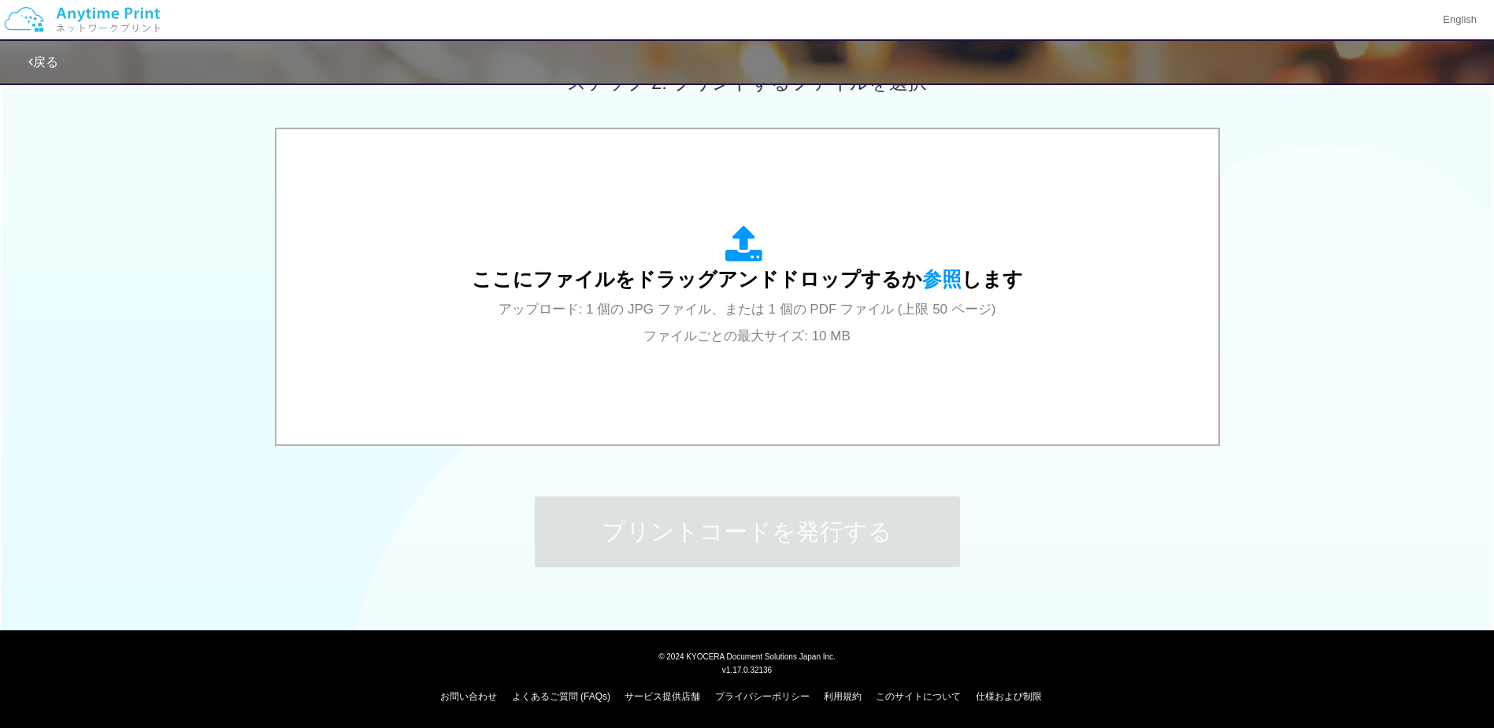
scroll to position [0, 0]
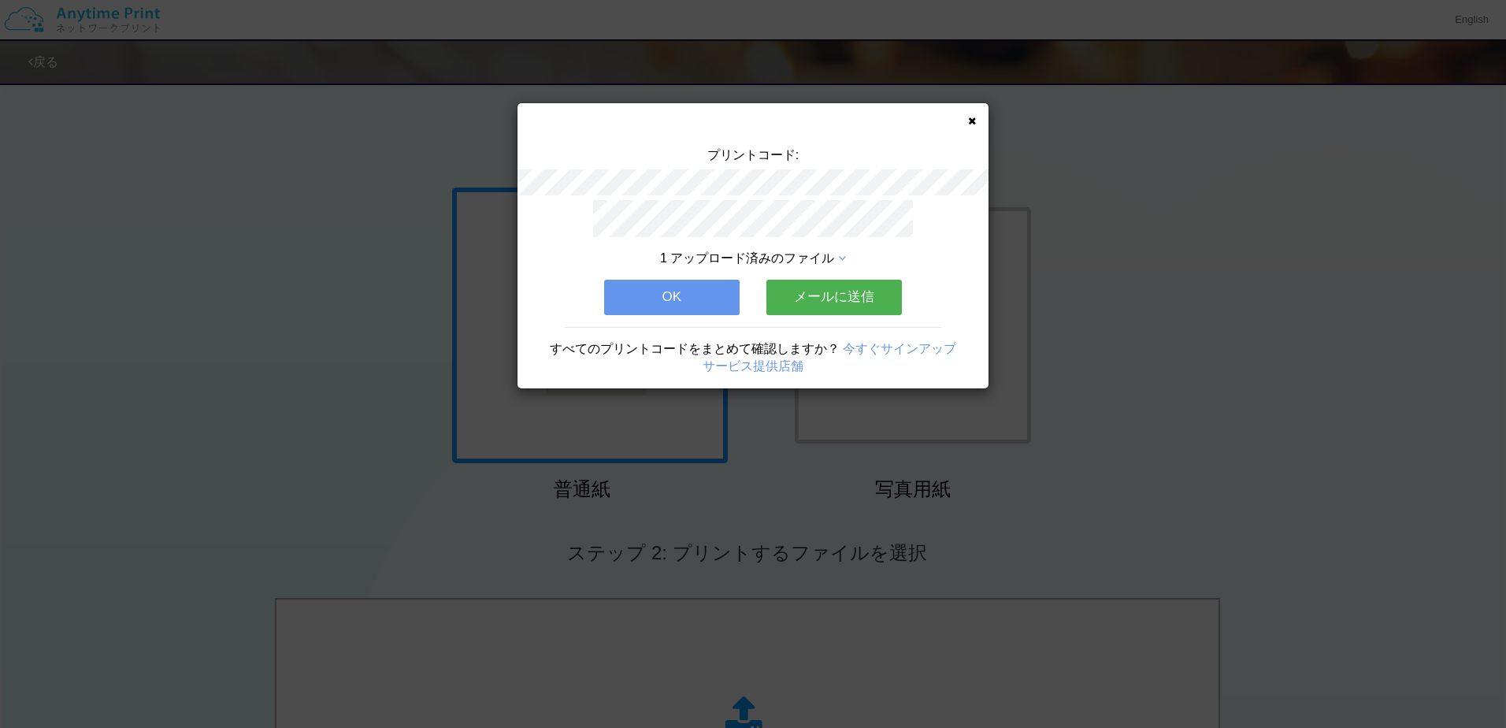
click at [845, 286] on button "メールに送信" at bounding box center [833, 297] width 135 height 35
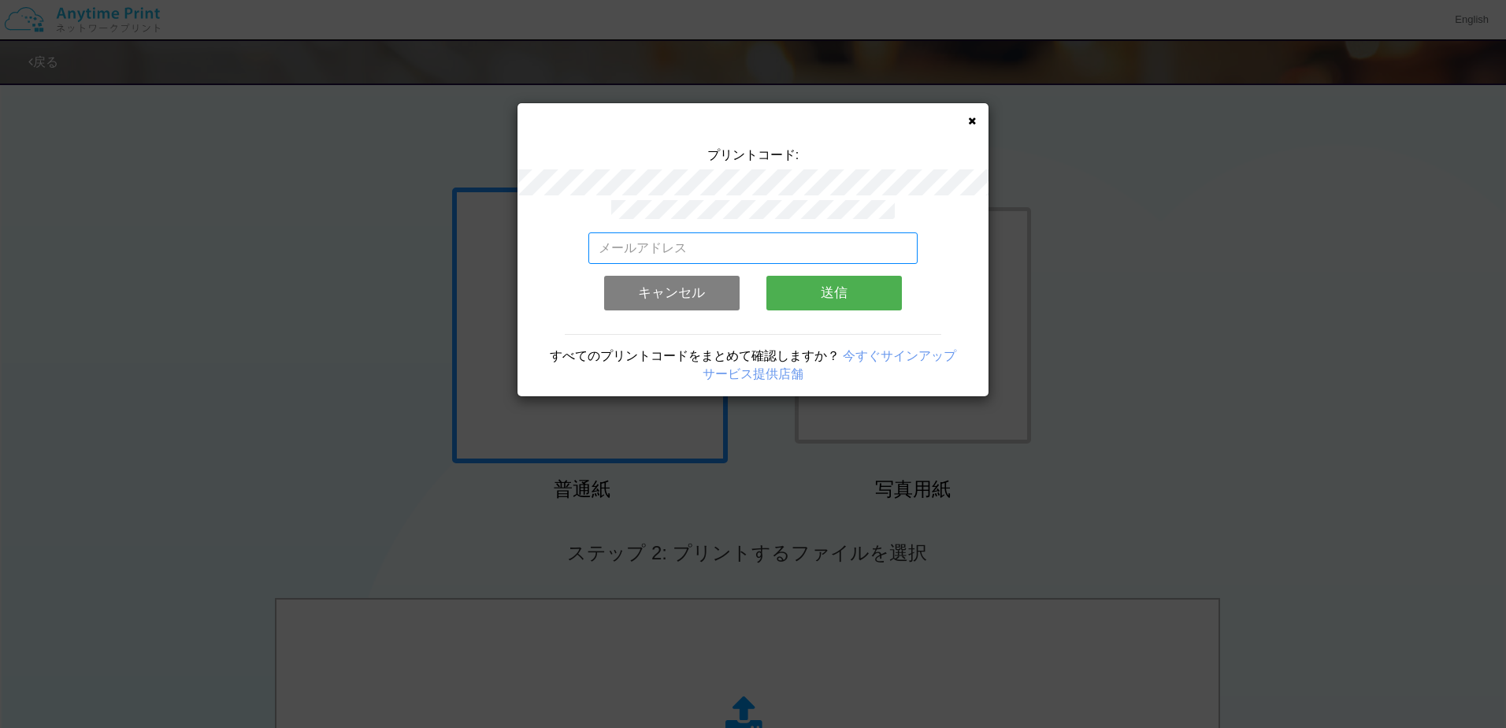
click at [647, 232] on input "email" at bounding box center [753, 248] width 330 height 32
type input "[EMAIL_ADDRESS][DOMAIN_NAME]"
click at [846, 295] on button "送信" at bounding box center [833, 293] width 135 height 35
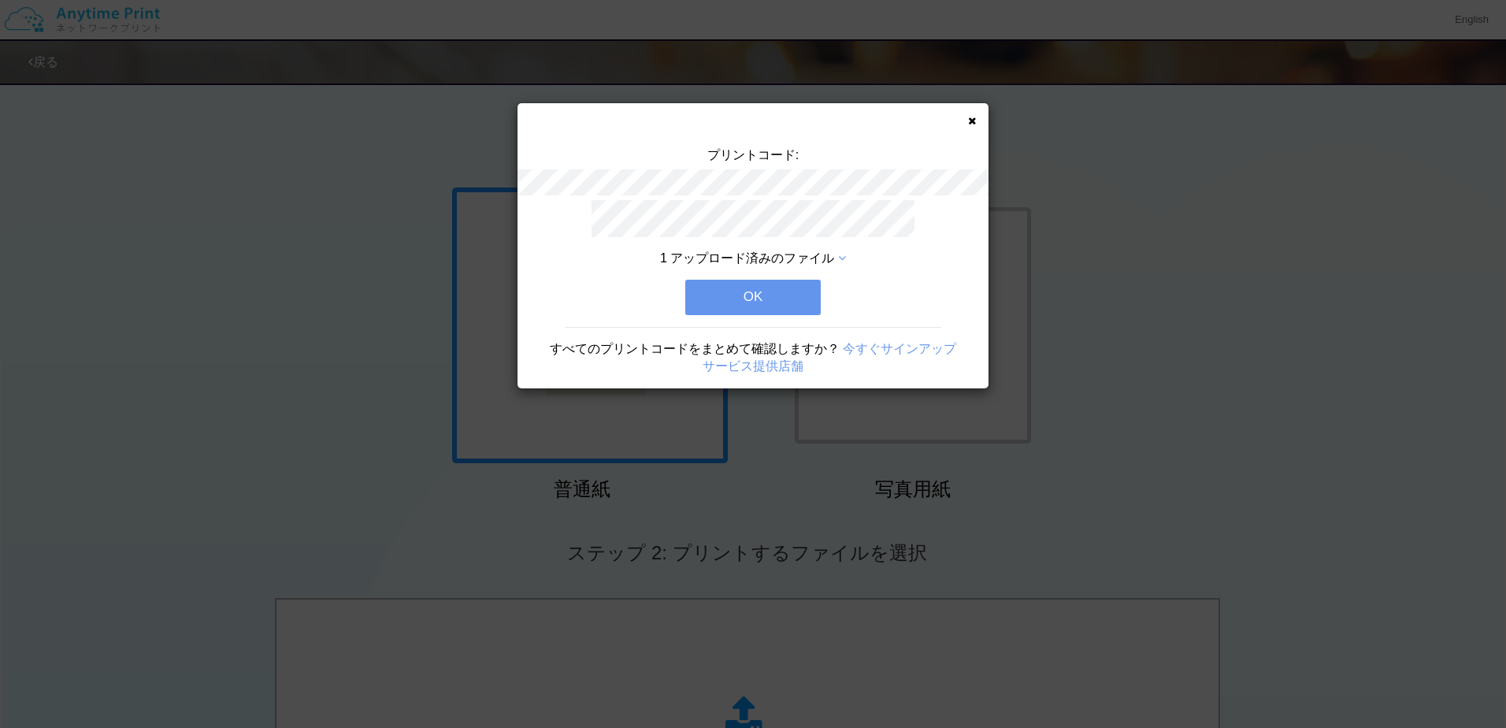
click at [779, 299] on button "OK" at bounding box center [752, 297] width 135 height 35
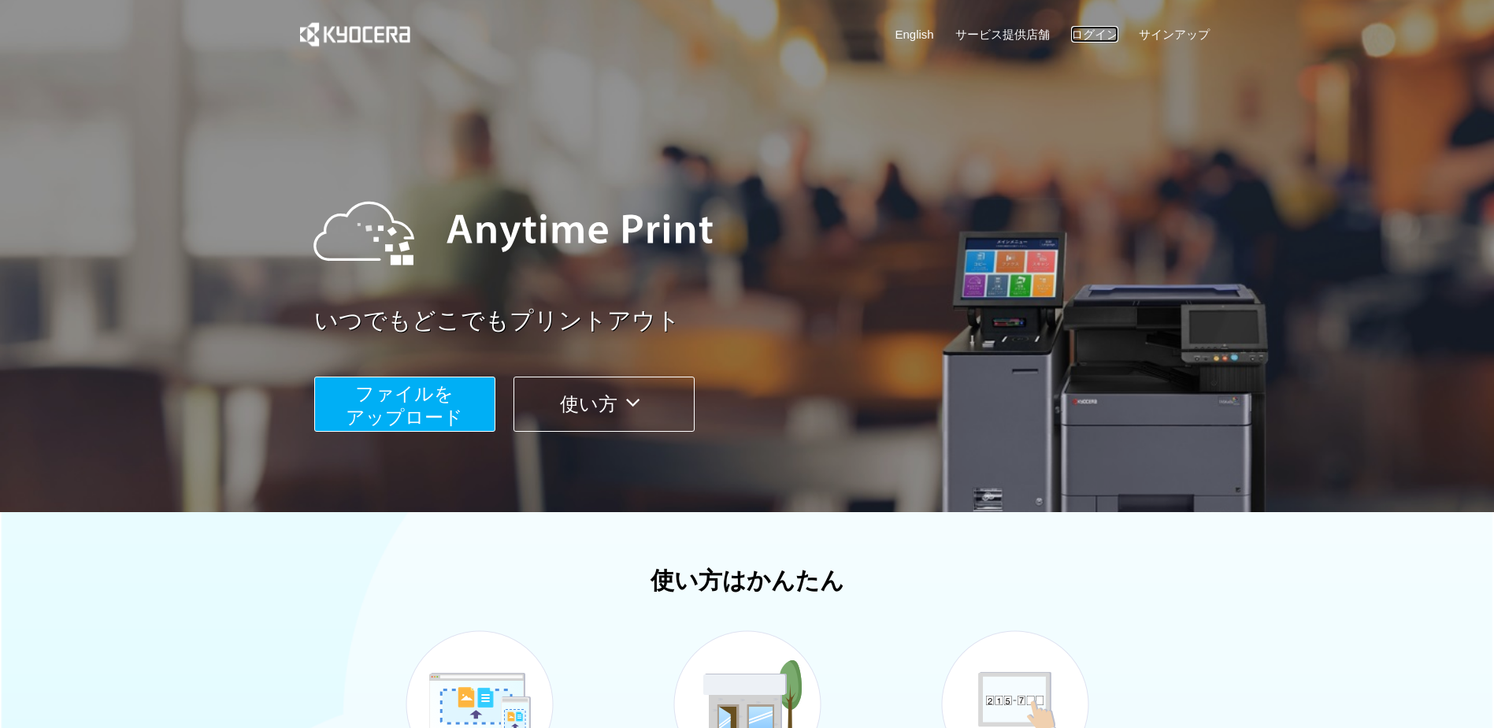
click at [1106, 32] on link "ログイン" at bounding box center [1094, 34] width 47 height 17
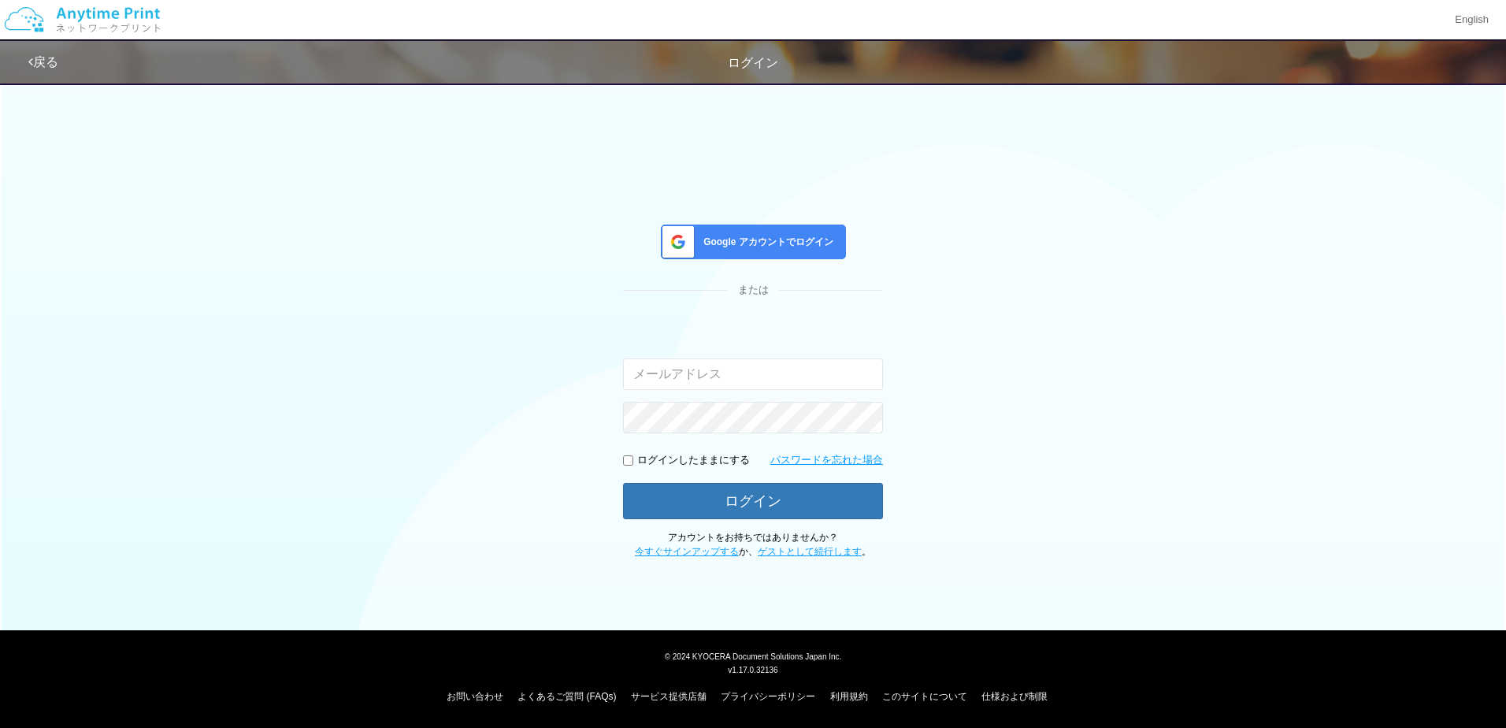
type input "[EMAIL_ADDRESS][DOMAIN_NAME]"
click at [648, 458] on p "ログインしたままにする" at bounding box center [693, 460] width 113 height 15
drag, startPoint x: 610, startPoint y: 461, endPoint x: 627, endPoint y: 462, distance: 17.4
click at [611, 462] on div "Google アカウントでログイン または 入力されたメールアドレスまたはパスワードが正しくありません。 [PERSON_NAME][EMAIL_ADDRES…" at bounding box center [752, 316] width 945 height 484
click at [629, 462] on input "checkbox" at bounding box center [628, 460] width 10 height 10
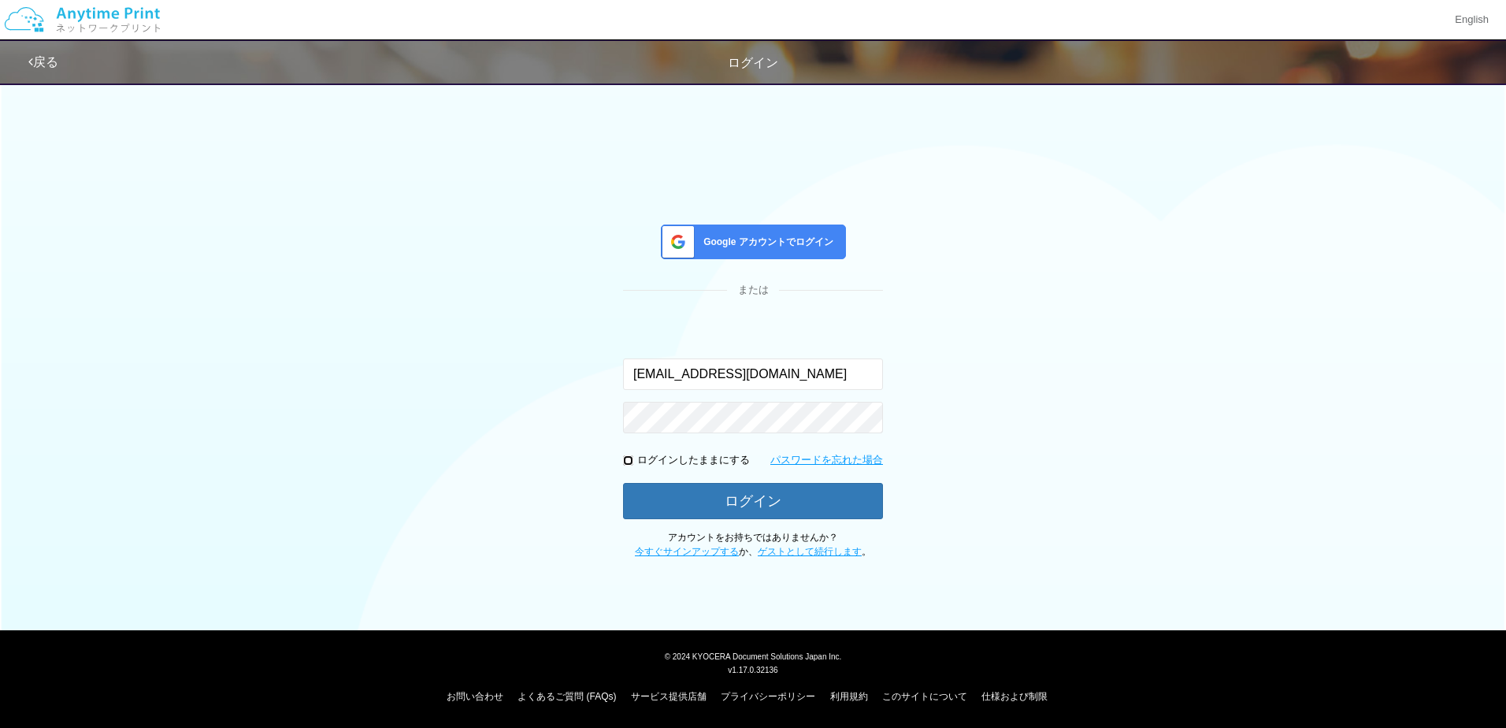
checkbox input "true"
click at [832, 464] on link "パスワードを忘れた場合" at bounding box center [826, 460] width 113 height 15
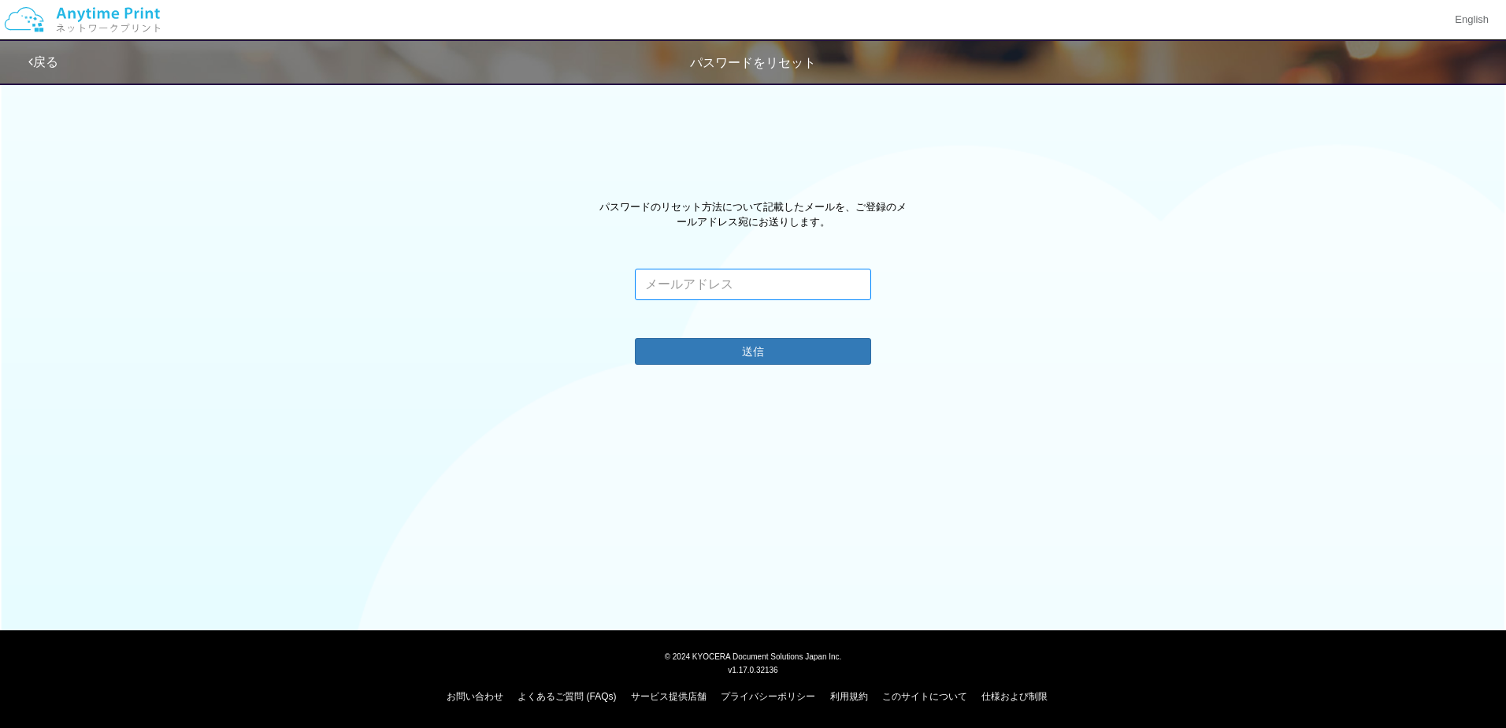
click at [695, 275] on input "email" at bounding box center [753, 285] width 236 height 32
type input "[EMAIL_ADDRESS][DOMAIN_NAME]"
click at [790, 335] on div "このメールアドレスに関連付けられたアカウントはありません。 有効なメールアドレスを入力してください。" at bounding box center [753, 319] width 236 height 38
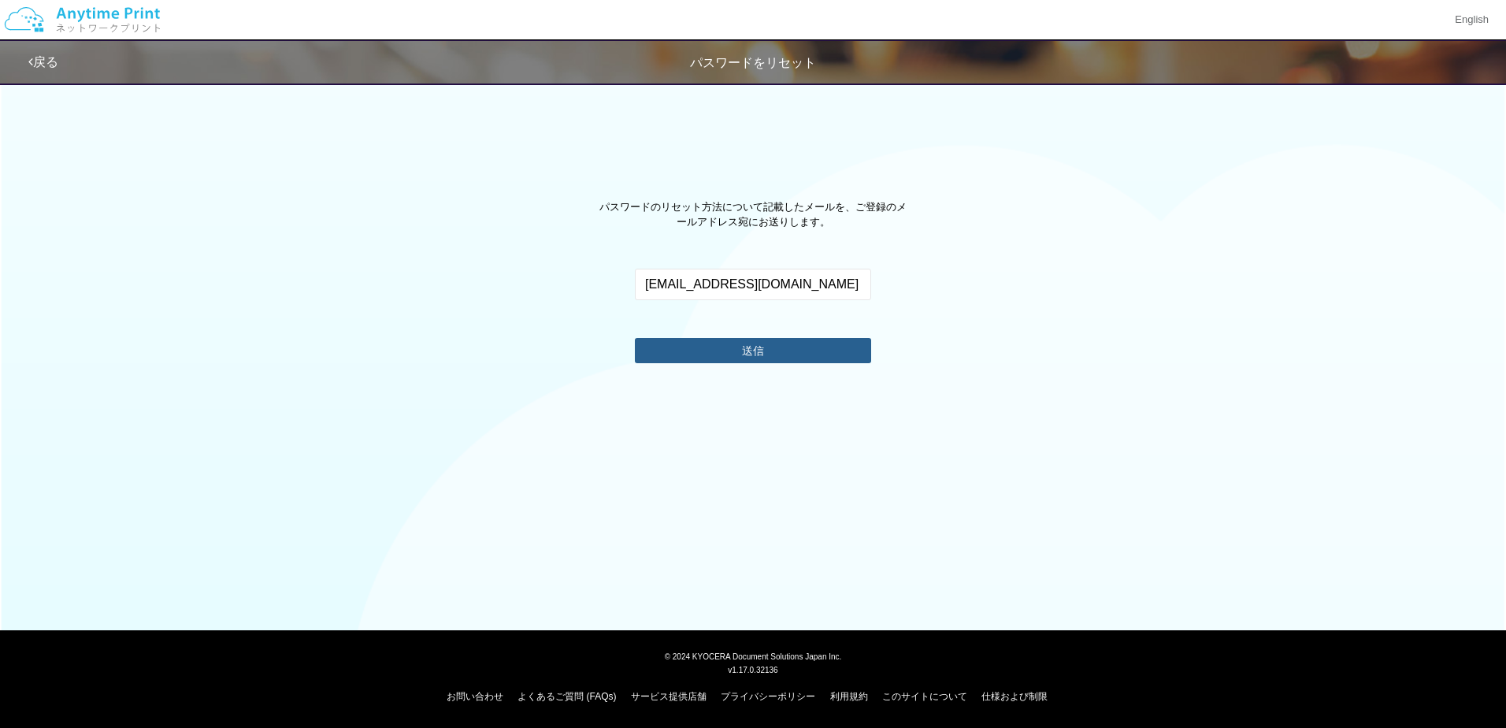
click at [790, 343] on button "送信" at bounding box center [753, 350] width 236 height 25
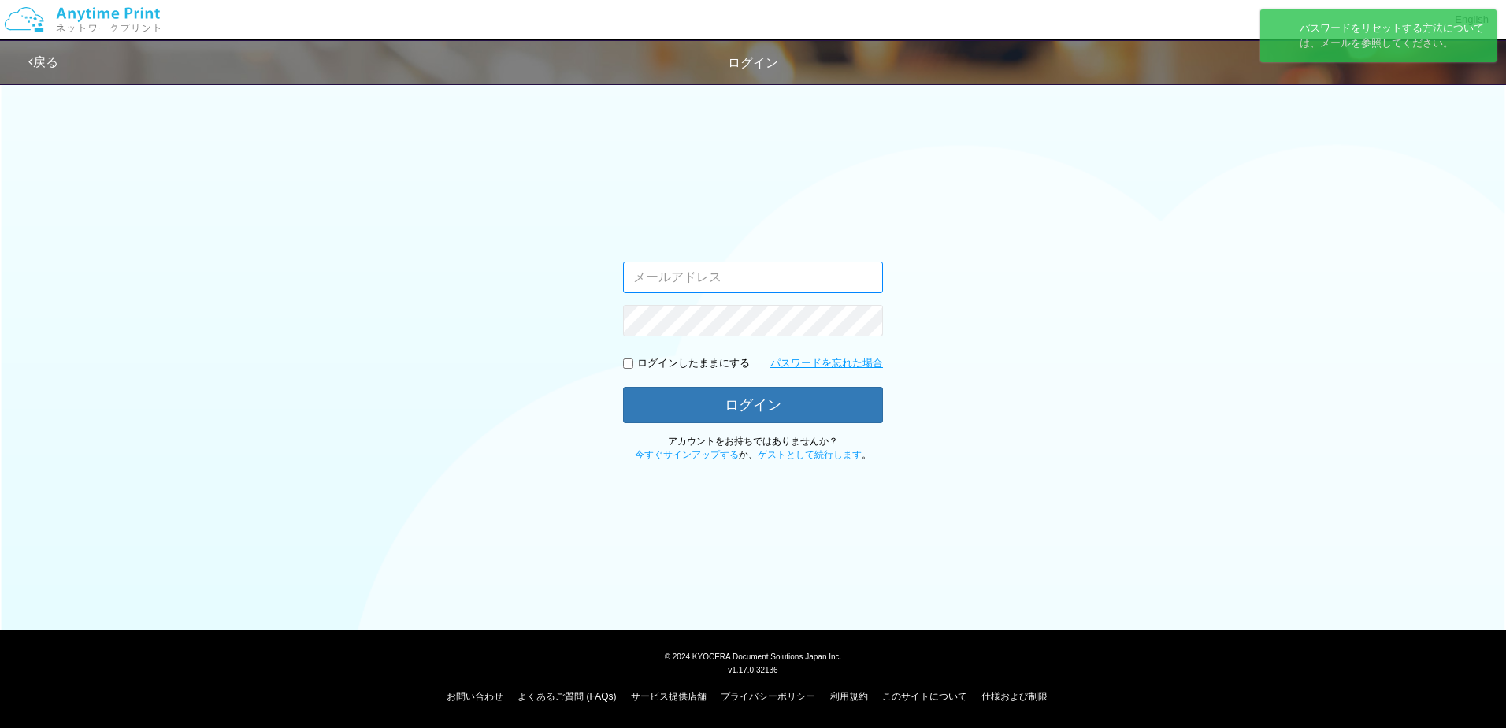
type input "[EMAIL_ADDRESS][DOMAIN_NAME]"
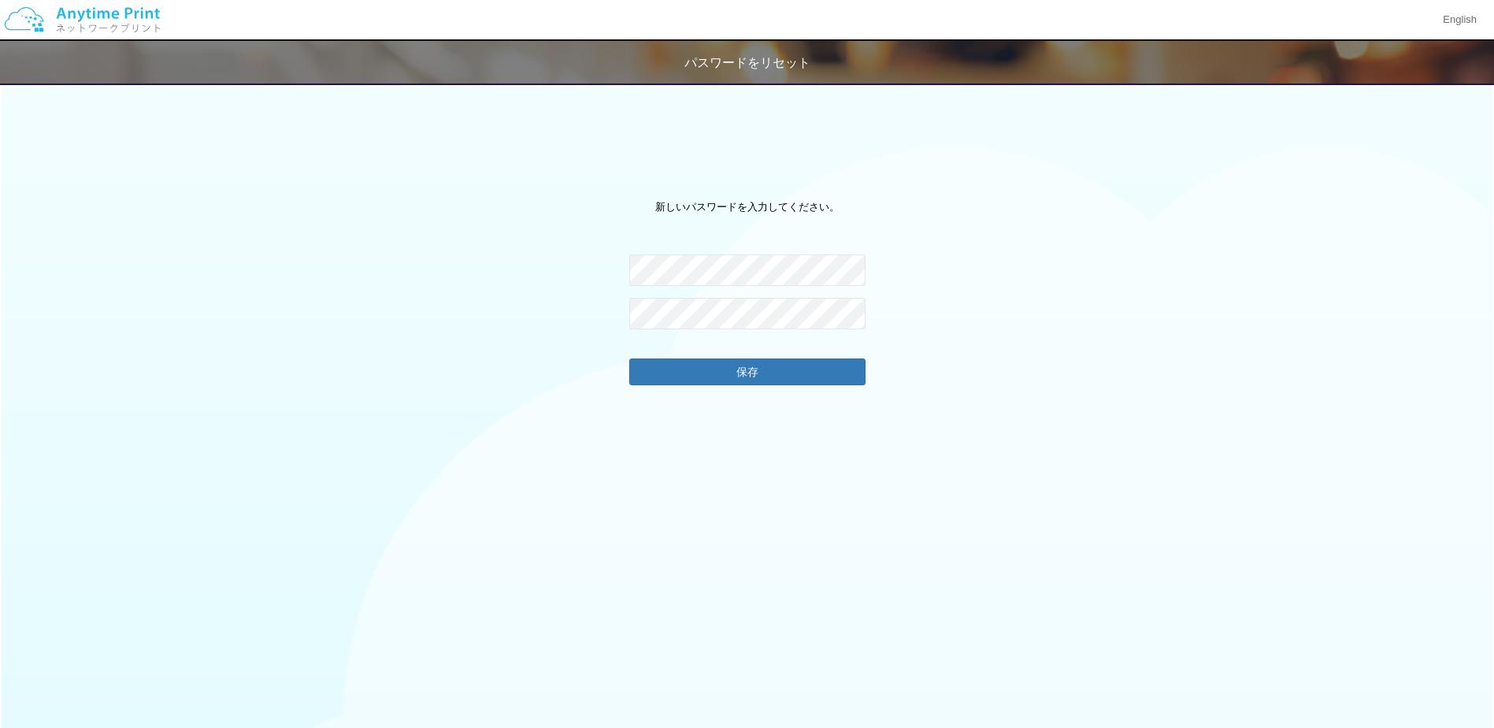
click at [873, 311] on div "新しいパスワードを入力してください。 パスワードが一致しません。 保存" at bounding box center [747, 502] width 1494 height 666
click at [767, 381] on button "保存" at bounding box center [747, 370] width 236 height 25
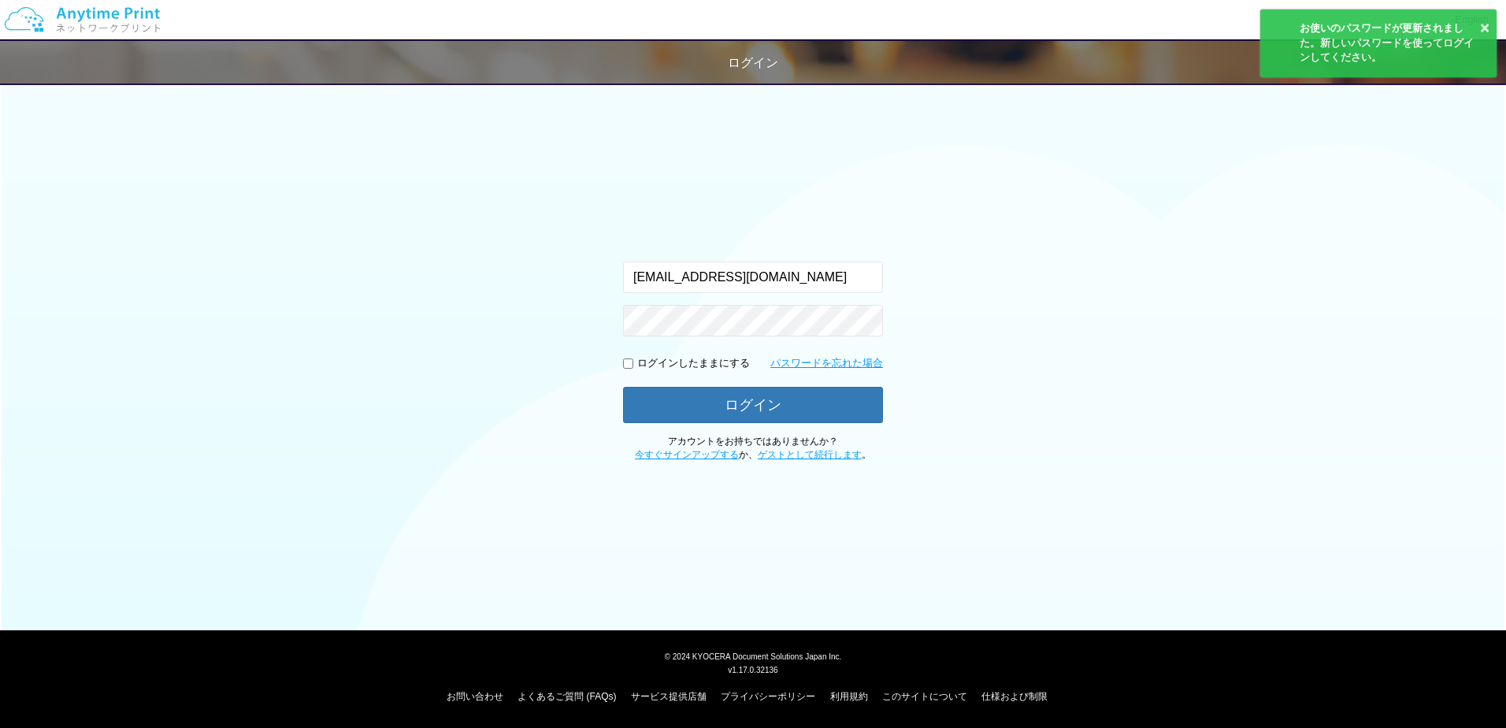
click at [684, 370] on p "ログインしたままにする" at bounding box center [693, 363] width 113 height 15
click at [652, 356] on p "ログインしたままにする" at bounding box center [693, 363] width 113 height 15
click at [633, 364] on div "ログインしたままにする" at bounding box center [686, 363] width 127 height 15
click at [627, 363] on input "checkbox" at bounding box center [628, 363] width 10 height 10
checkbox input "true"
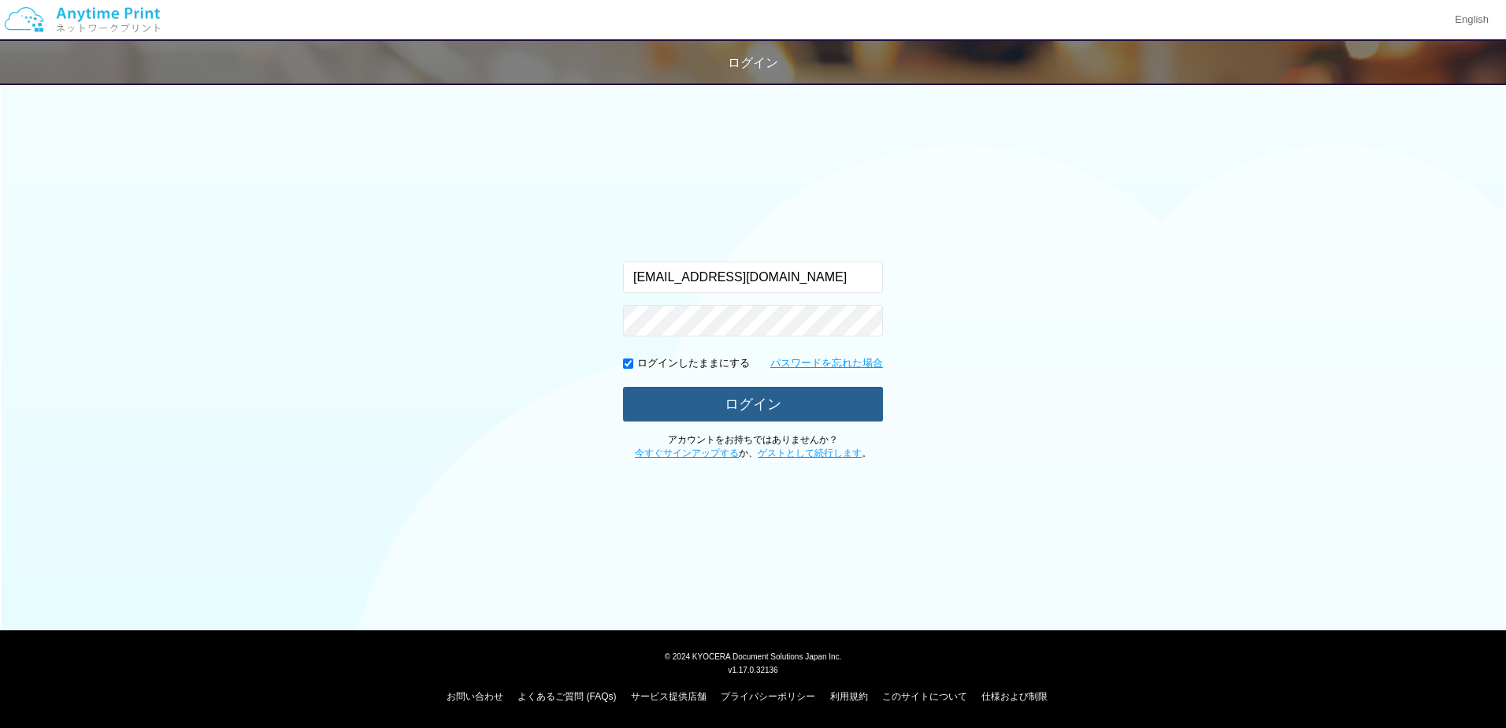
click at [657, 396] on button "ログイン" at bounding box center [753, 404] width 260 height 35
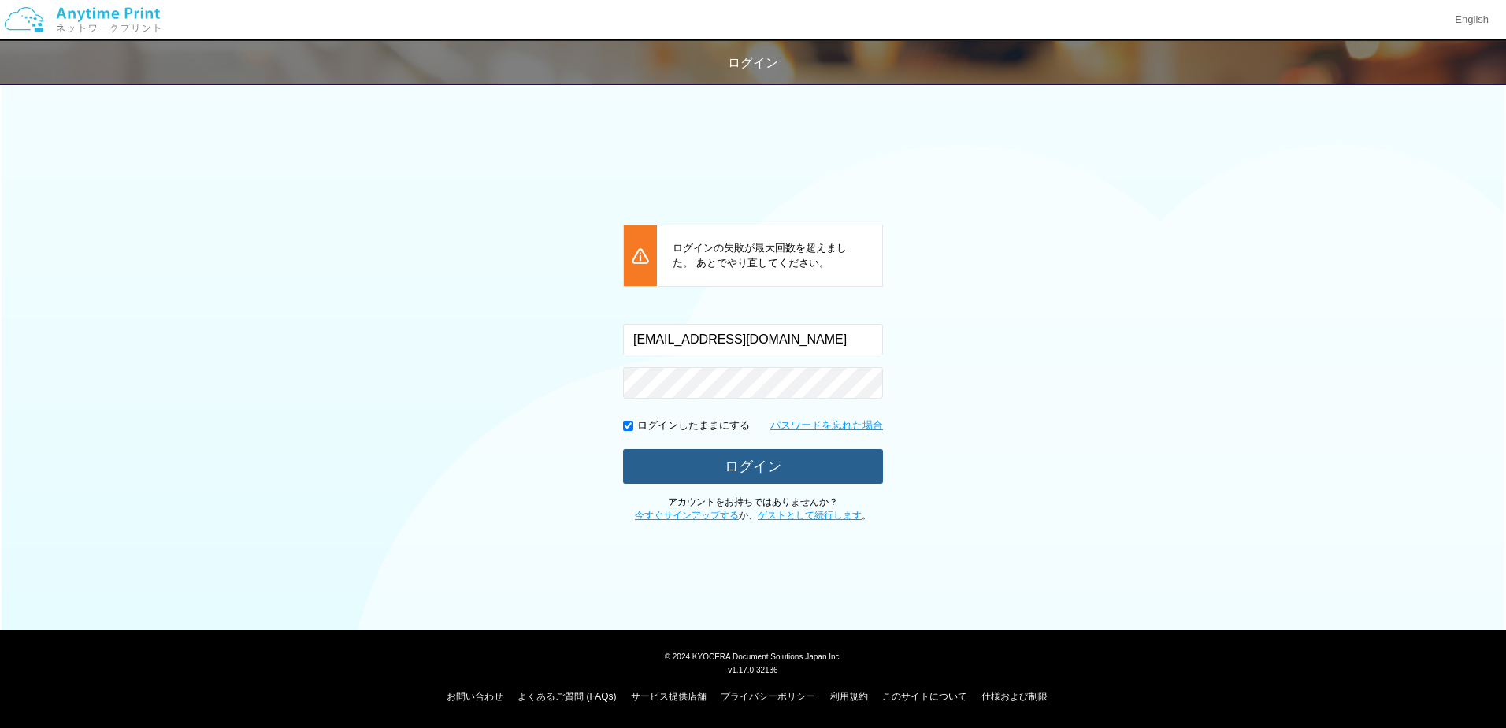
click at [724, 452] on button "ログイン" at bounding box center [753, 466] width 260 height 35
click at [126, 13] on img at bounding box center [82, 19] width 168 height 55
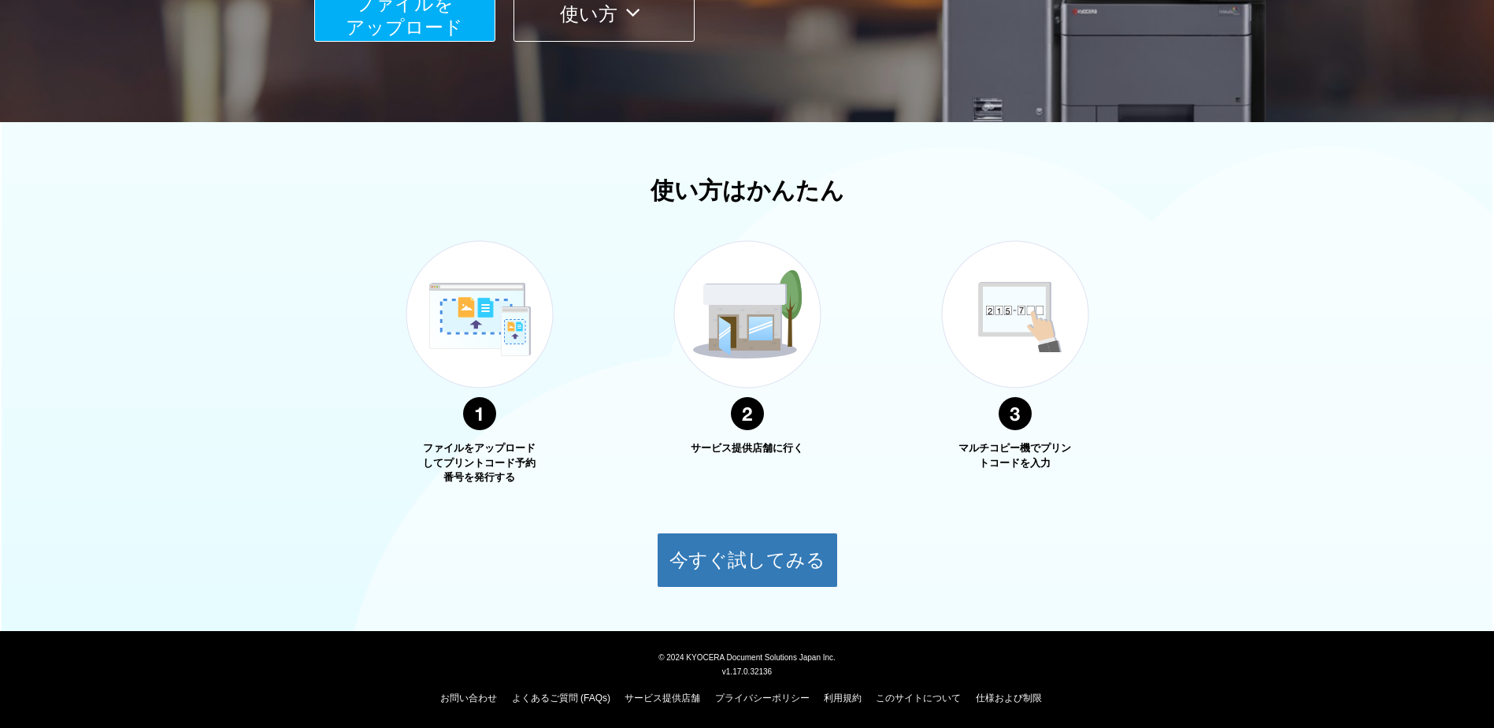
scroll to position [391, 0]
